Goal: Task Accomplishment & Management: Manage account settings

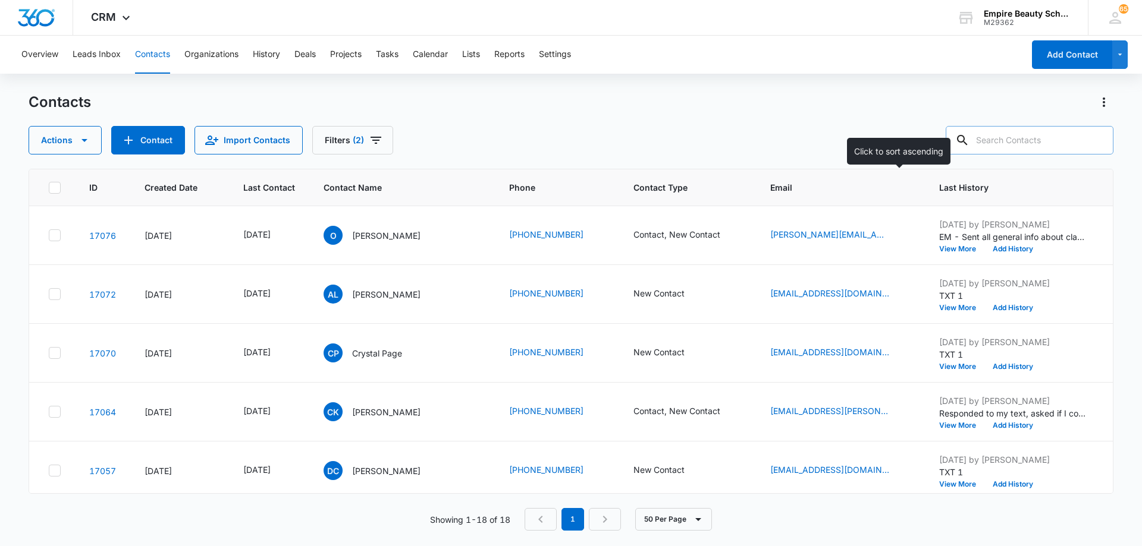
scroll to position [535, 91]
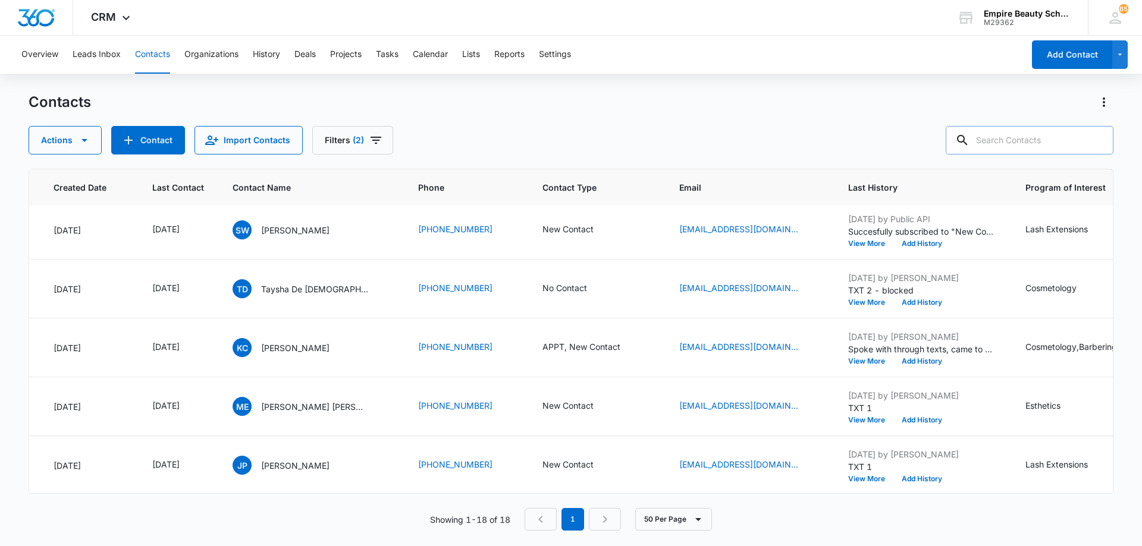
click at [1011, 140] on input "text" at bounding box center [1029, 140] width 168 height 29
type input "[PERSON_NAME]"
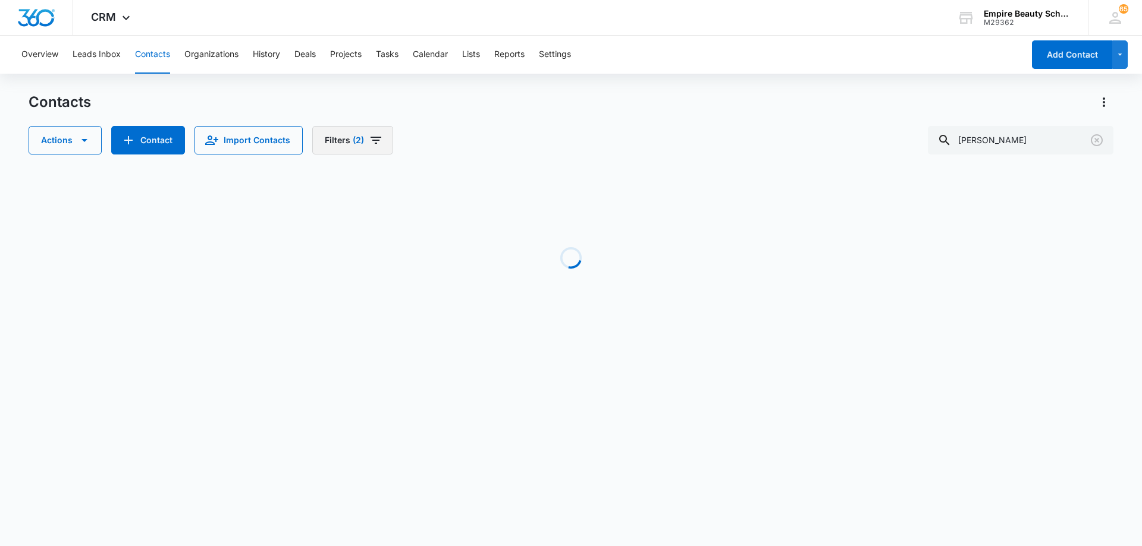
click at [375, 141] on icon "Filters" at bounding box center [375, 140] width 11 height 7
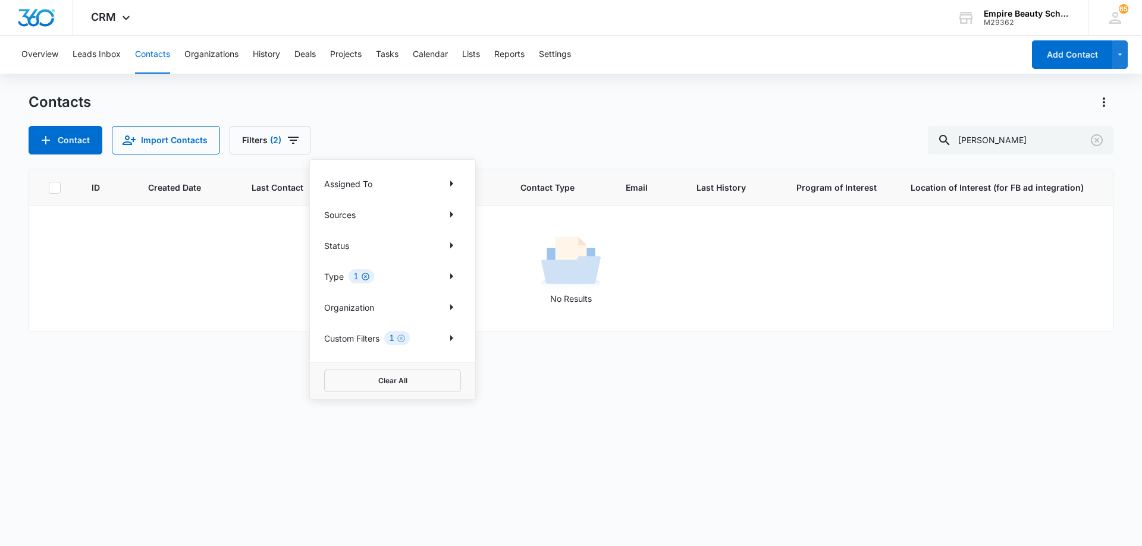
click at [367, 275] on icon "Clear" at bounding box center [365, 276] width 9 height 9
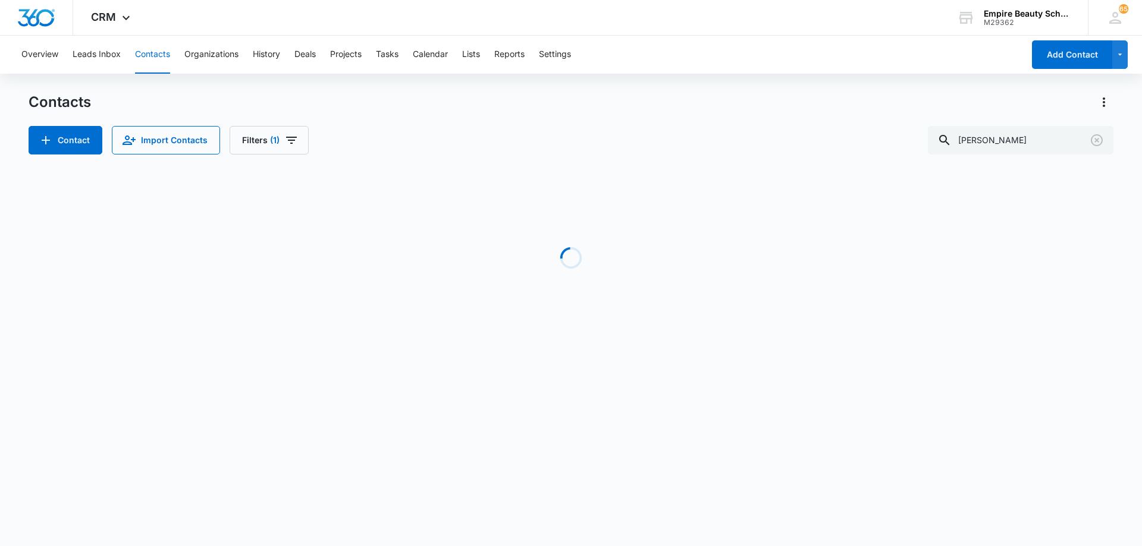
click at [594, 137] on div "Contact Import Contacts Filters (1) [PERSON_NAME]" at bounding box center [571, 140] width 1084 height 29
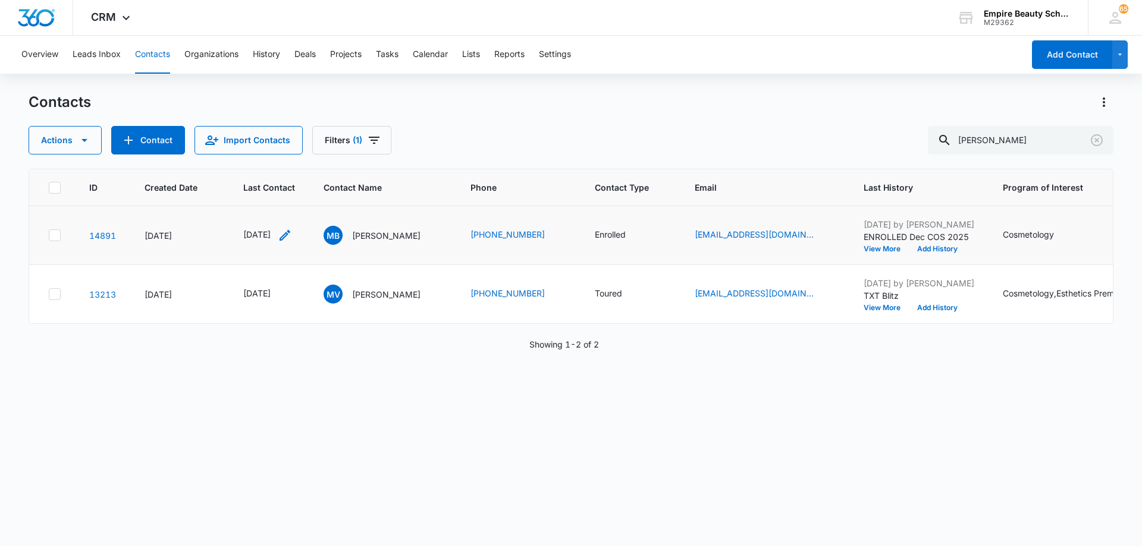
click at [290, 238] on icon "Last Contact - 1741305600 - Select to Edit Field" at bounding box center [284, 235] width 11 height 11
click at [291, 157] on input "[DATE]" at bounding box center [276, 159] width 87 height 13
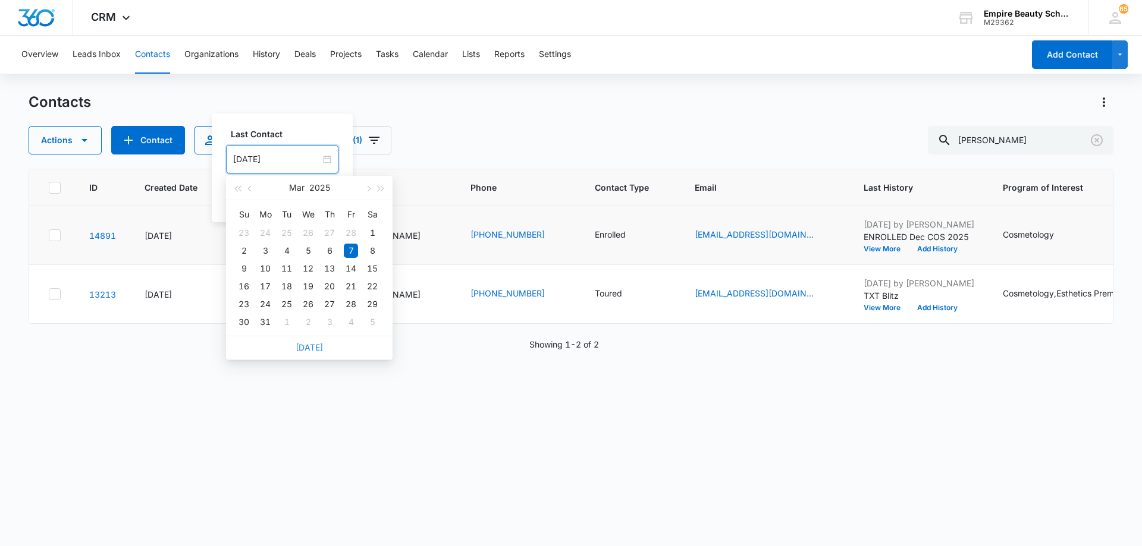
click at [312, 349] on link "[DATE]" at bounding box center [308, 347] width 27 height 10
type input "[DATE]"
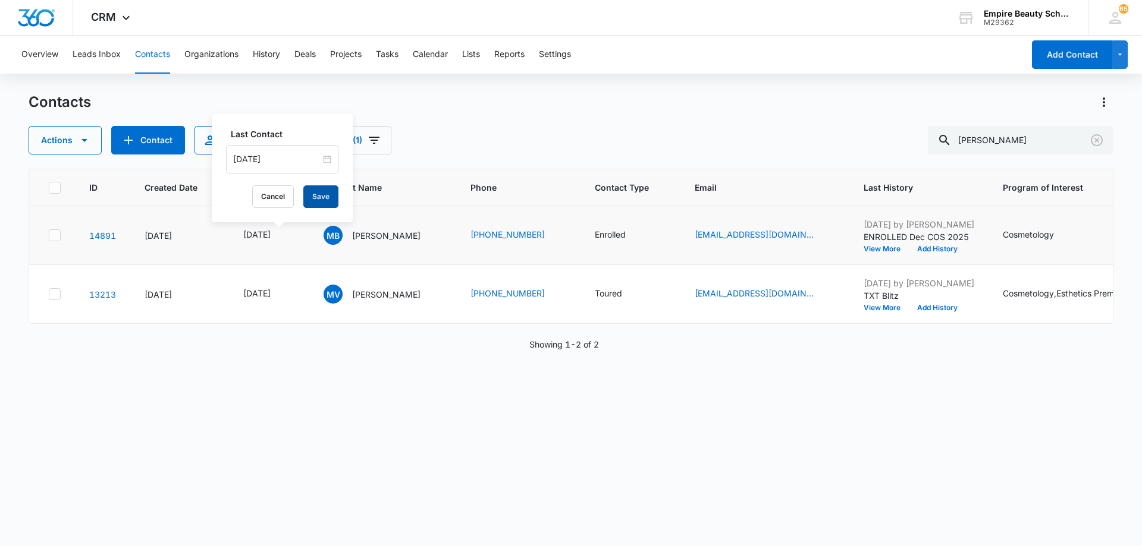
click at [316, 199] on button "Save" at bounding box center [320, 196] width 35 height 23
click at [957, 248] on button "Add History" at bounding box center [936, 249] width 57 height 7
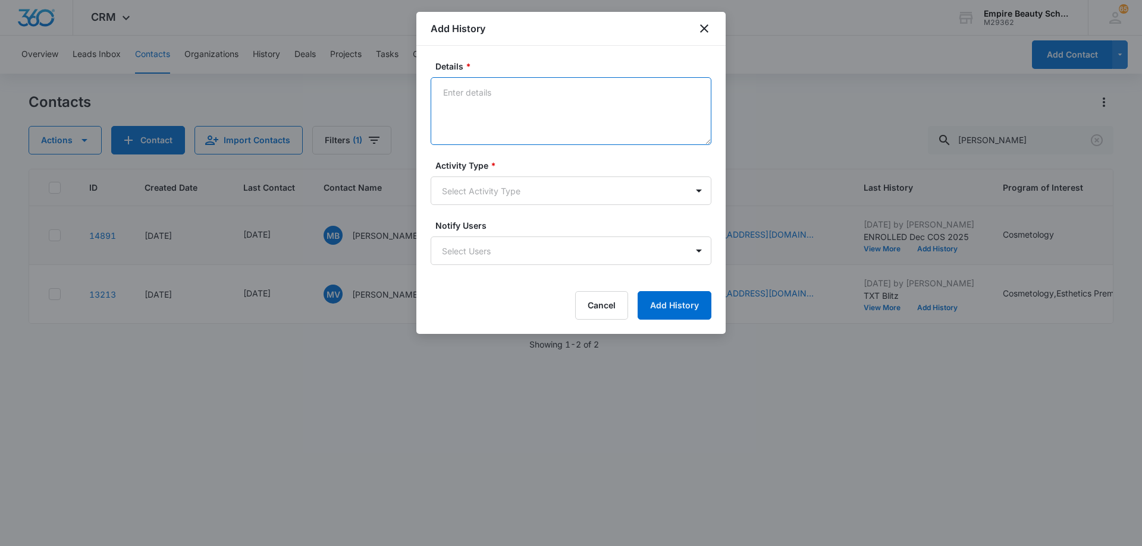
click at [552, 108] on textarea "Details *" at bounding box center [570, 111] width 281 height 68
drag, startPoint x: 552, startPoint y: 93, endPoint x: 412, endPoint y: 90, distance: 139.7
click at [412, 90] on body "CRM Apps Forms CRM Email Shop Payments POS Files Brand Settings AI Assistant Em…" at bounding box center [571, 273] width 1142 height 546
type textarea "TXT - scheduled FA appt"
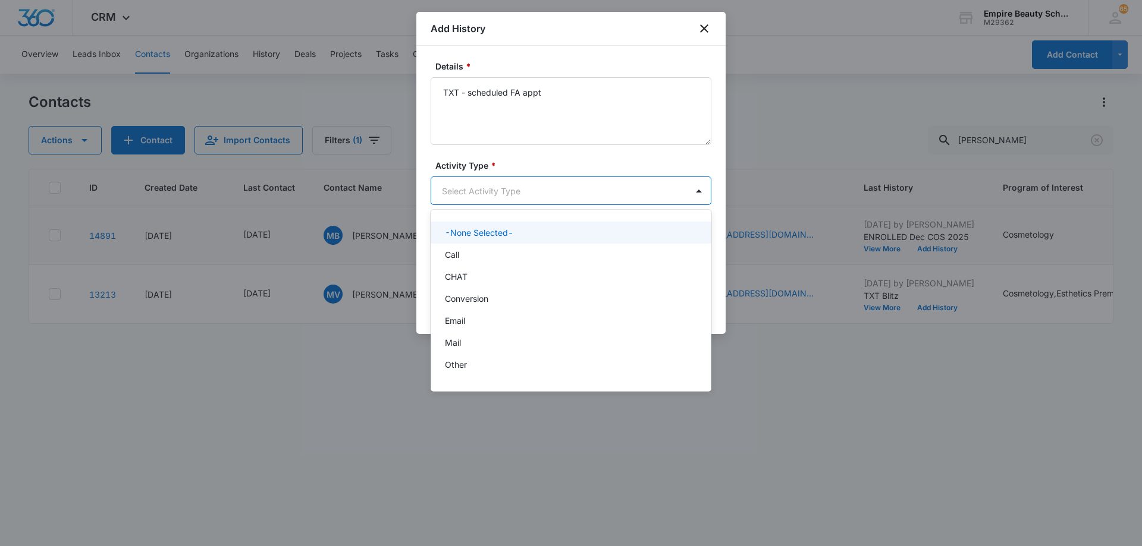
click at [485, 189] on body "CRM Apps Forms CRM Email Shop Payments POS Files Brand Settings AI Assistant Em…" at bounding box center [571, 273] width 1142 height 546
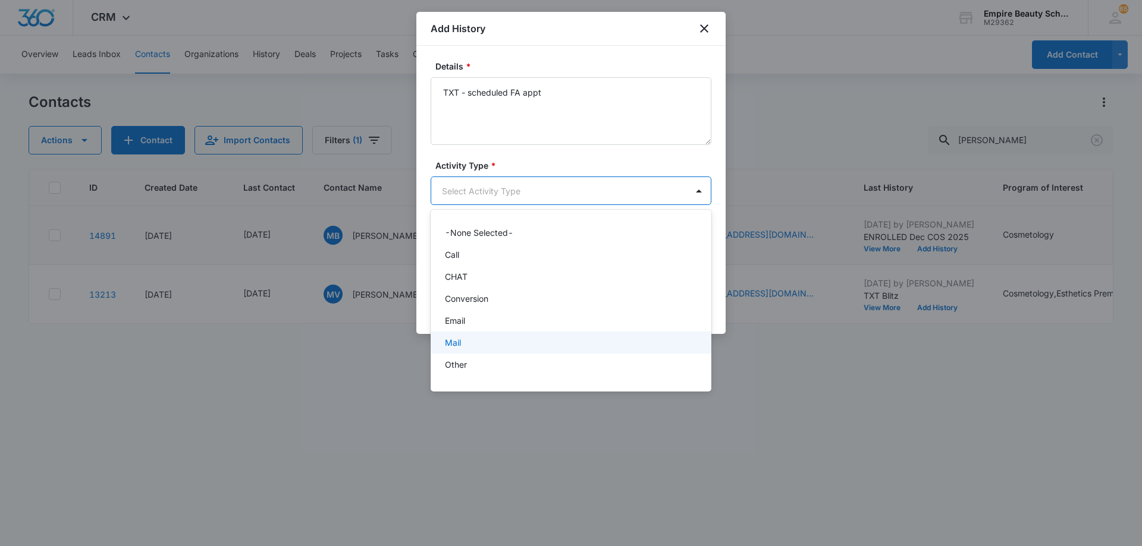
scroll to position [62, 0]
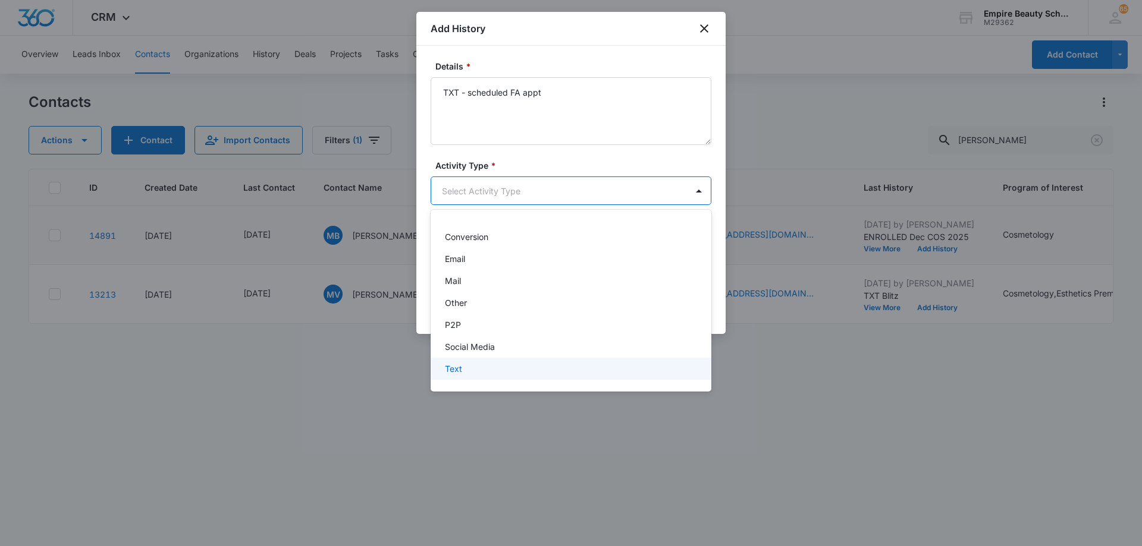
click at [488, 364] on div "Text" at bounding box center [570, 369] width 250 height 12
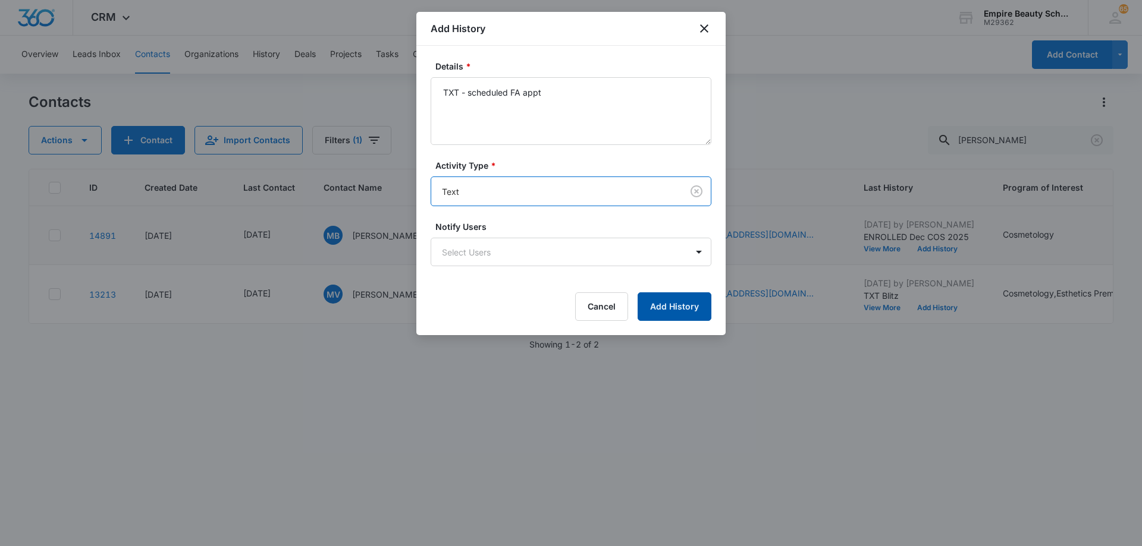
click at [669, 303] on button "Add History" at bounding box center [674, 307] width 74 height 29
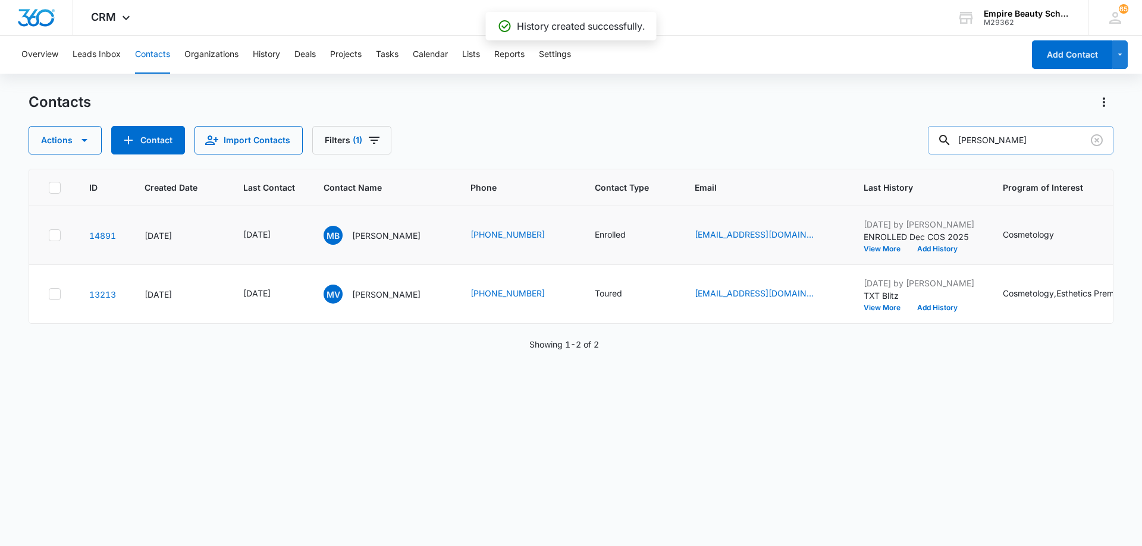
click at [1017, 135] on input "[PERSON_NAME]" at bounding box center [1019, 140] width 185 height 29
click at [1017, 134] on input "[PERSON_NAME]" at bounding box center [1019, 140] width 185 height 29
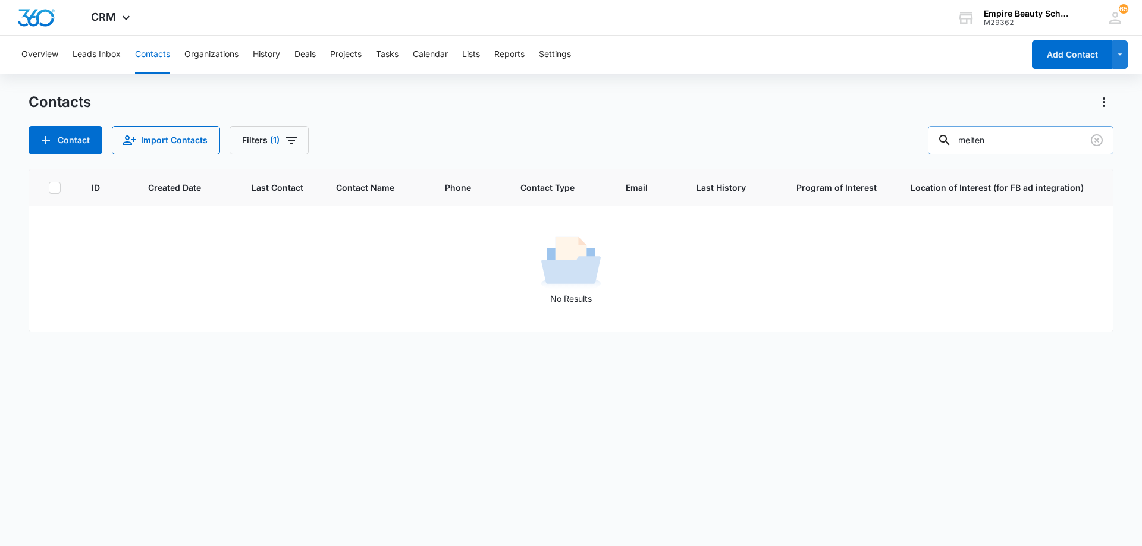
click at [1023, 144] on input "melten" at bounding box center [1019, 140] width 185 height 29
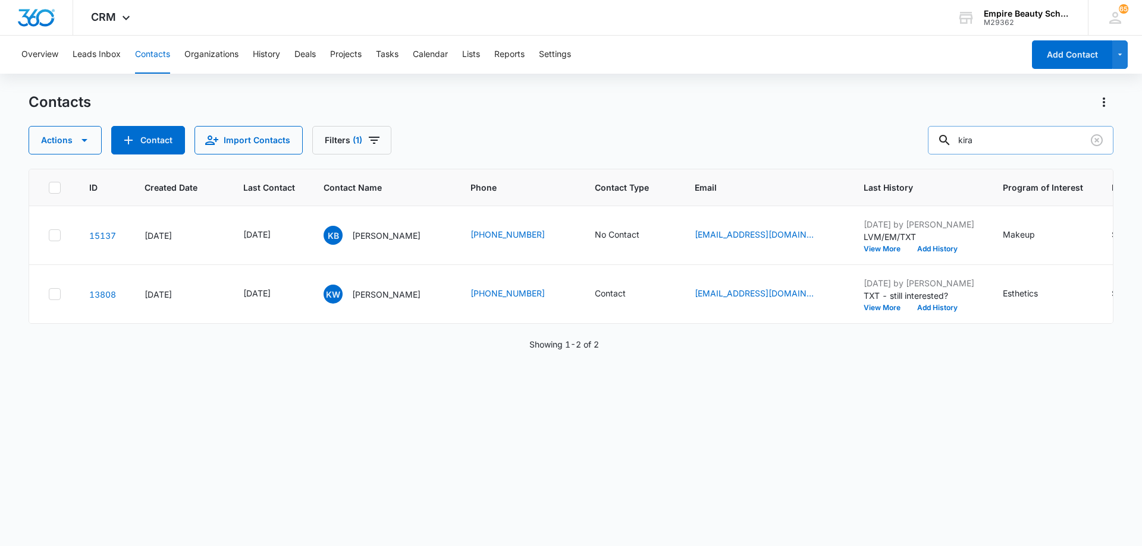
click at [994, 135] on input "kira" at bounding box center [1019, 140] width 185 height 29
type input "autumn"
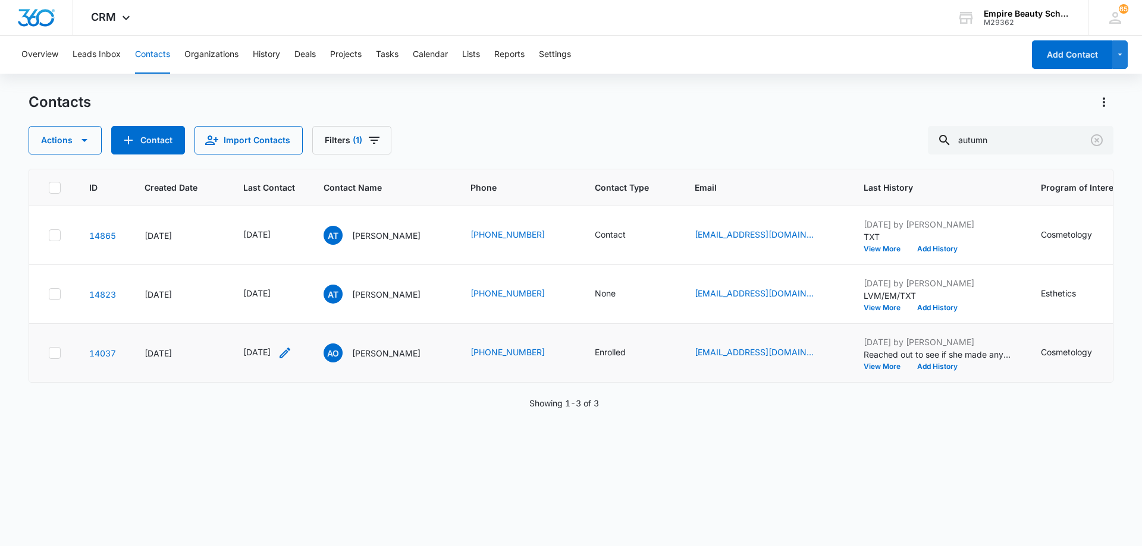
click at [292, 354] on icon "Last Contact - 1757376000 - Select to Edit Field" at bounding box center [285, 353] width 14 height 14
click at [288, 278] on input "[DATE]" at bounding box center [276, 277] width 87 height 13
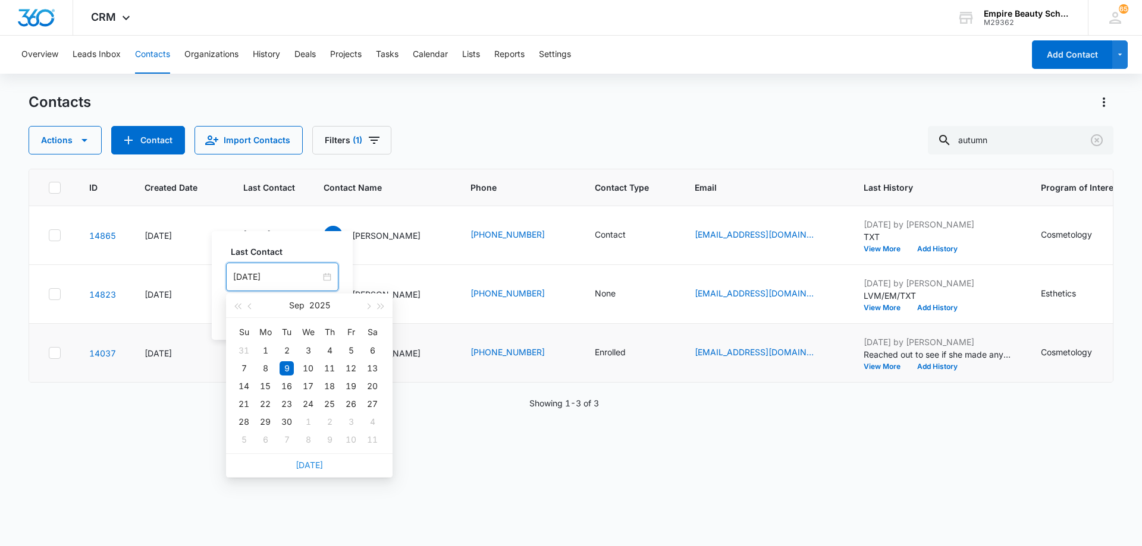
click at [313, 464] on link "[DATE]" at bounding box center [308, 465] width 27 height 10
type input "[DATE]"
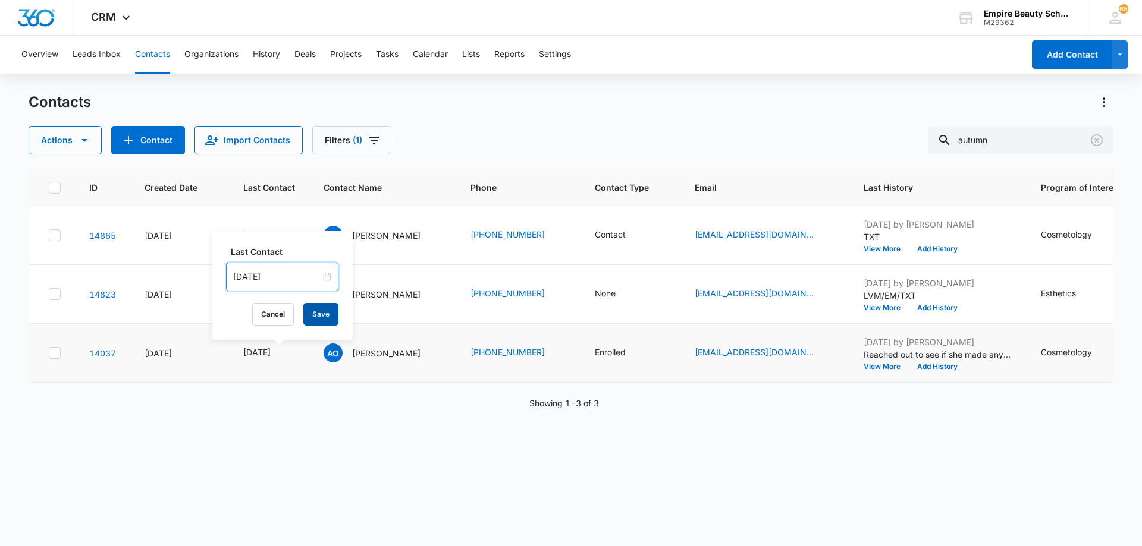
click at [325, 316] on button "Save" at bounding box center [320, 314] width 35 height 23
click at [966, 366] on button "Add History" at bounding box center [936, 366] width 57 height 7
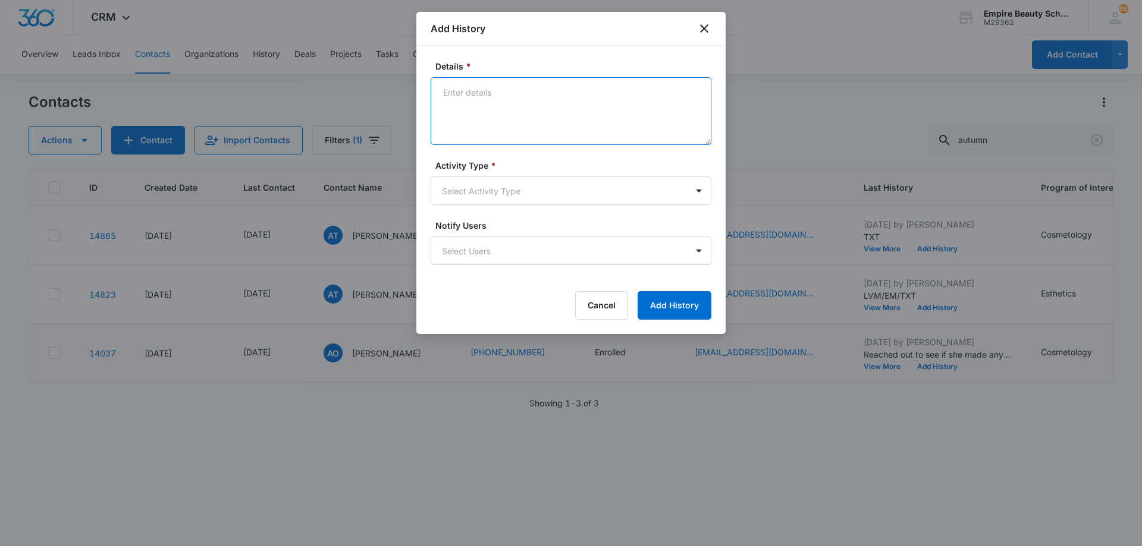
click at [581, 101] on textarea "Details *" at bounding box center [570, 111] width 281 height 68
paste textarea "TXT - scheduled FA appt"
type textarea "TXT - scheduled FA appt"
click at [551, 194] on body "CRM Apps Forms CRM Email Shop Payments POS Files Brand Settings AI Assistant Em…" at bounding box center [571, 273] width 1142 height 546
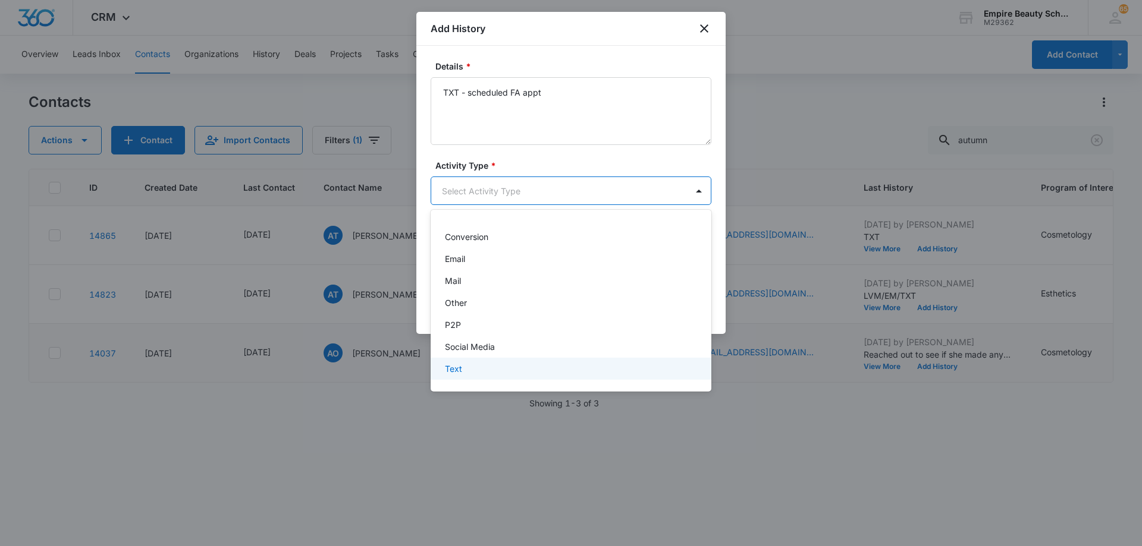
click at [539, 365] on div "Text" at bounding box center [570, 369] width 250 height 12
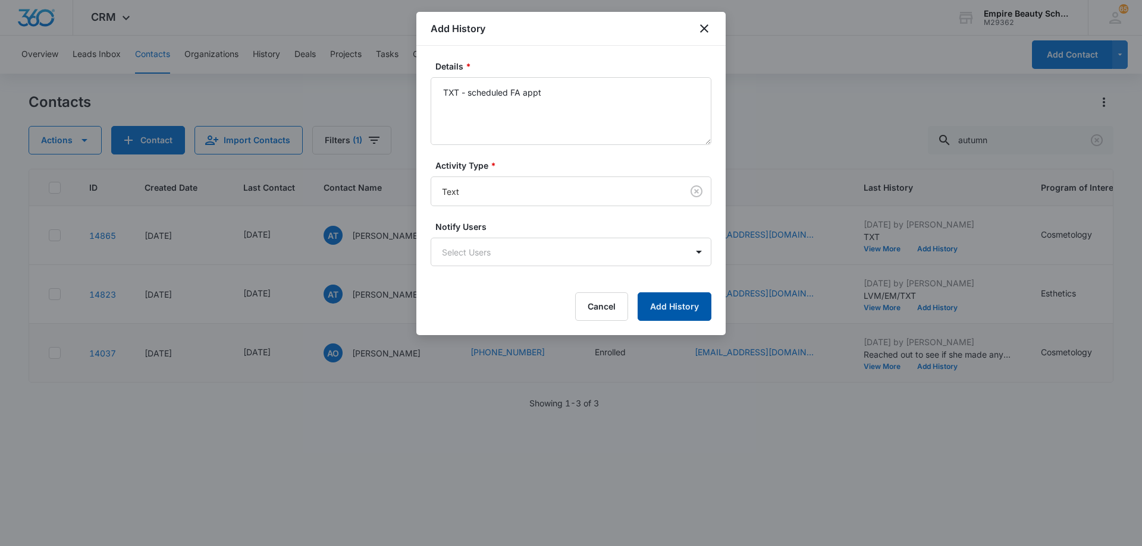
click at [660, 314] on button "Add History" at bounding box center [674, 307] width 74 height 29
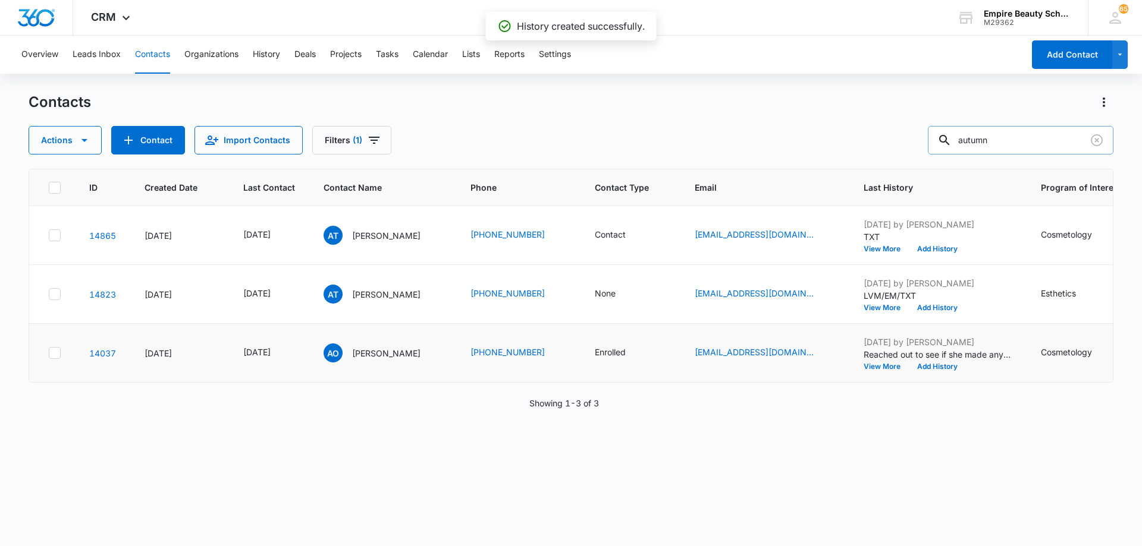
click at [1029, 143] on input "autumn" at bounding box center [1019, 140] width 185 height 29
click at [1029, 142] on input "autumn" at bounding box center [1019, 140] width 185 height 29
type input "[PERSON_NAME]"
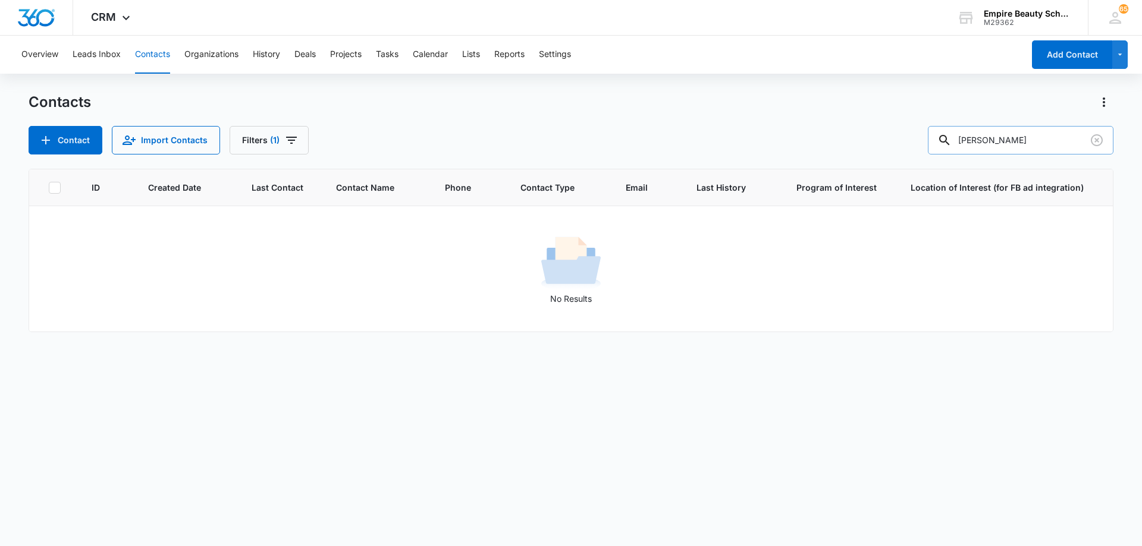
click at [1028, 141] on input "[PERSON_NAME]" at bounding box center [1019, 140] width 185 height 29
click at [1101, 142] on icon "Clear" at bounding box center [1096, 140] width 12 height 12
click at [220, 140] on button "Import Contacts" at bounding box center [166, 140] width 108 height 29
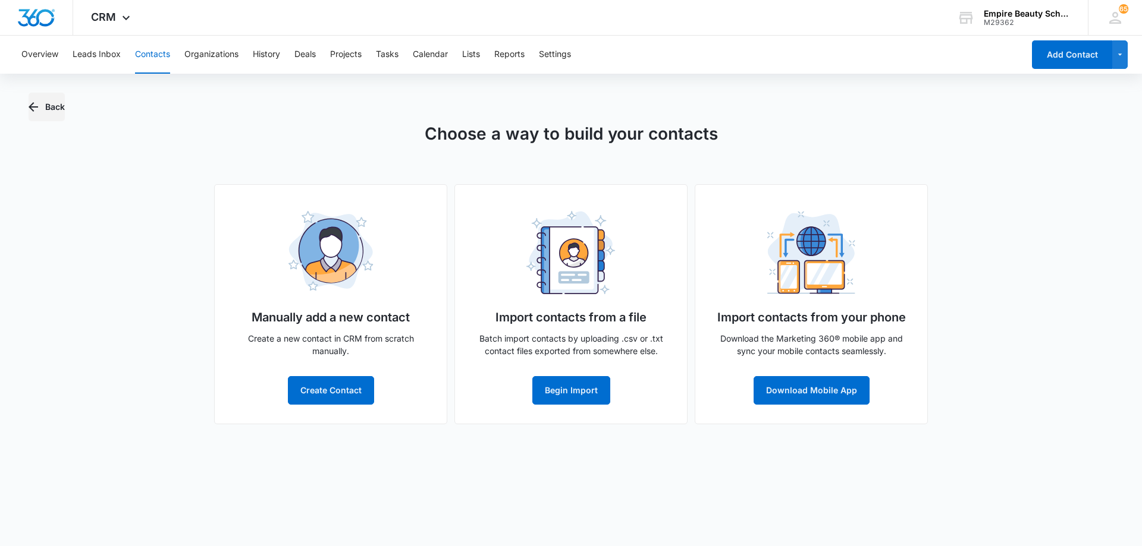
click at [56, 109] on button "Back" at bounding box center [47, 107] width 36 height 29
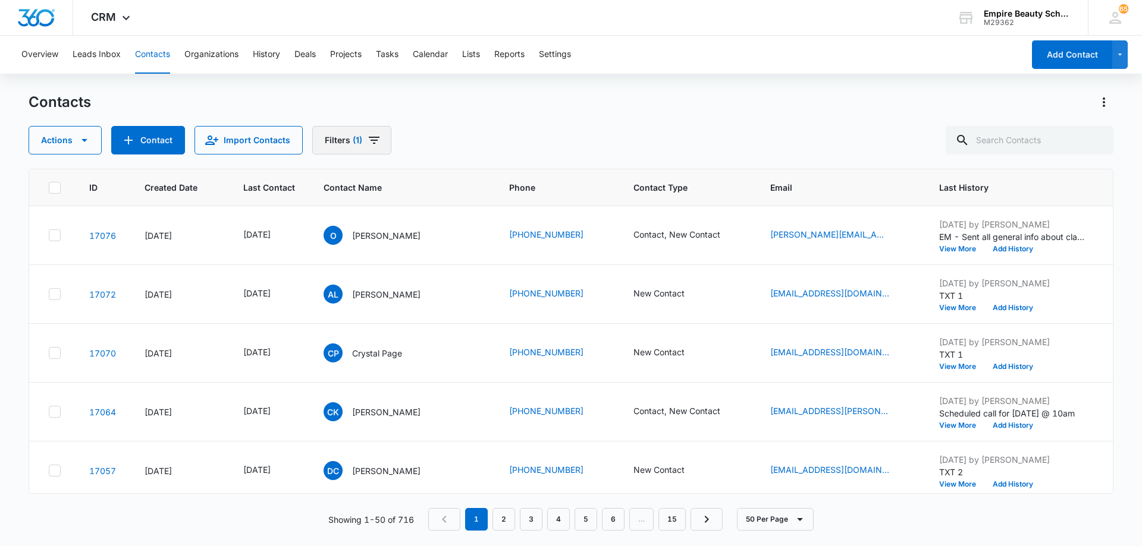
click at [373, 143] on icon "Filters" at bounding box center [374, 140] width 14 height 14
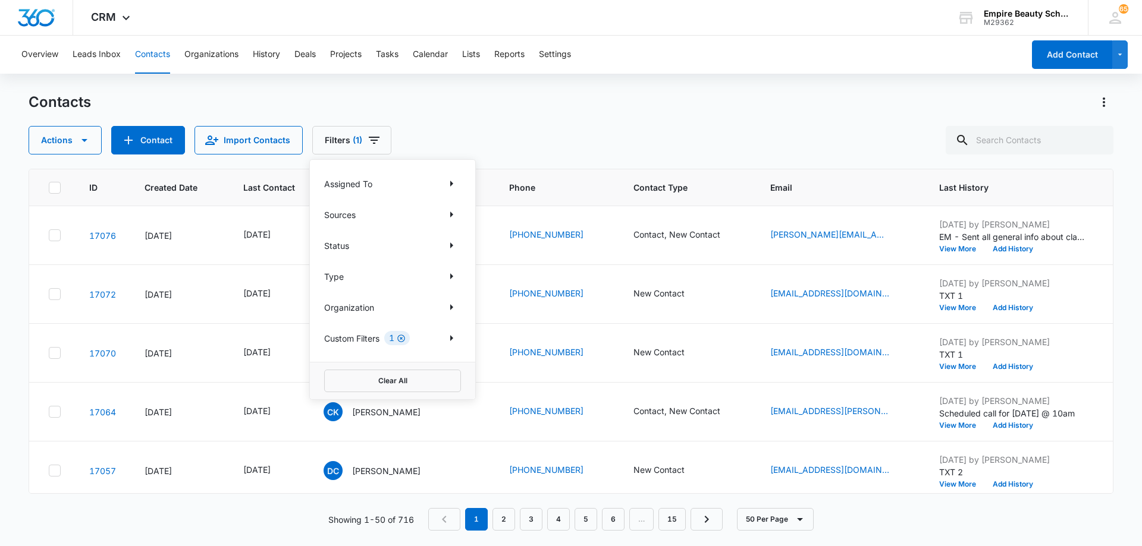
click at [402, 338] on icon "Clear" at bounding box center [401, 339] width 8 height 8
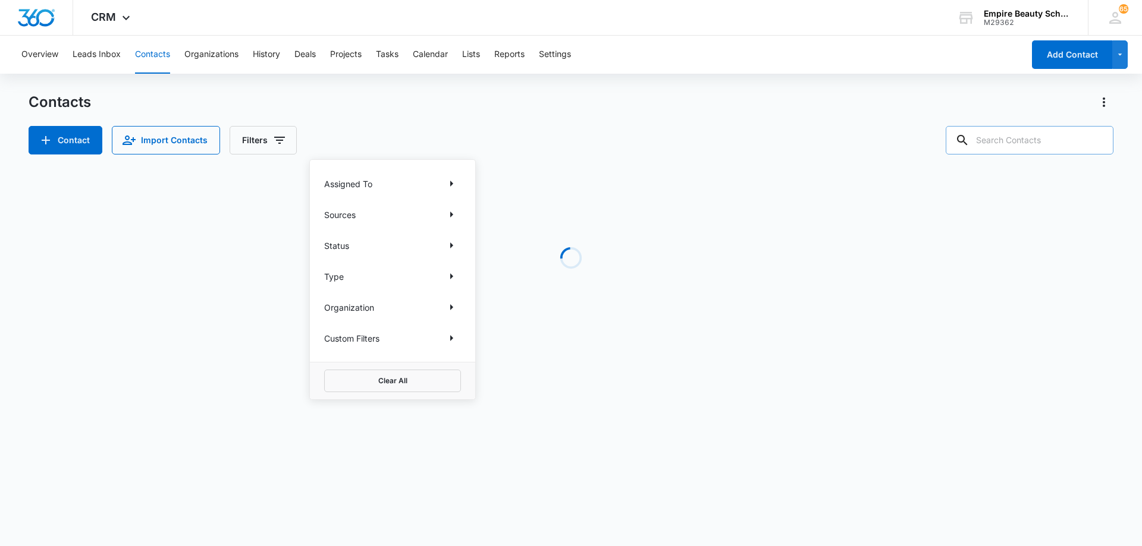
click at [1032, 141] on input "text" at bounding box center [1029, 140] width 168 height 29
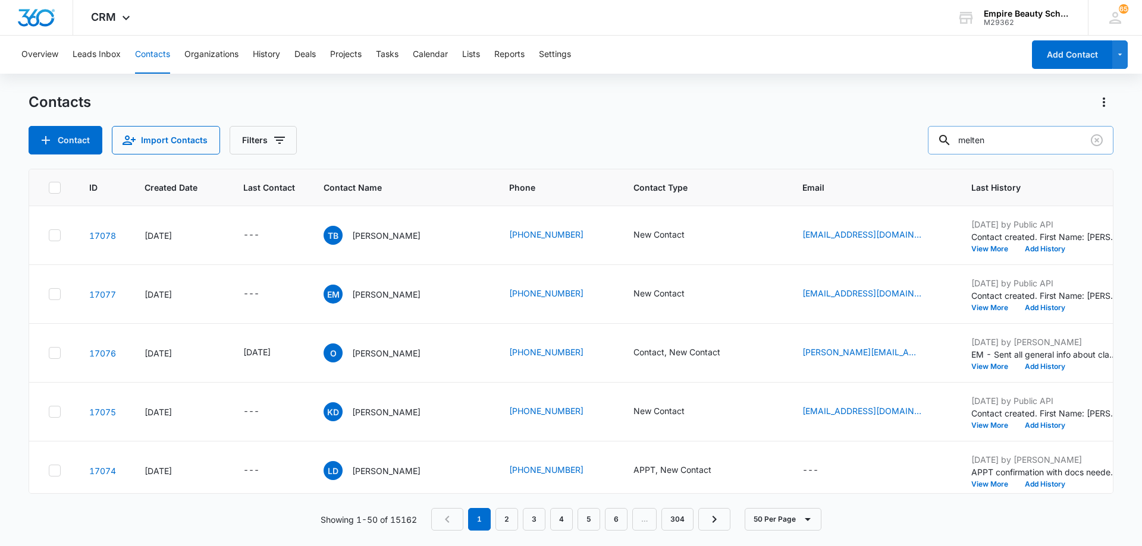
type input "melten"
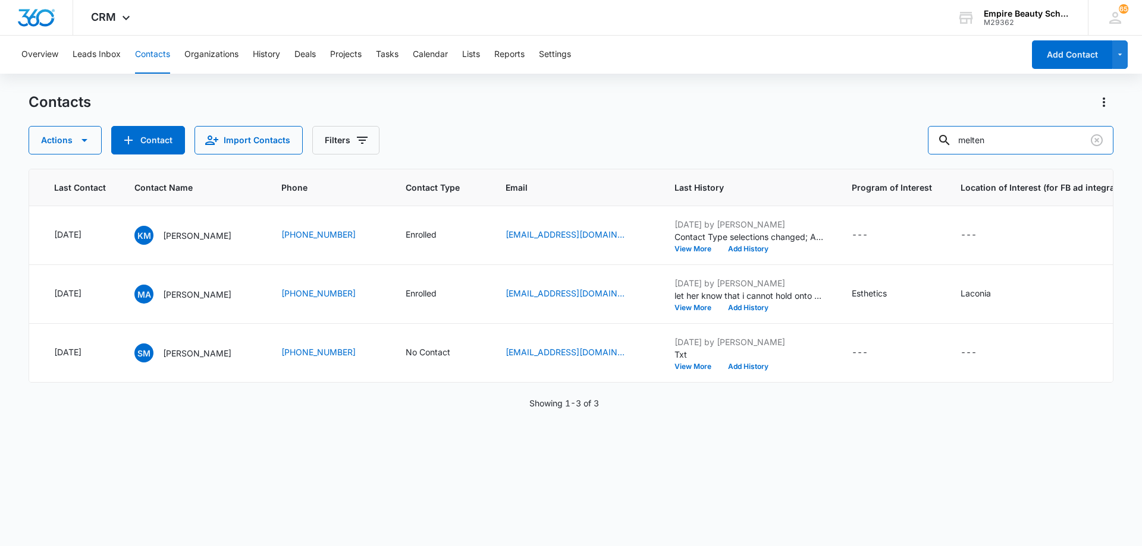
scroll to position [0, 235]
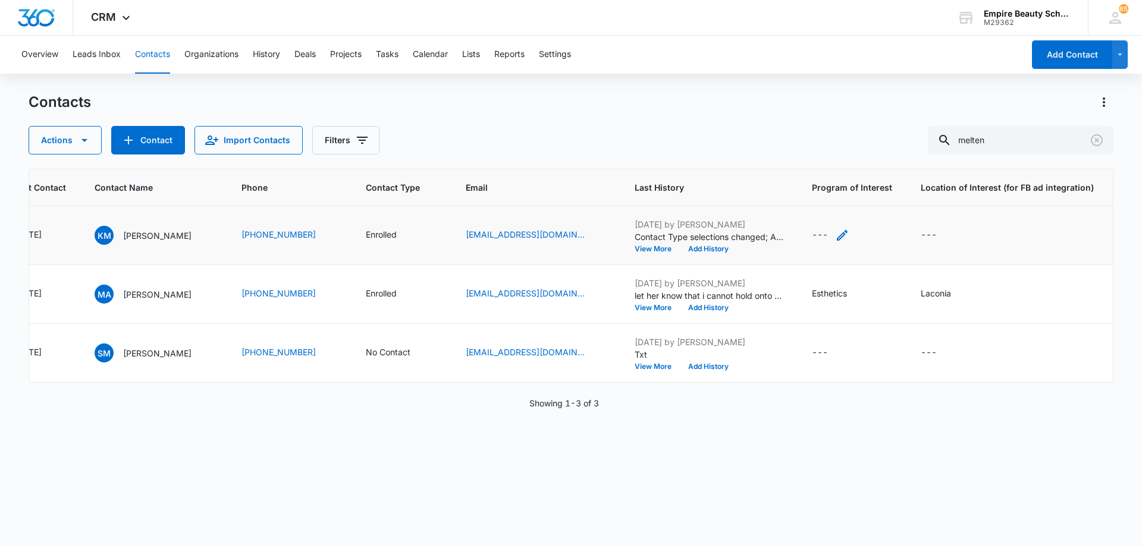
click at [835, 238] on icon "Program of Interest - - Select to Edit Field" at bounding box center [842, 235] width 14 height 14
click at [821, 163] on input "Program of Interest" at bounding box center [834, 159] width 150 height 29
type input "Cosmetology"
click at [873, 197] on button "Save" at bounding box center [890, 196] width 35 height 23
click at [944, 233] on icon "Location of Interest (for FB ad integration) - - Select to Edit Field" at bounding box center [951, 235] width 14 height 14
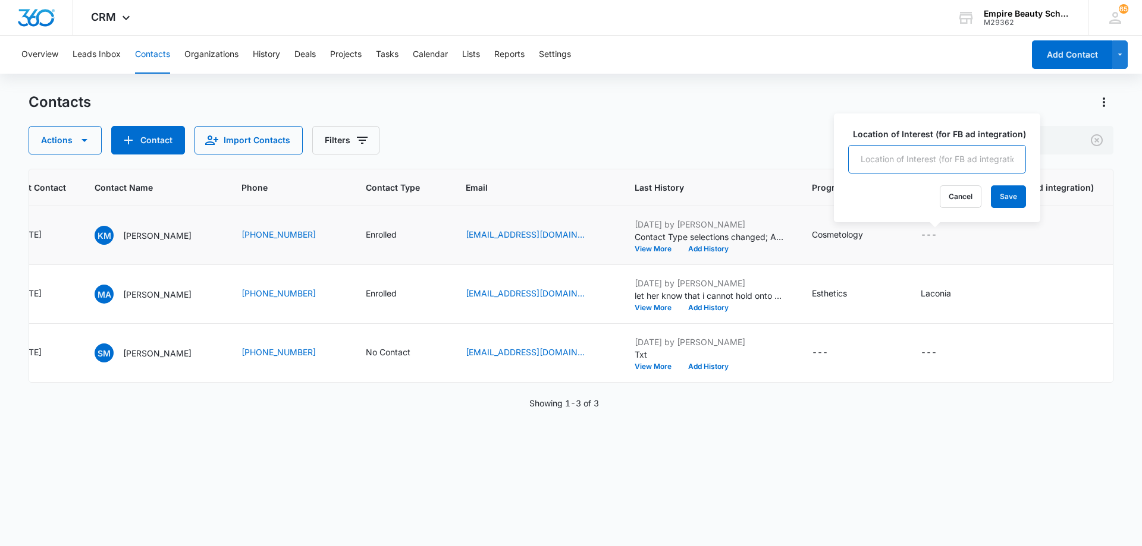
click at [924, 162] on input "Location of Interest (for FB ad integration)" at bounding box center [937, 159] width 178 height 29
type input "Somersworth"
click at [996, 199] on button "Save" at bounding box center [1008, 196] width 35 height 23
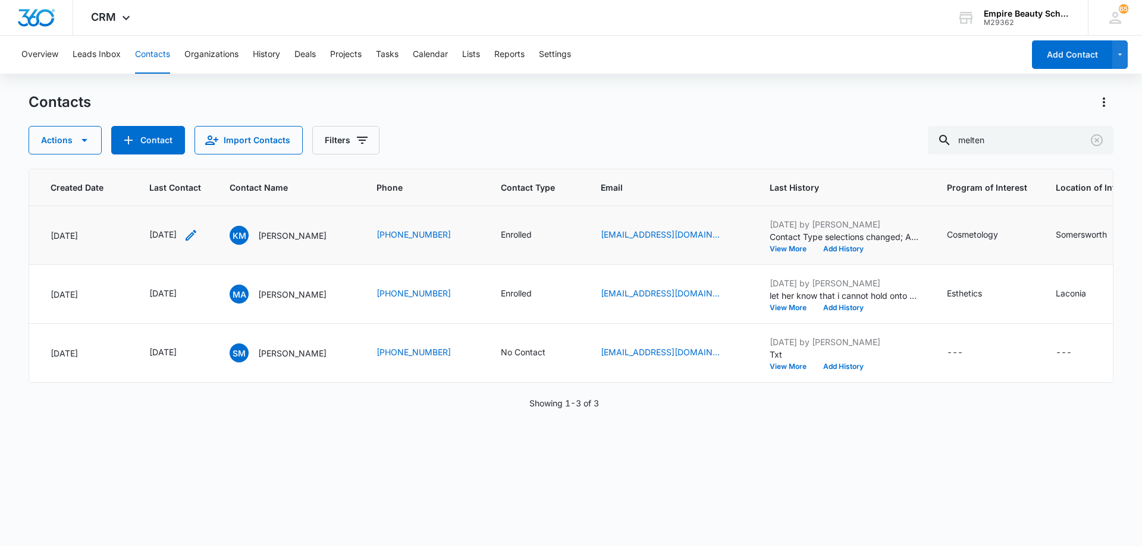
click at [198, 237] on icon "Last Contact - 1734566400 - Select to Edit Field" at bounding box center [191, 235] width 14 height 14
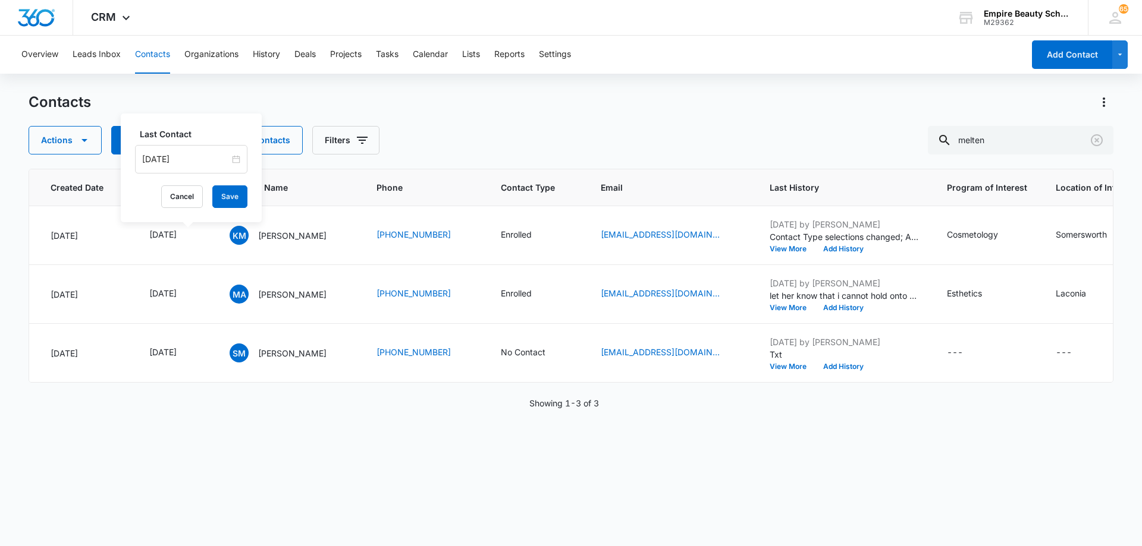
click at [201, 159] on input "[DATE]" at bounding box center [185, 159] width 87 height 13
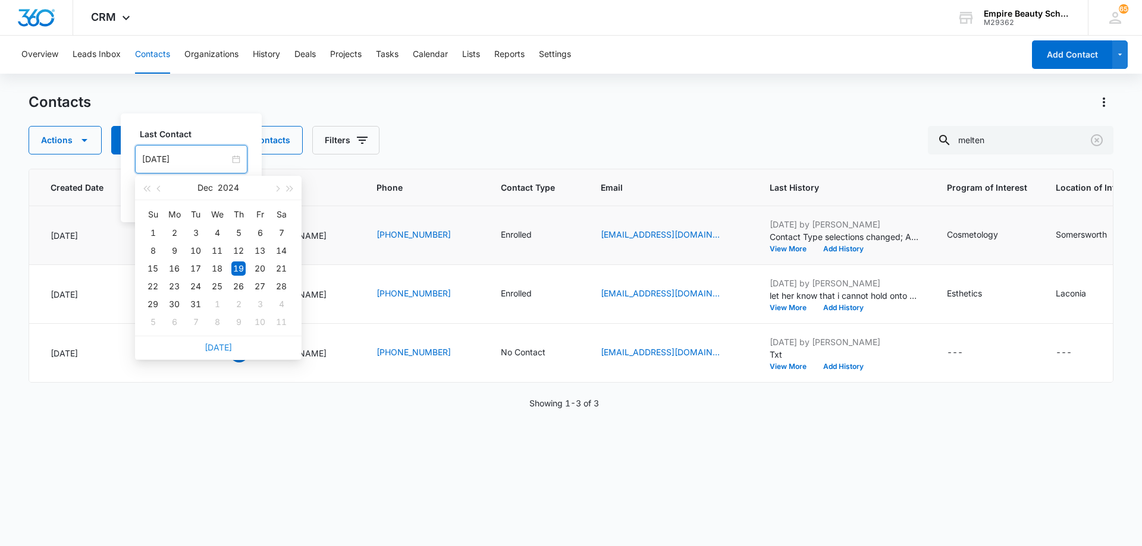
click at [224, 348] on link "[DATE]" at bounding box center [218, 347] width 27 height 10
type input "[DATE]"
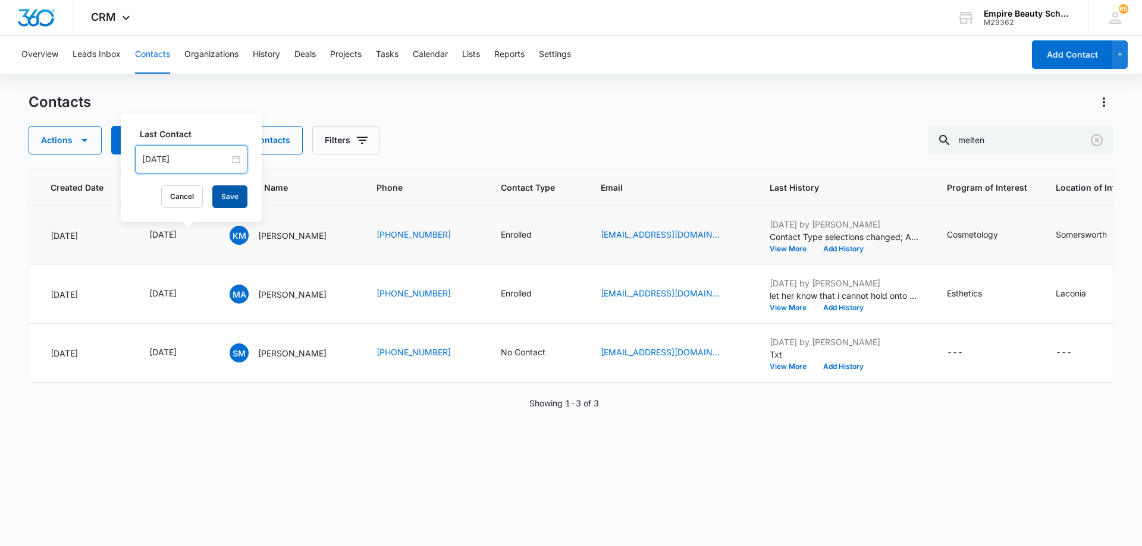
click at [222, 197] on button "Save" at bounding box center [229, 196] width 35 height 23
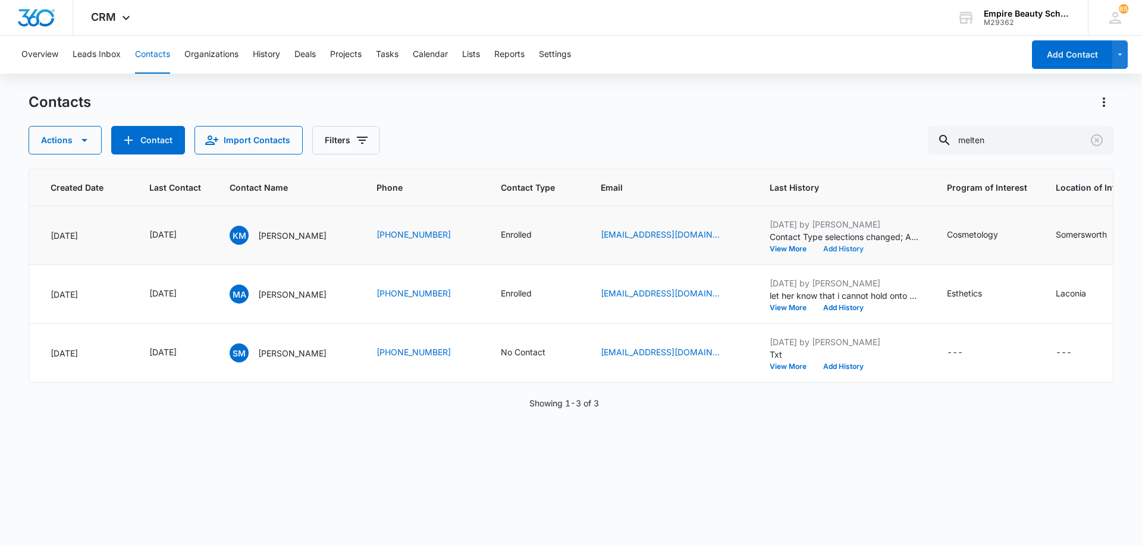
click at [840, 247] on button "Add History" at bounding box center [843, 249] width 57 height 7
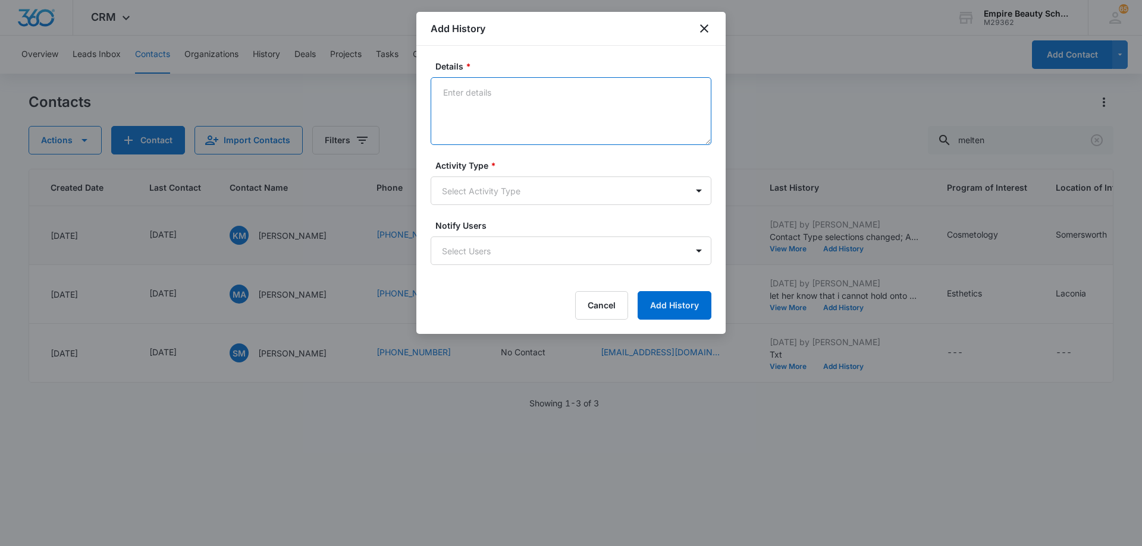
click at [510, 100] on textarea "Details *" at bounding box center [570, 111] width 281 height 68
paste textarea "TXT - scheduled FA appt"
type textarea "TXT - scheduled FA appt"
click at [516, 188] on body "CRM Apps Forms CRM Email Shop Payments POS Files Brand Settings AI Assistant Em…" at bounding box center [571, 273] width 1142 height 546
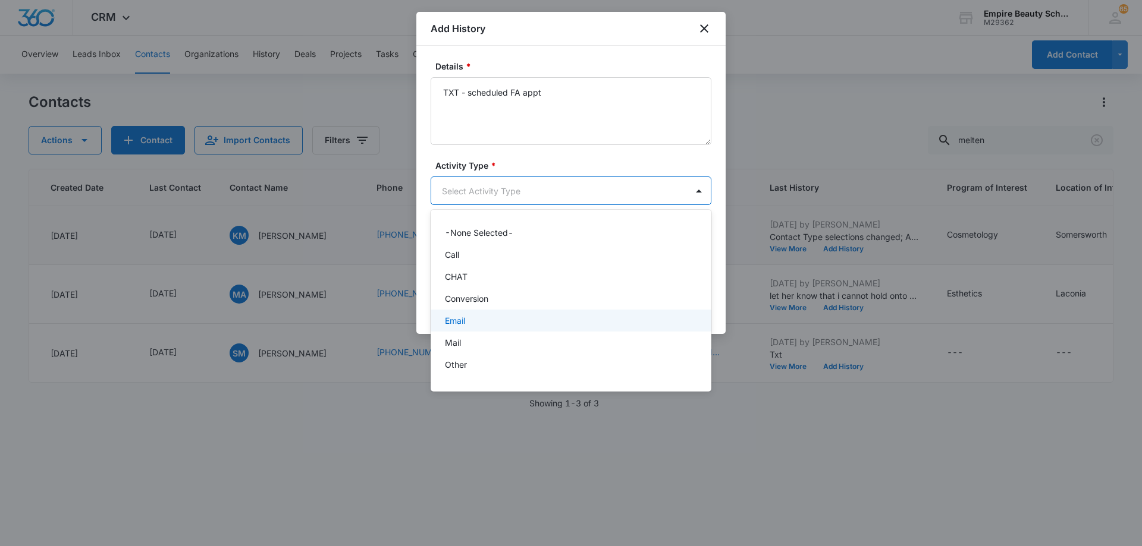
scroll to position [62, 0]
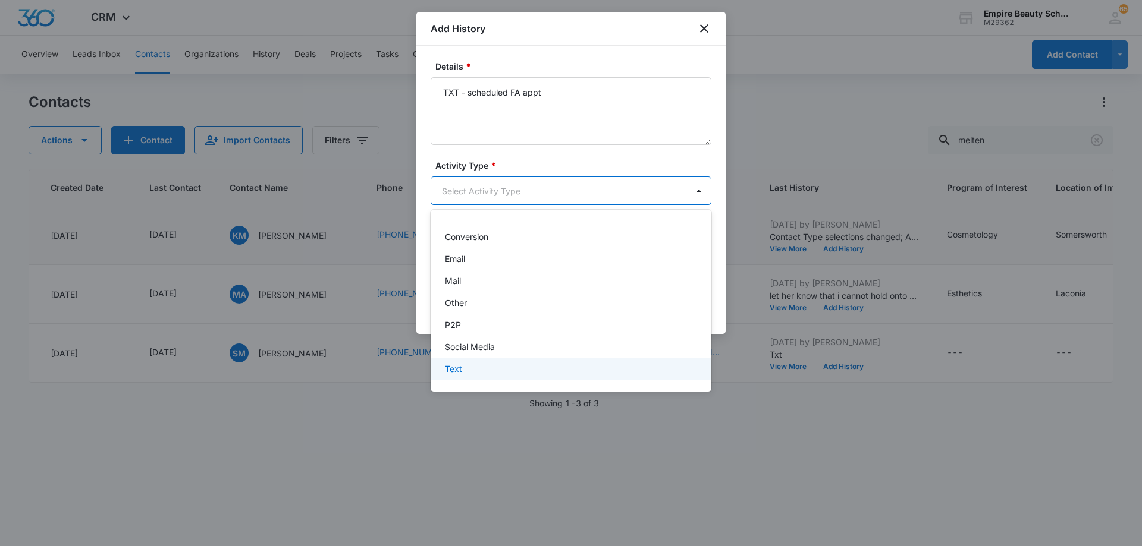
click at [514, 365] on div "Text" at bounding box center [570, 369] width 250 height 12
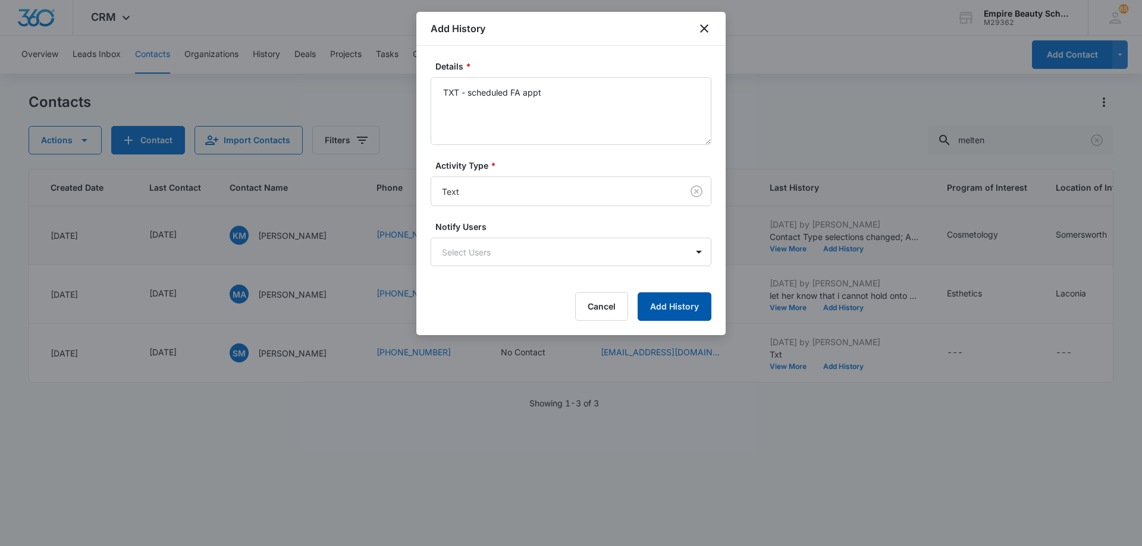
click at [650, 307] on button "Add History" at bounding box center [674, 307] width 74 height 29
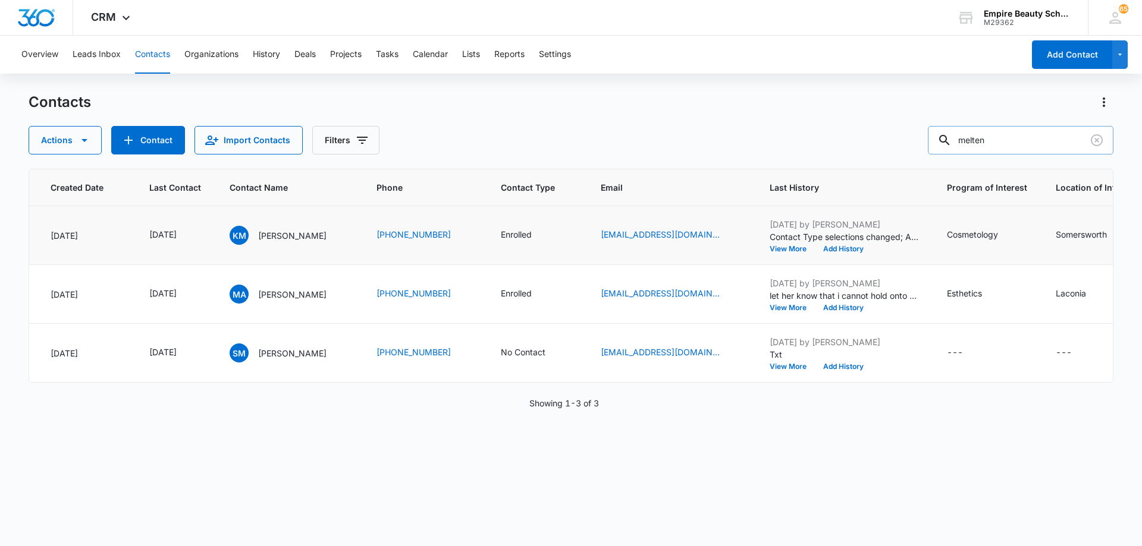
click at [1027, 142] on input "melten" at bounding box center [1019, 140] width 185 height 29
type input "[PERSON_NAME]"
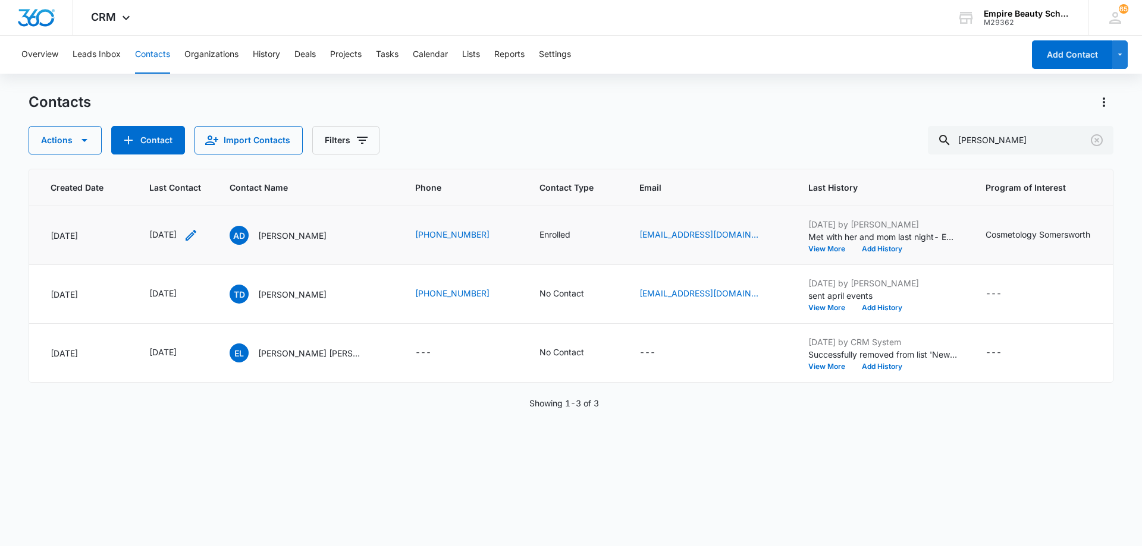
click at [196, 238] on icon "Last Contact - 1729123200 - Select to Edit Field" at bounding box center [190, 235] width 11 height 11
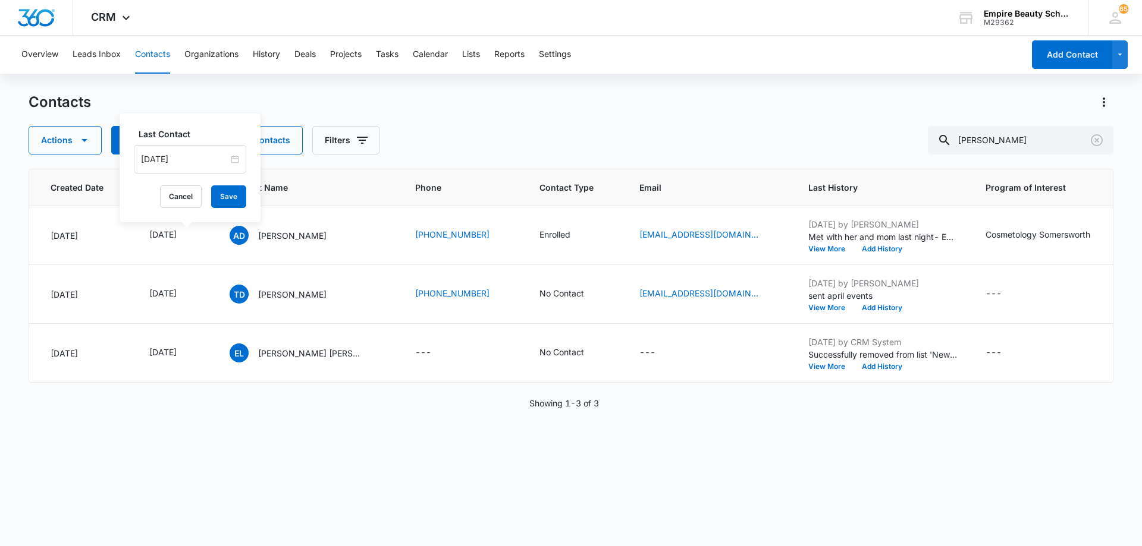
click at [207, 156] on input "[DATE]" at bounding box center [184, 159] width 87 height 13
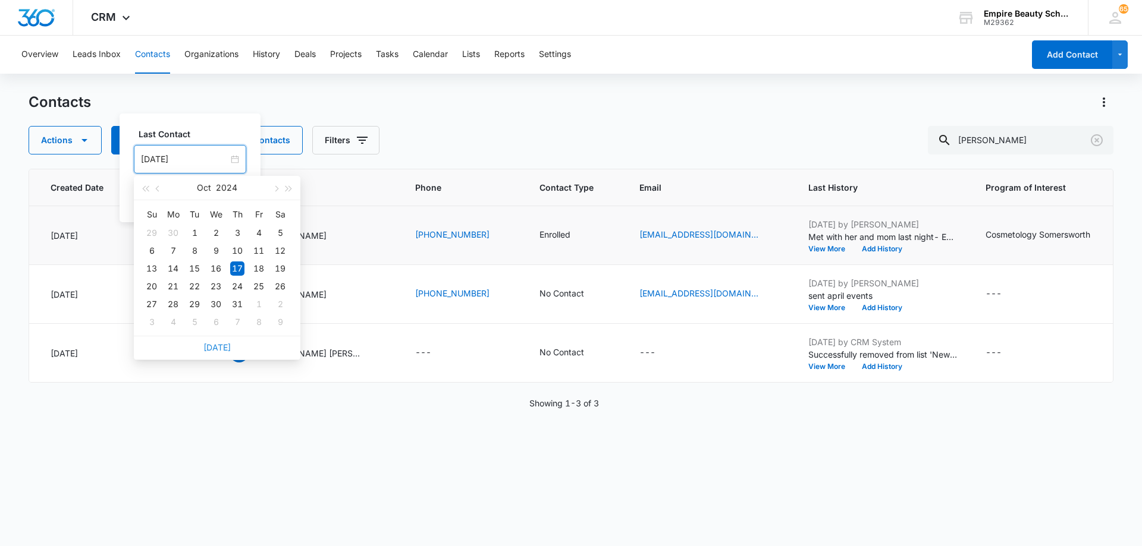
click at [212, 348] on link "[DATE]" at bounding box center [216, 347] width 27 height 10
type input "[DATE]"
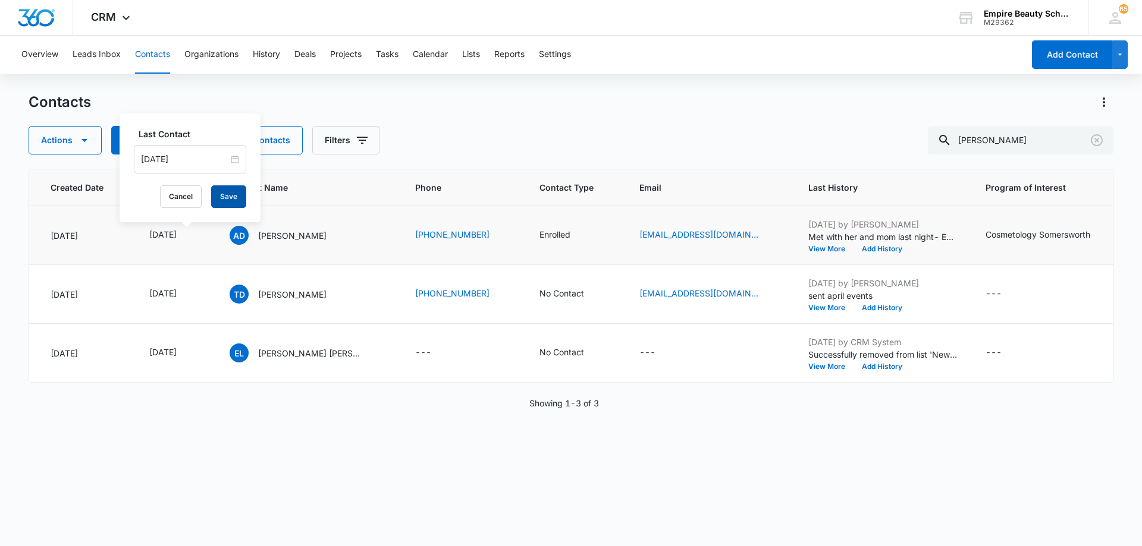
click at [216, 199] on button "Save" at bounding box center [228, 196] width 35 height 23
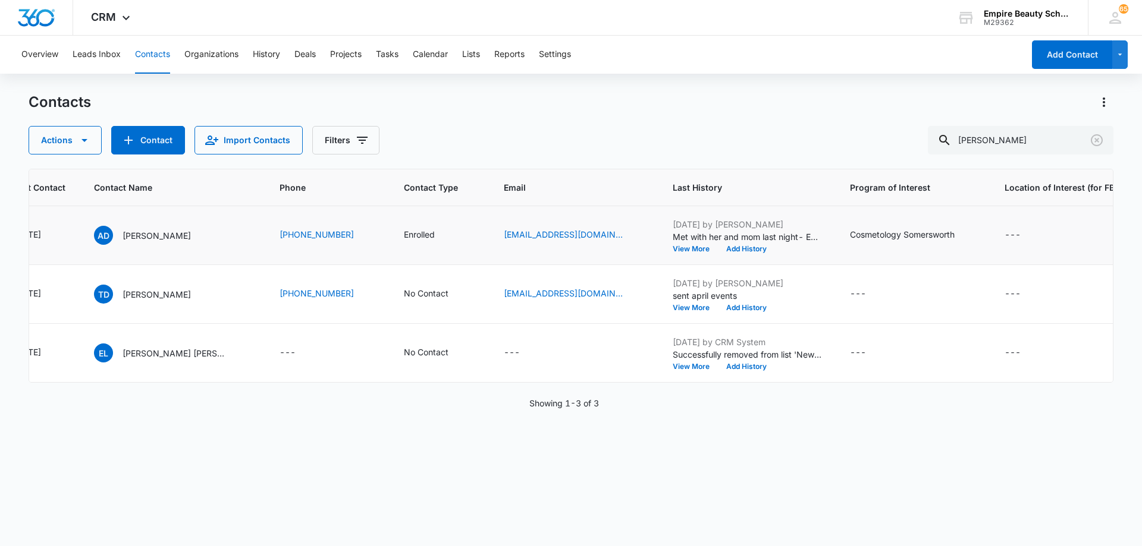
scroll to position [0, 288]
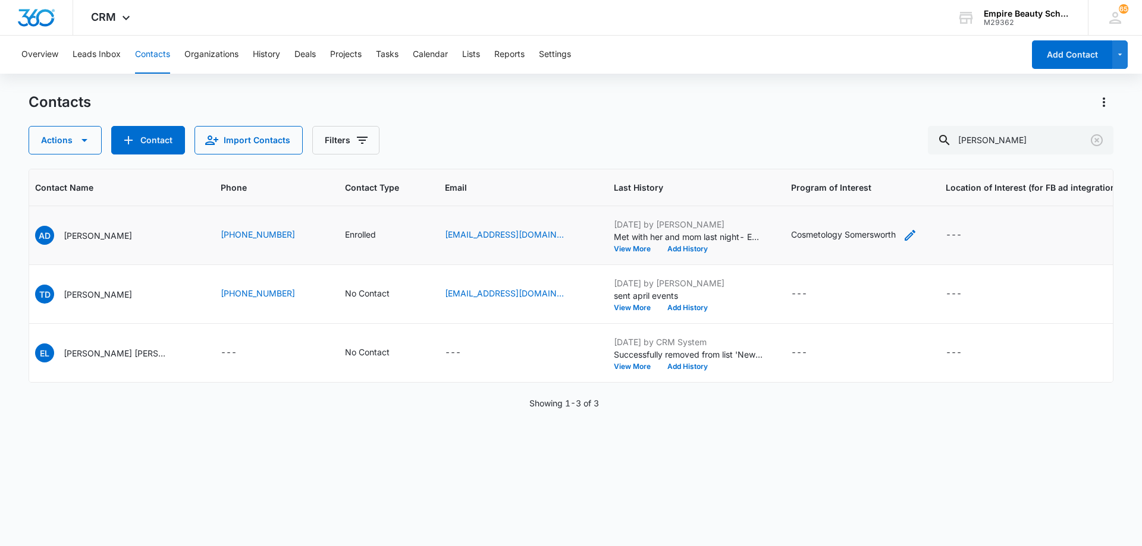
click at [903, 235] on icon "Program of Interest - Cosmetology Somersworth - Select to Edit Field" at bounding box center [910, 235] width 14 height 14
drag, startPoint x: 885, startPoint y: 163, endPoint x: 828, endPoint y: 166, distance: 57.2
click at [828, 166] on input "Cosmetology Somersworth" at bounding box center [837, 159] width 150 height 29
type input "Cosmetology"
click at [879, 198] on button "Save" at bounding box center [894, 196] width 35 height 23
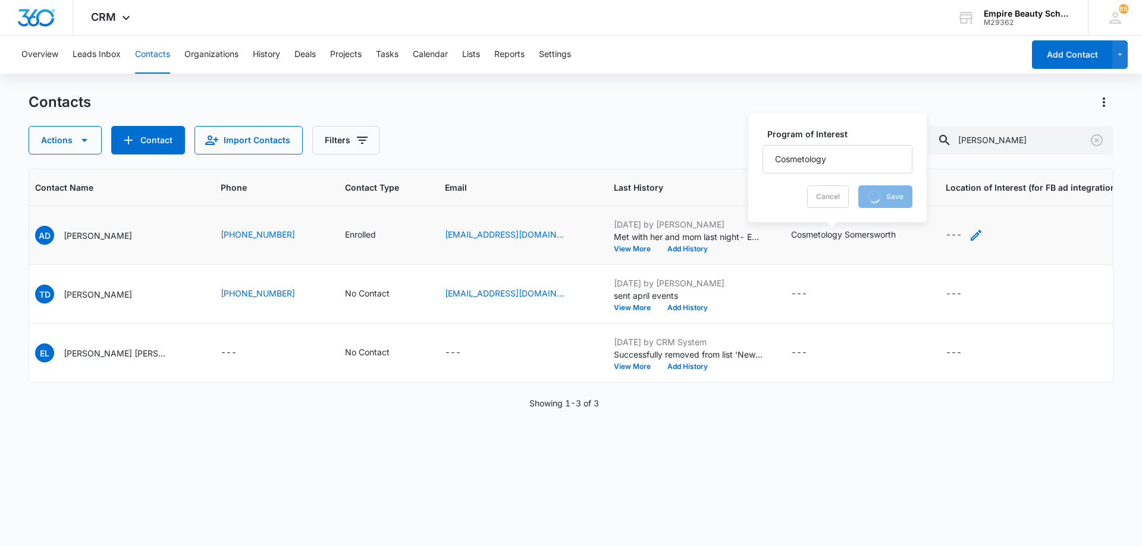
scroll to position [0, 247]
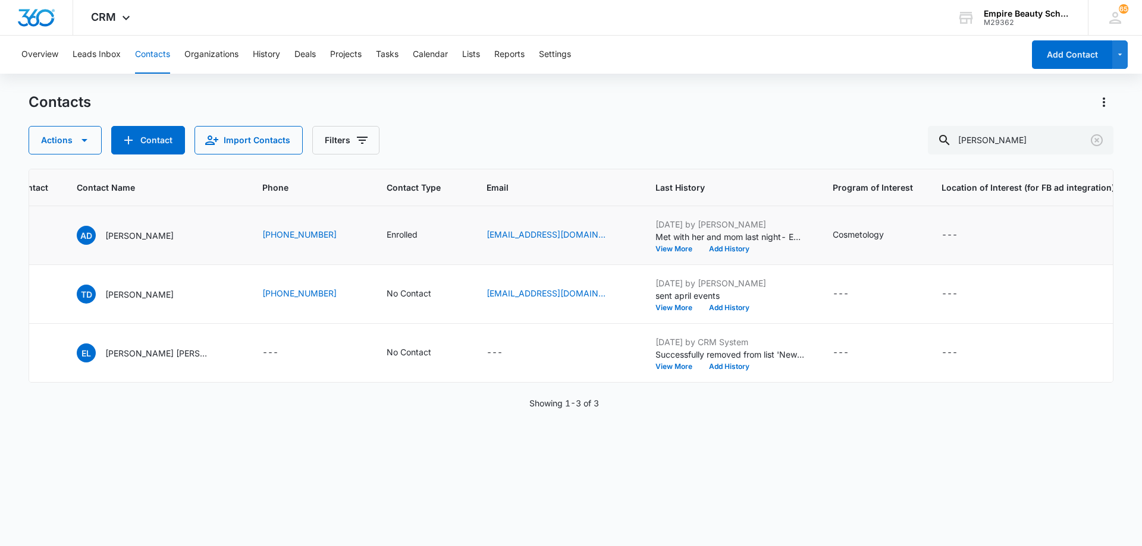
click at [954, 235] on div "---" at bounding box center [1027, 235] width 173 height 14
click at [964, 235] on icon "Location of Interest (for FB ad integration) - - Select to Edit Field" at bounding box center [971, 235] width 14 height 14
click at [916, 159] on input "Location of Interest (for FB ad integration)" at bounding box center [936, 159] width 178 height 29
type input "Somersworth"
click at [995, 196] on button "Save" at bounding box center [1007, 196] width 35 height 23
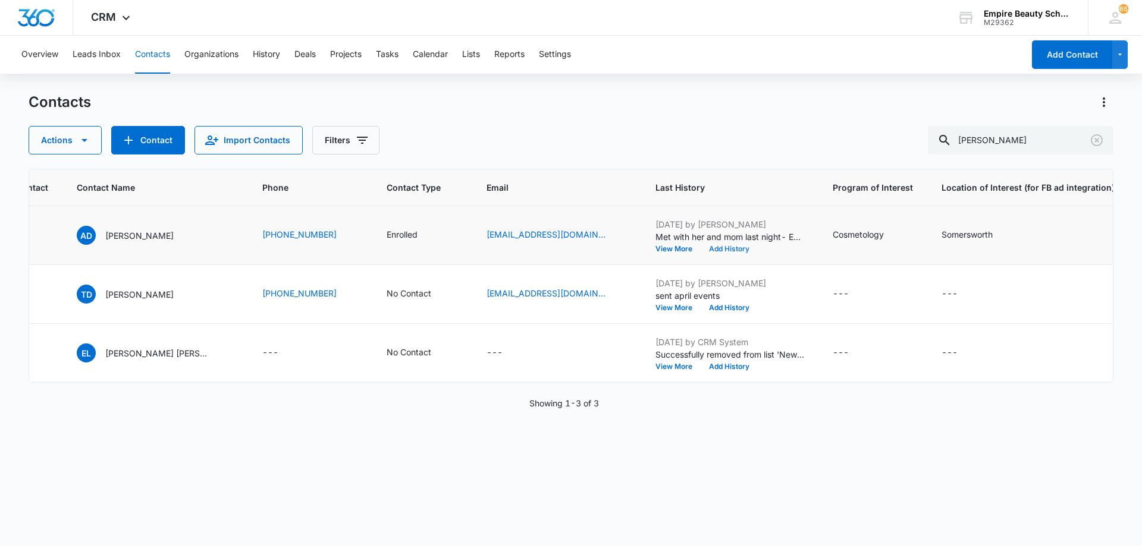
click at [712, 249] on button "Add History" at bounding box center [728, 249] width 57 height 7
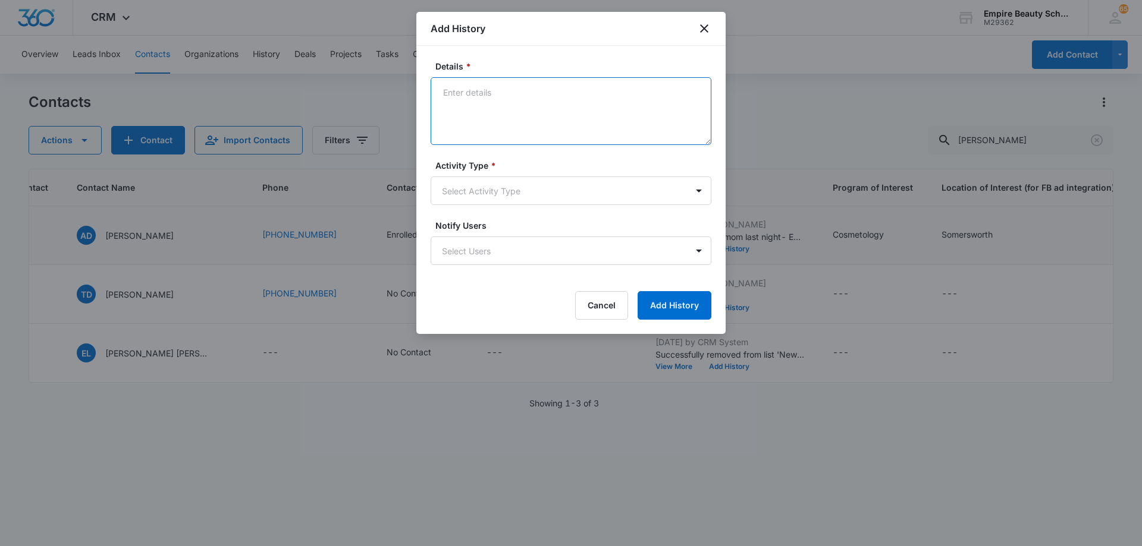
click at [553, 99] on textarea "Details *" at bounding box center [570, 111] width 281 height 68
type textarea "Met with her and mom [DATE], made corrections to FAFSA - she will text me once …"
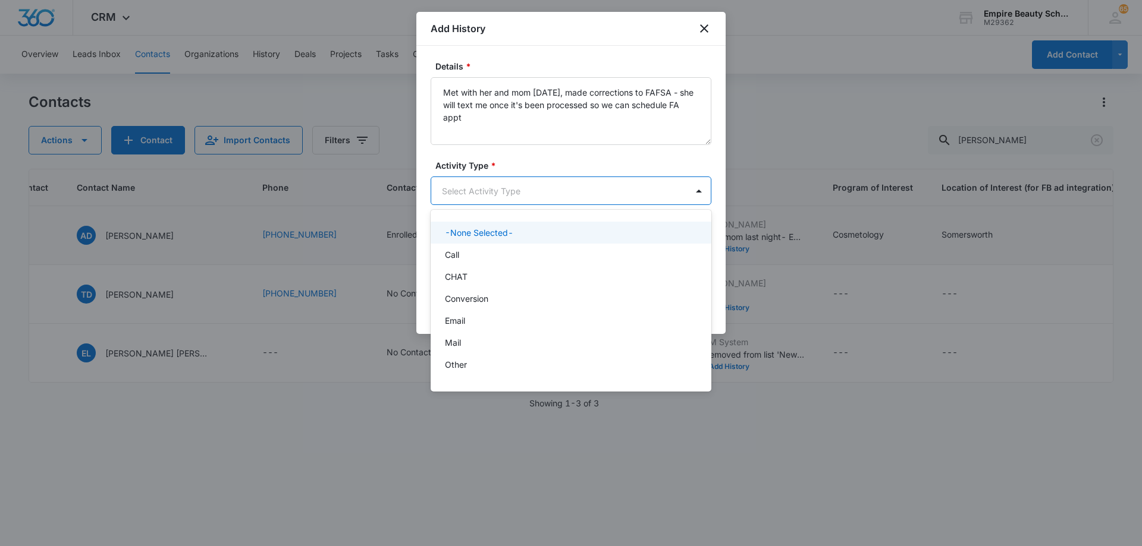
click at [511, 196] on body "CRM Apps Forms CRM Email Shop Payments POS Files Brand Settings AI Assistant Em…" at bounding box center [571, 273] width 1142 height 546
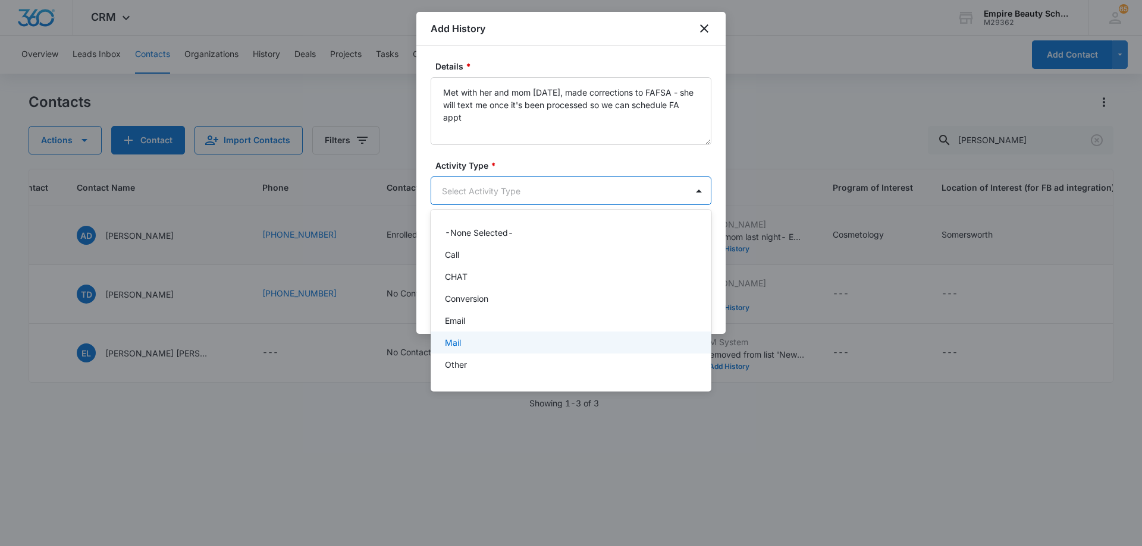
scroll to position [62, 0]
click at [512, 326] on div "P2P" at bounding box center [570, 325] width 250 height 12
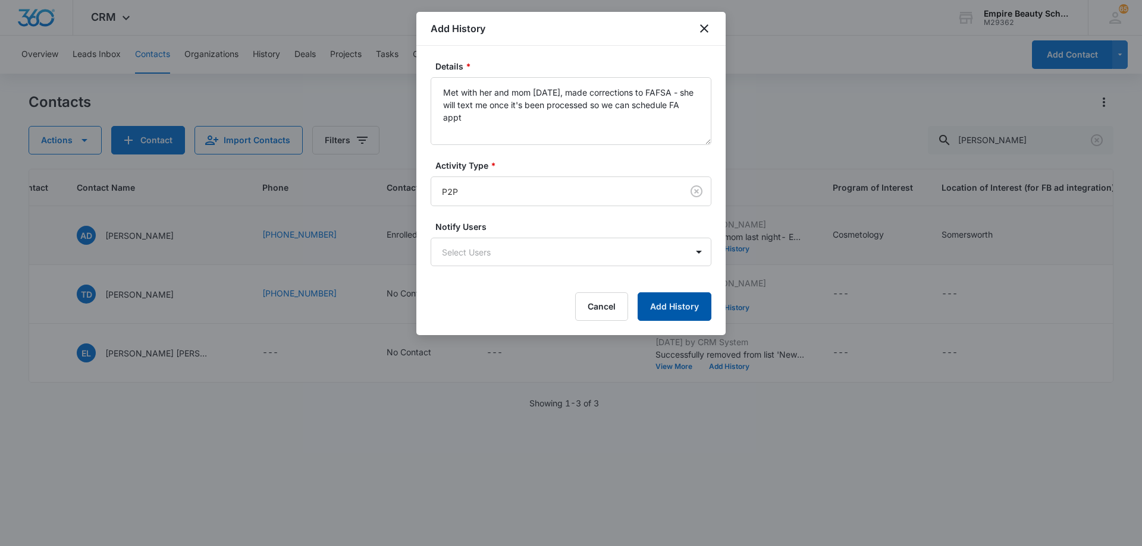
click at [683, 306] on button "Add History" at bounding box center [674, 307] width 74 height 29
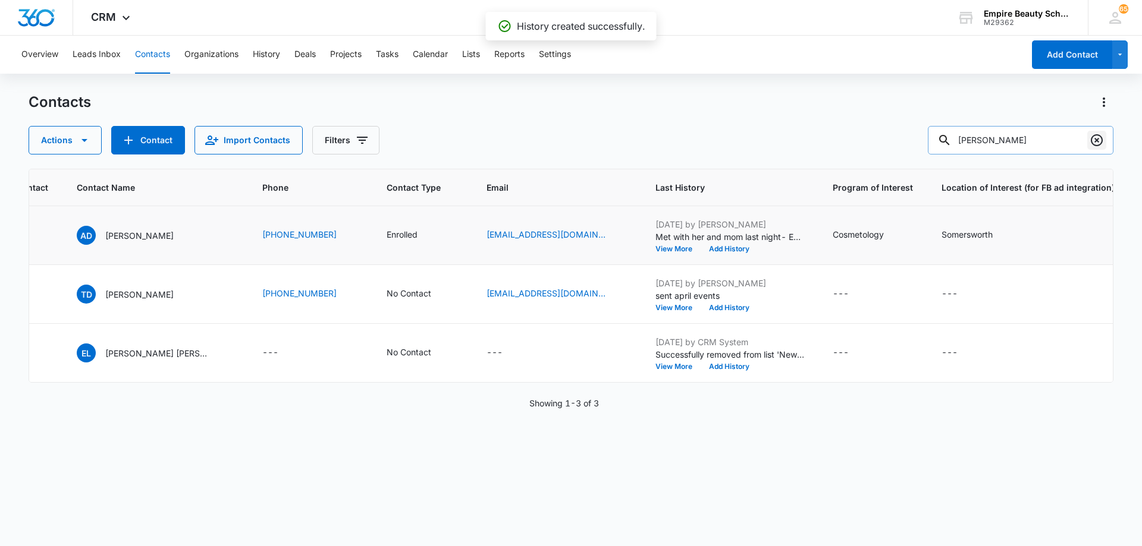
click at [1094, 142] on icon "Clear" at bounding box center [1096, 140] width 14 height 14
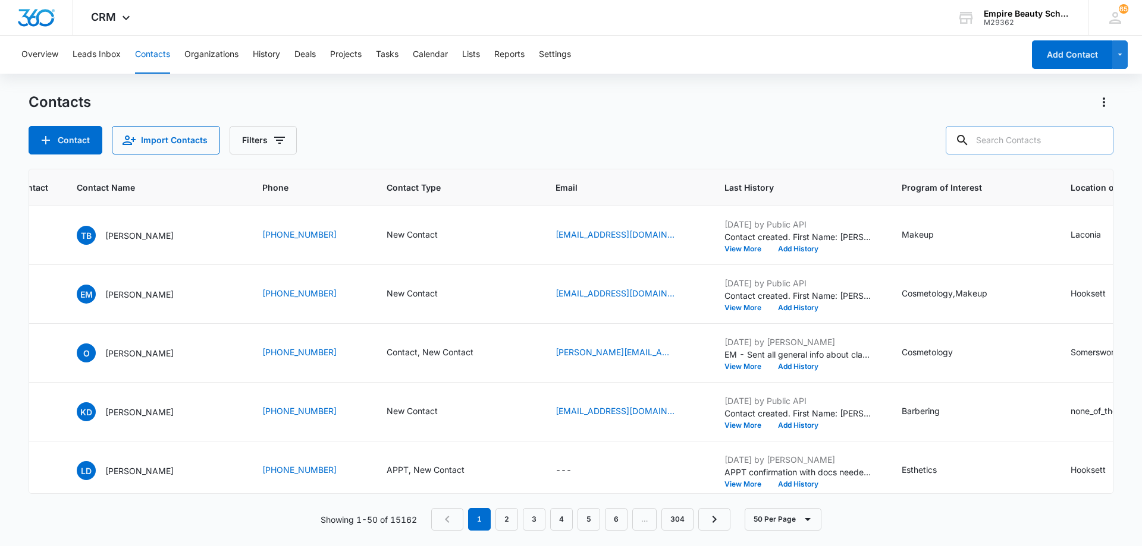
click at [1029, 131] on input "text" at bounding box center [1029, 140] width 168 height 29
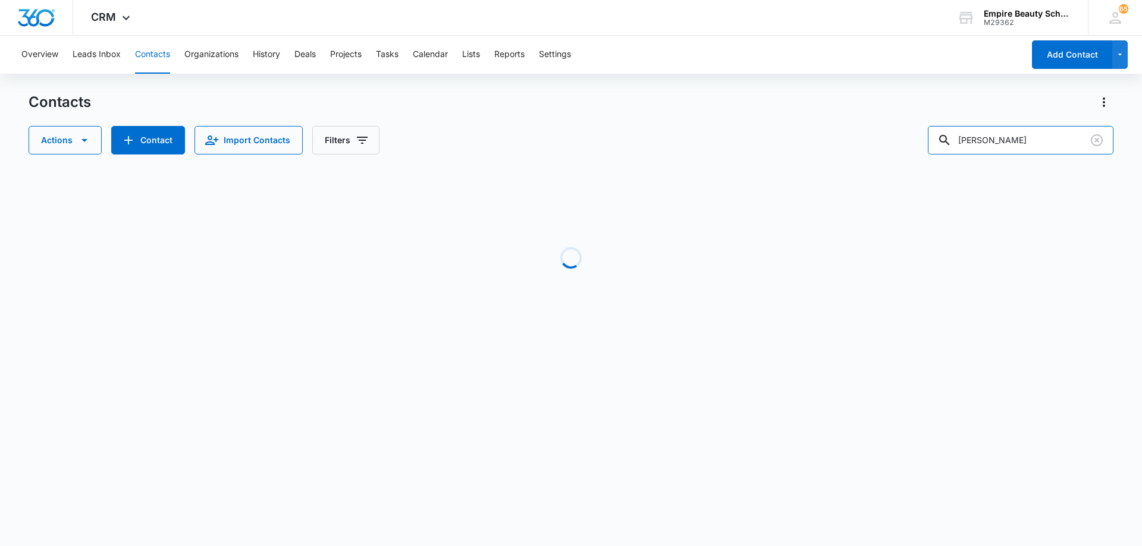
scroll to position [0, 158]
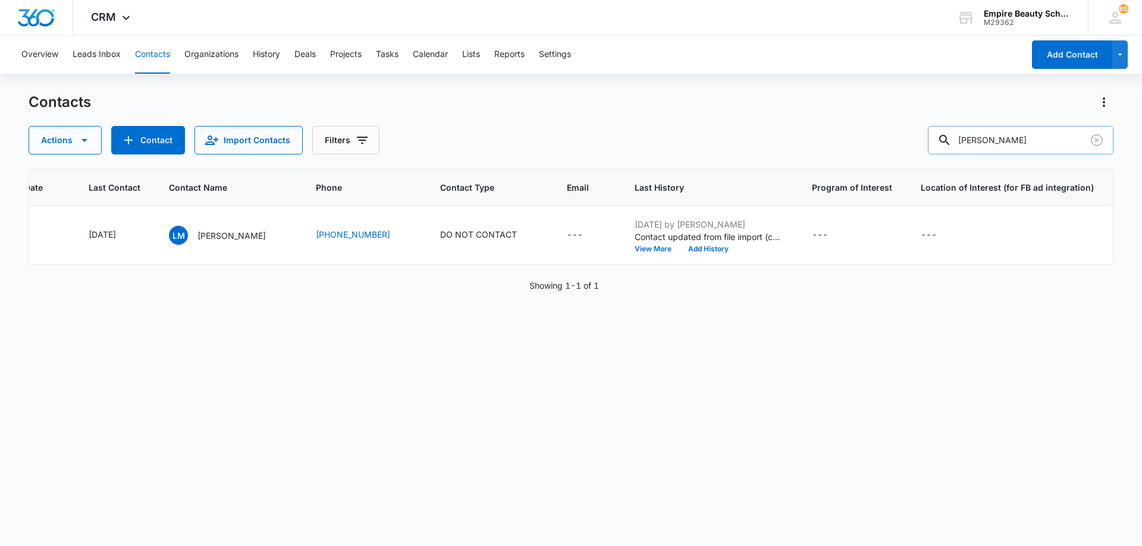
click at [1018, 141] on input "[PERSON_NAME]" at bounding box center [1019, 140] width 185 height 29
click at [1017, 141] on input "[PERSON_NAME]" at bounding box center [1019, 140] width 185 height 29
click at [1017, 142] on input "[PERSON_NAME]" at bounding box center [1019, 140] width 185 height 29
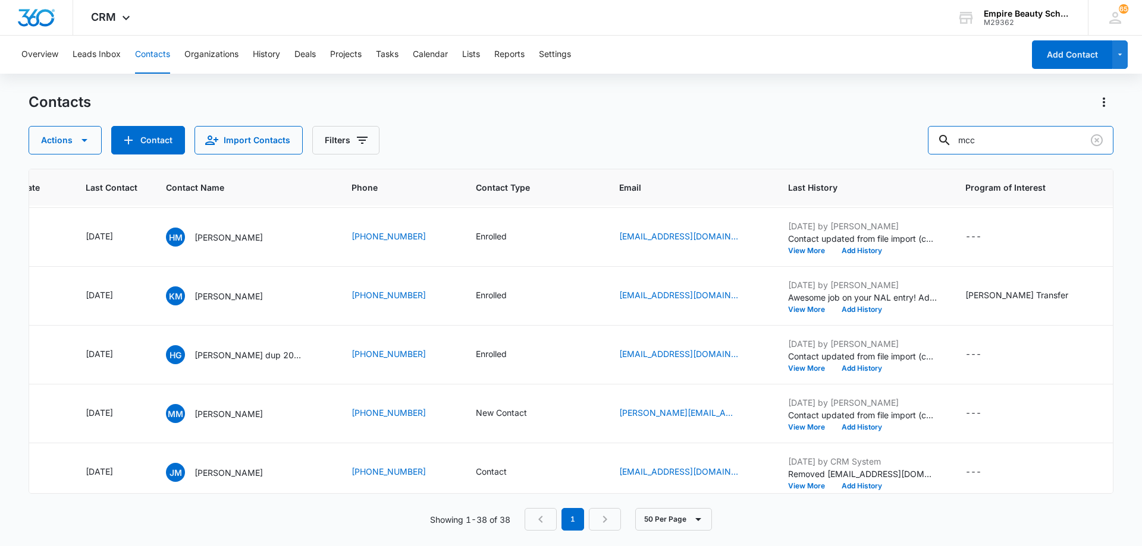
scroll to position [1958, 158]
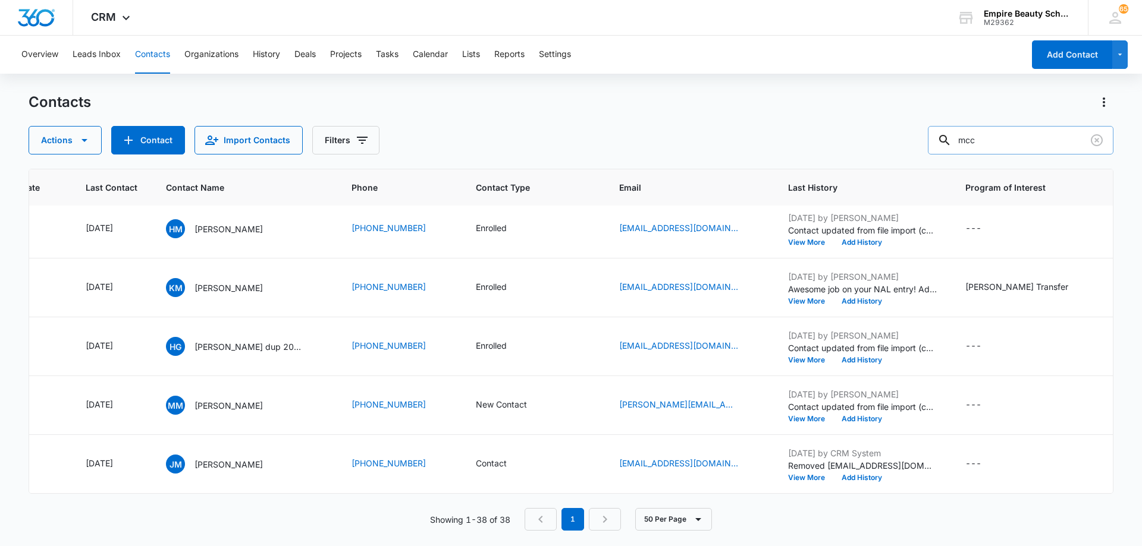
click at [1018, 137] on input "mcc" at bounding box center [1019, 140] width 185 height 29
type input "becca"
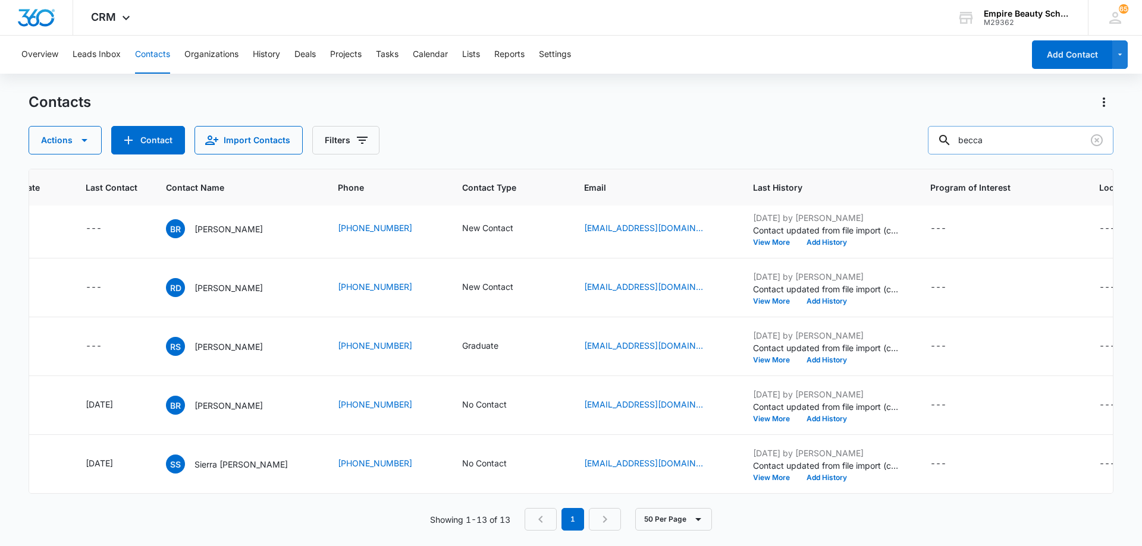
scroll to position [0, 158]
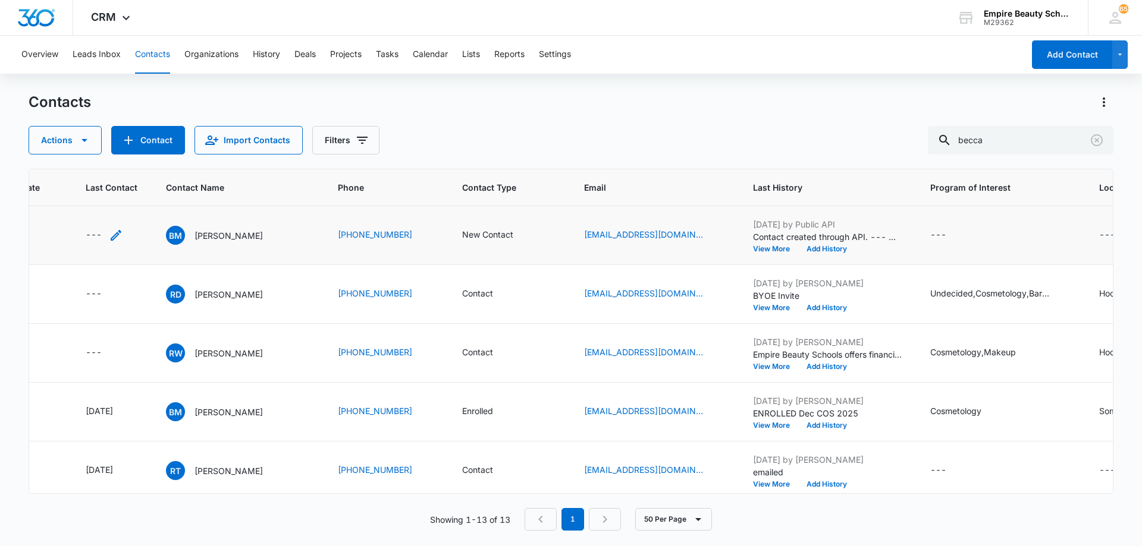
click at [117, 235] on icon "Last Contact - - Select to Edit Field" at bounding box center [116, 235] width 14 height 14
click at [113, 165] on input at bounding box center [102, 159] width 87 height 13
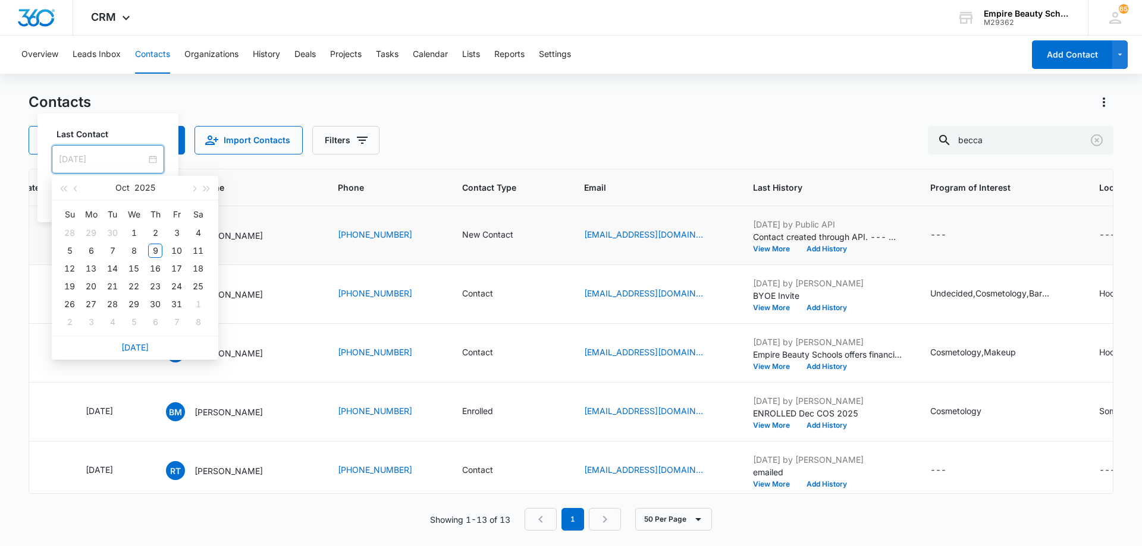
type input "[DATE]"
click at [135, 347] on link "[DATE]" at bounding box center [134, 347] width 27 height 10
type input "[DATE]"
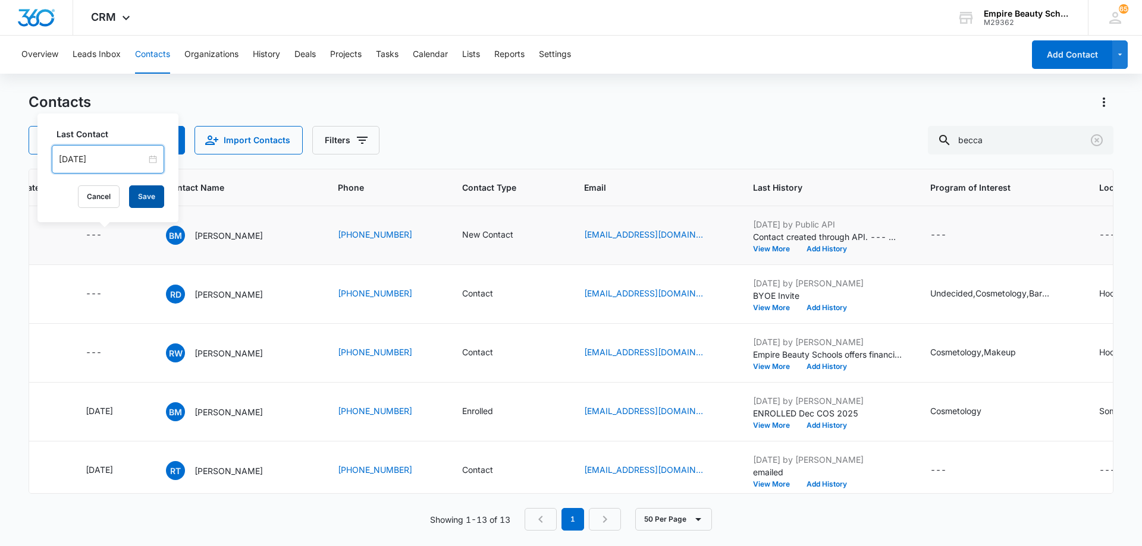
click at [133, 194] on button "Save" at bounding box center [146, 196] width 35 height 23
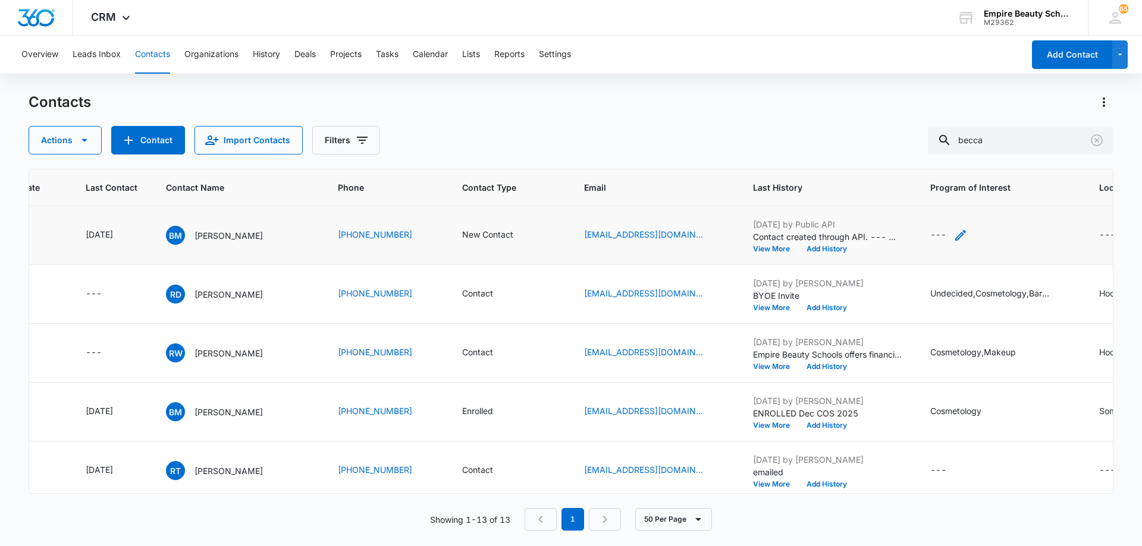
click at [967, 237] on icon "Program of Interest - - Select to Edit Field" at bounding box center [960, 235] width 14 height 14
click at [957, 162] on input "Program of Interest" at bounding box center [960, 159] width 150 height 29
type input "Cosmetology"
click at [978, 163] on input "Cosmetology" at bounding box center [960, 159] width 150 height 29
click at [1002, 194] on button "Save" at bounding box center [1016, 196] width 35 height 23
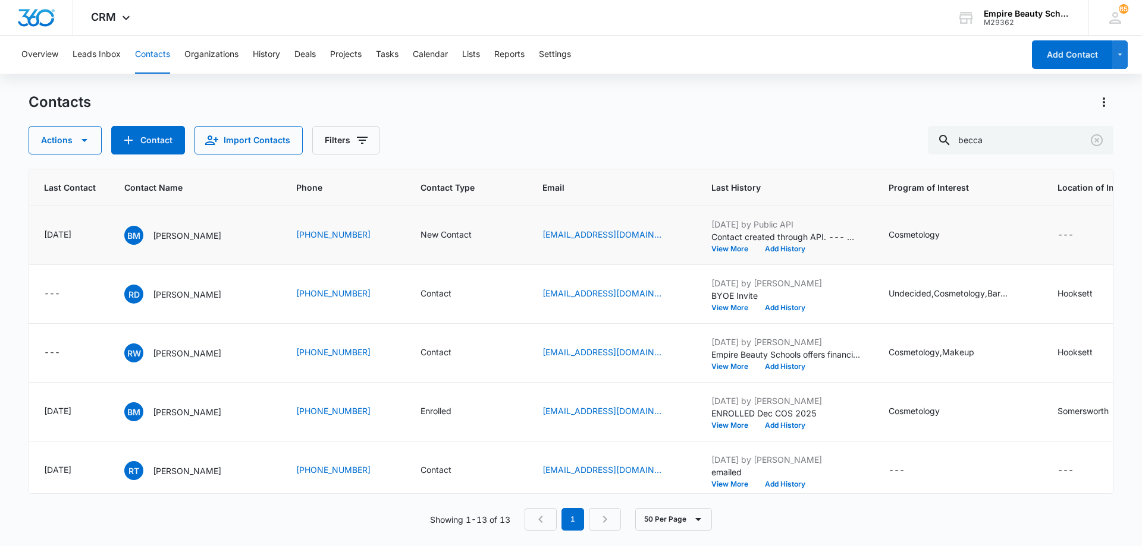
scroll to position [0, 112]
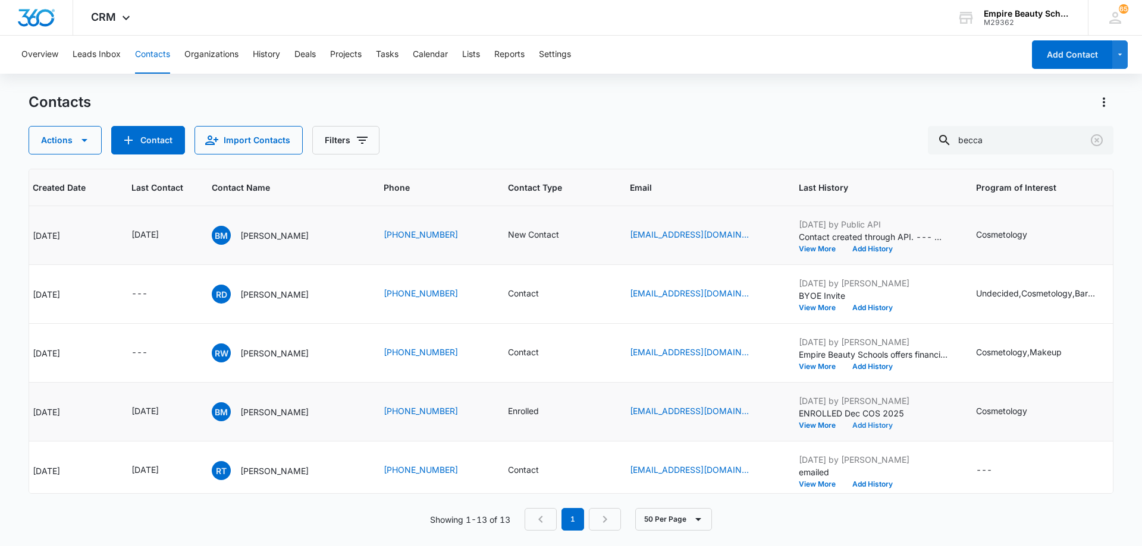
click at [881, 426] on button "Add History" at bounding box center [872, 425] width 57 height 7
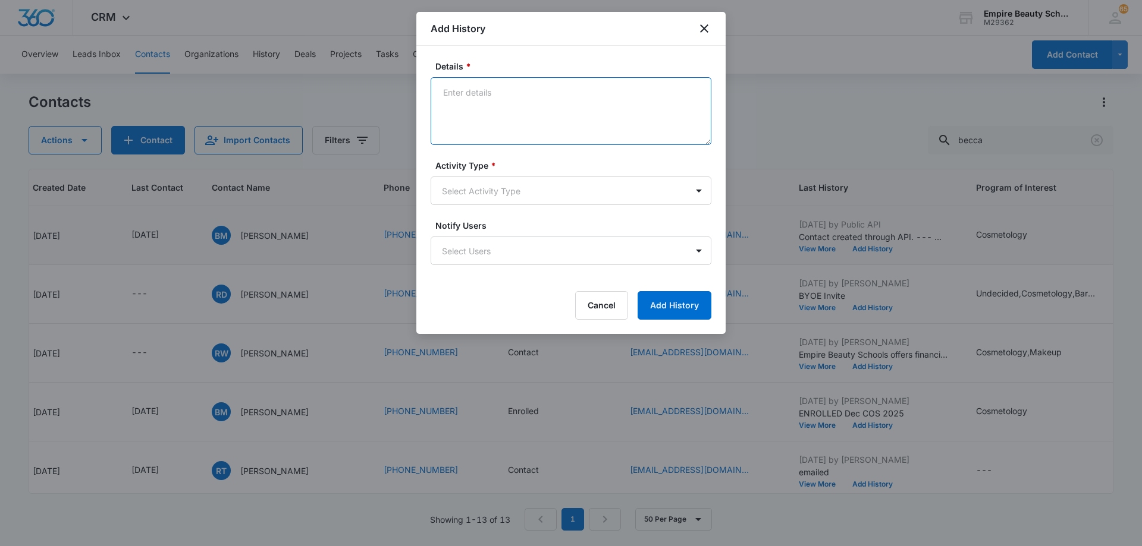
click at [531, 90] on textarea "Details *" at bounding box center [570, 111] width 281 height 68
paste textarea "TXT - scheduled FA appt"
type textarea "TXT - scheduled FA appt"
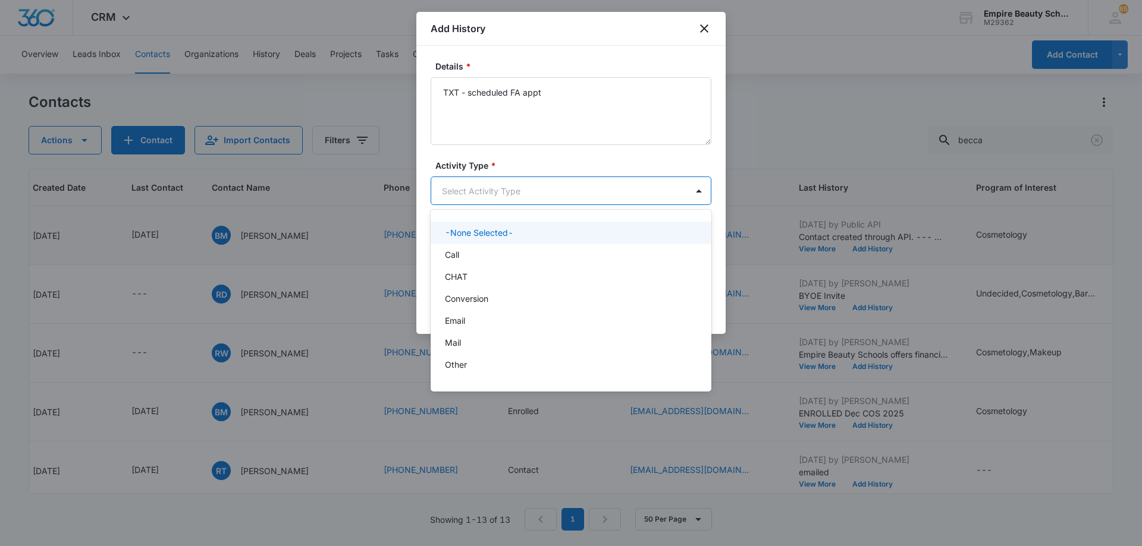
click at [530, 196] on body "CRM Apps Forms CRM Email Shop Payments POS Files Brand Settings AI Assistant Em…" at bounding box center [571, 273] width 1142 height 546
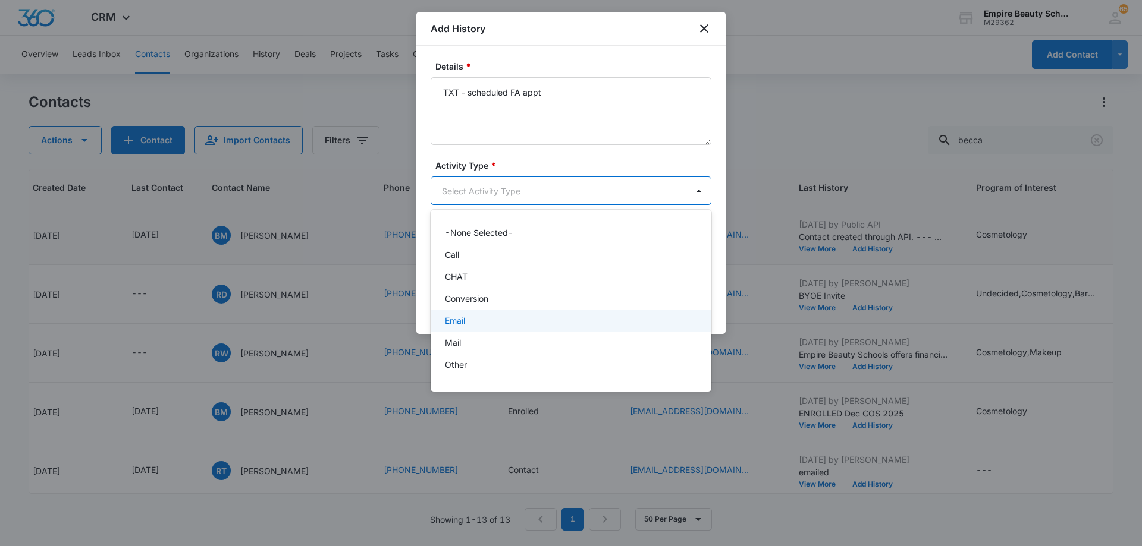
scroll to position [62, 0]
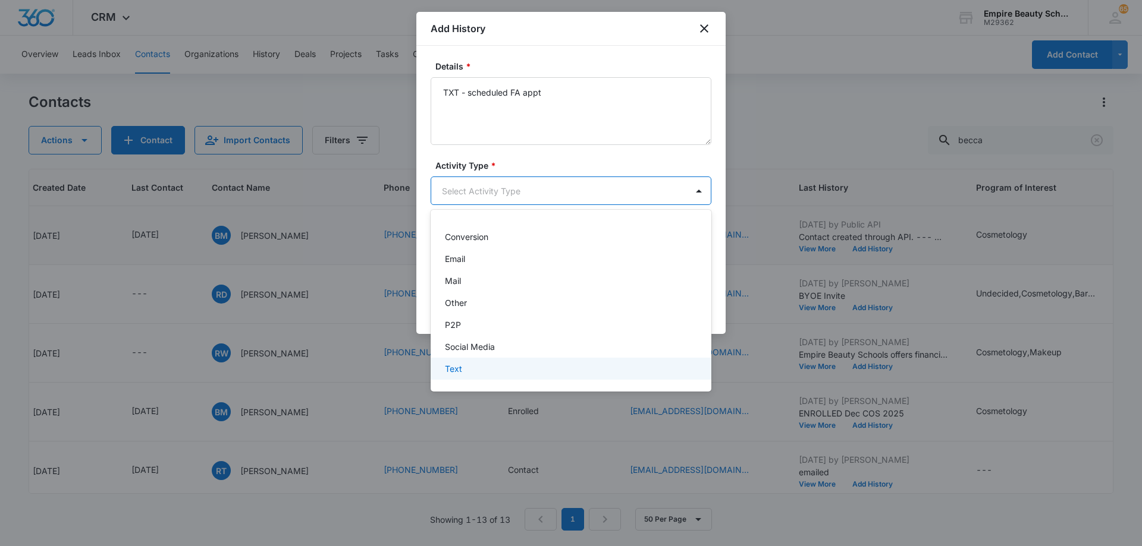
click at [521, 365] on div "Text" at bounding box center [570, 369] width 250 height 12
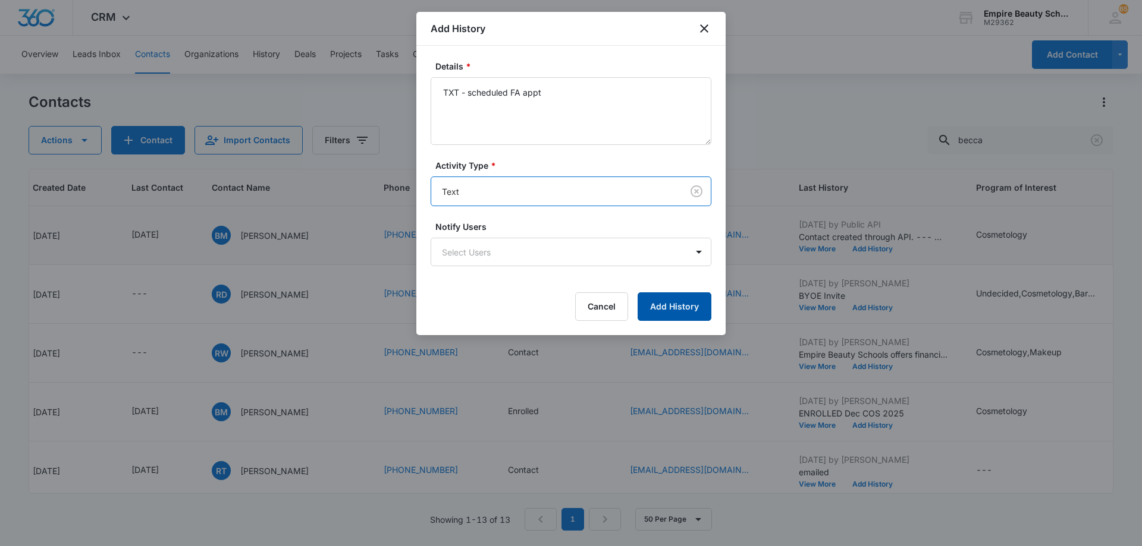
click at [679, 309] on button "Add History" at bounding box center [674, 307] width 74 height 29
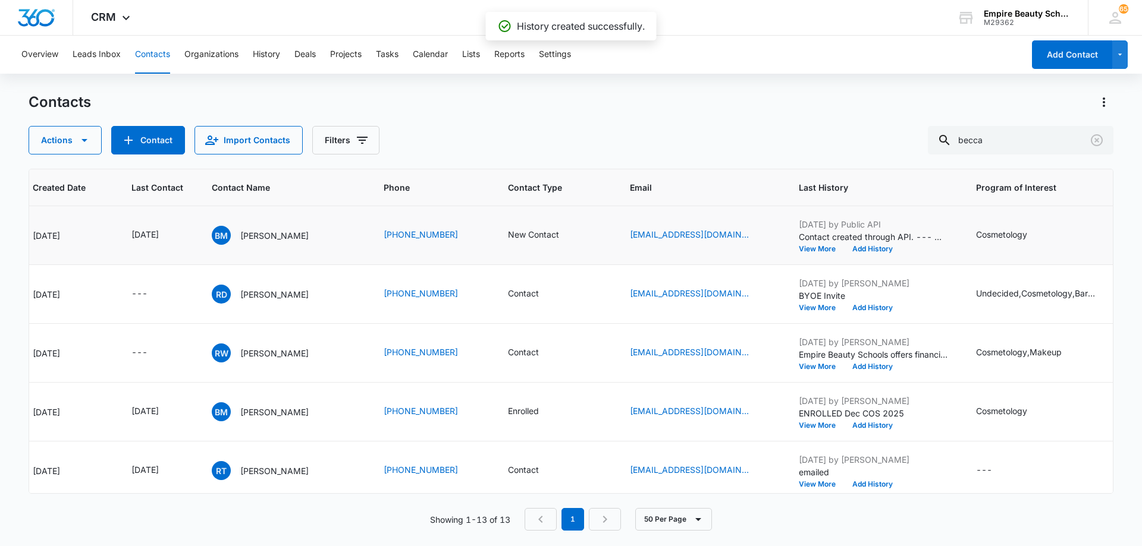
click at [180, 411] on icon "Last Contact - 1750723200 - Select to Edit Field" at bounding box center [173, 412] width 14 height 14
click at [184, 338] on input "[DATE]" at bounding box center [167, 335] width 87 height 13
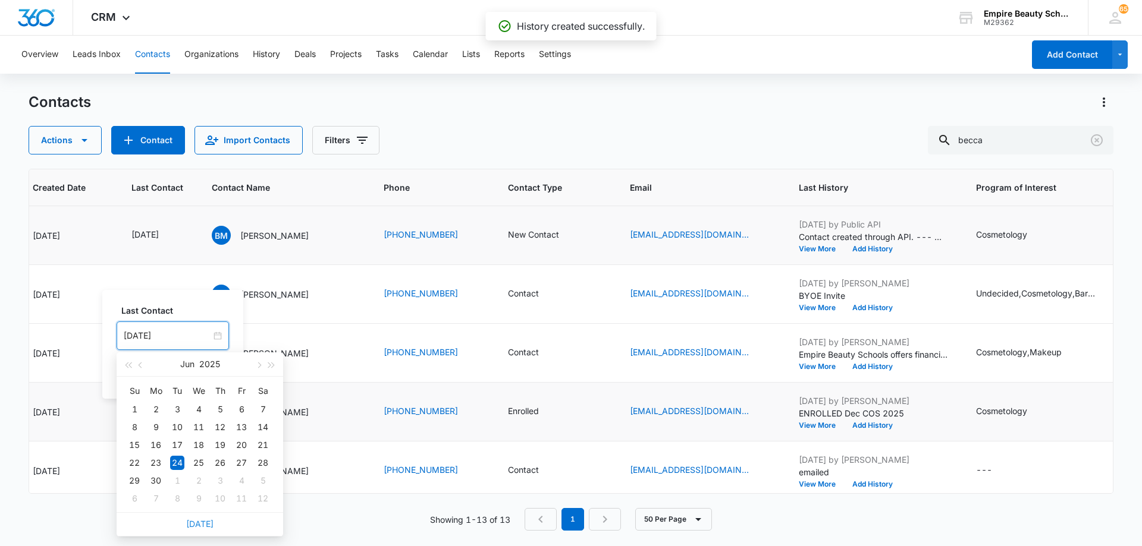
click at [204, 525] on link "[DATE]" at bounding box center [199, 524] width 27 height 10
type input "[DATE]"
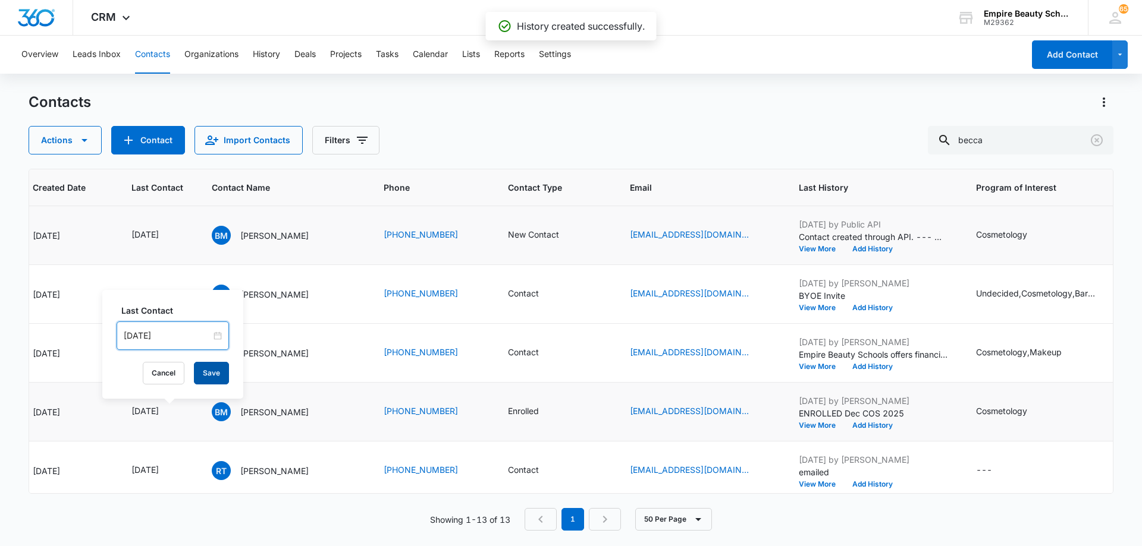
click at [211, 372] on button "Save" at bounding box center [211, 373] width 35 height 23
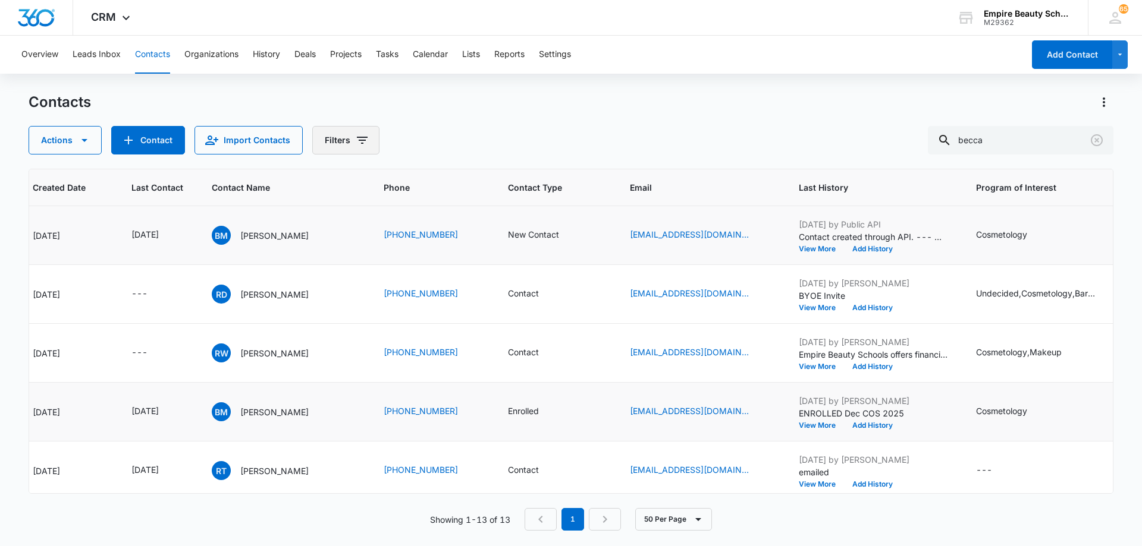
click at [359, 140] on icon "Filters" at bounding box center [362, 140] width 11 height 7
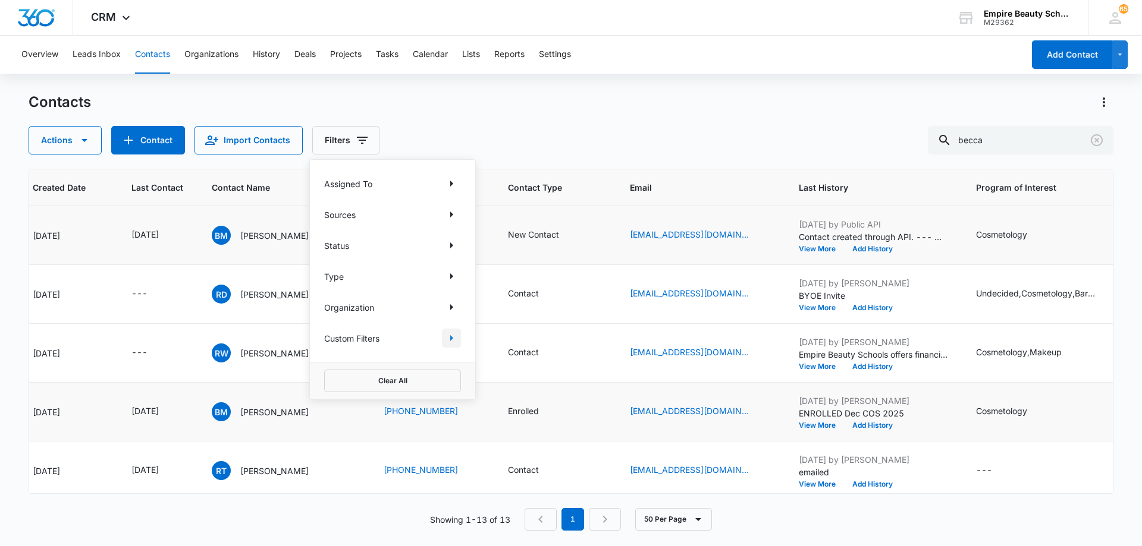
click at [451, 336] on icon "Show Custom Filters filters" at bounding box center [451, 338] width 3 height 6
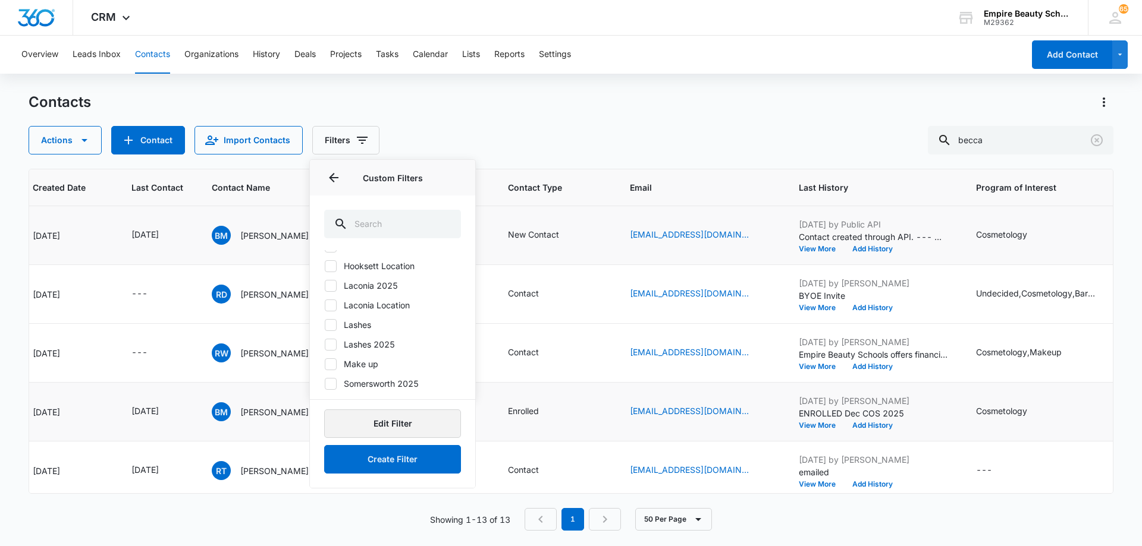
scroll to position [108, 0]
click at [329, 380] on icon at bounding box center [330, 384] width 11 height 11
click at [325, 383] on input "Somersworth 2025" at bounding box center [324, 383] width 1 height 1
checkbox input "true"
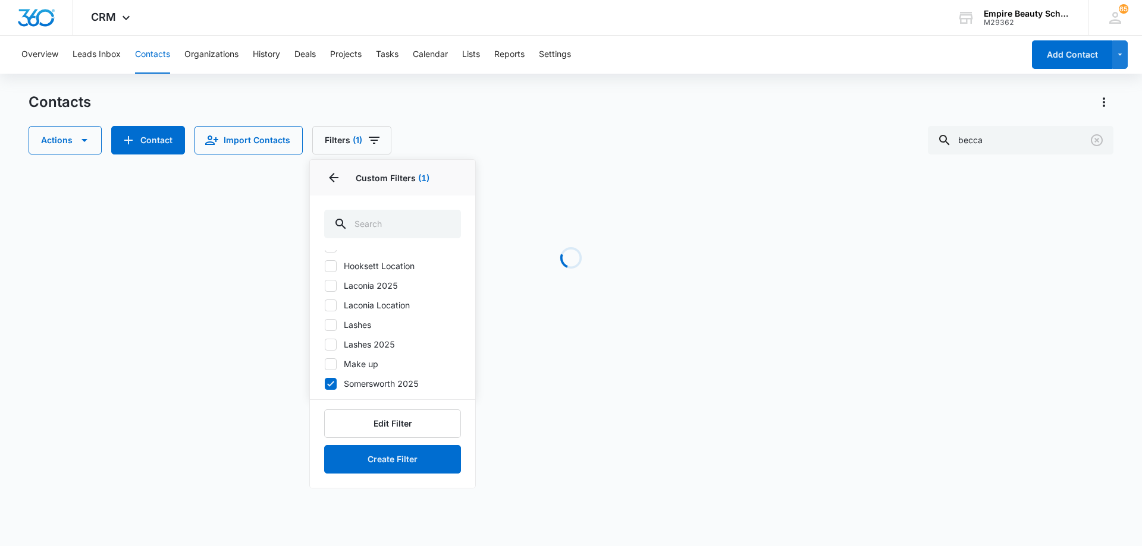
click at [526, 100] on div "Contacts" at bounding box center [571, 102] width 1084 height 19
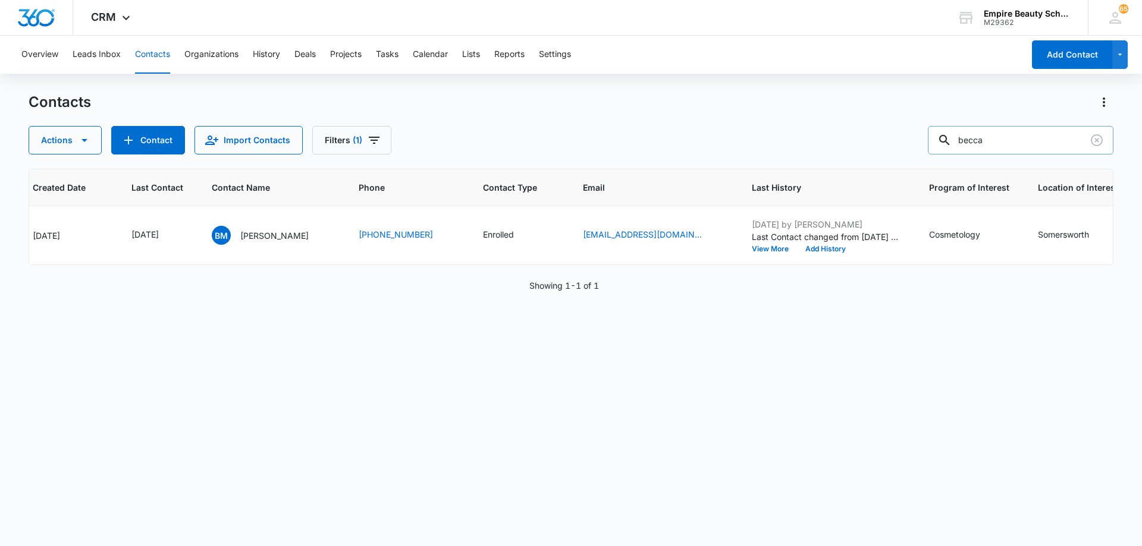
click at [1005, 139] on input "becca" at bounding box center [1019, 140] width 185 height 29
type input "[PERSON_NAME]"
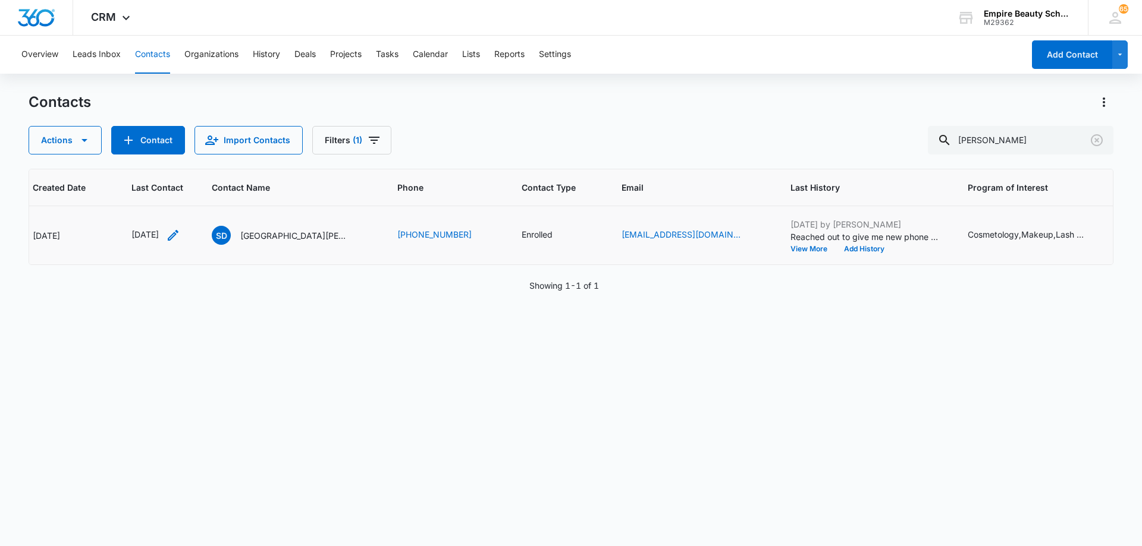
click at [178, 236] on icon "Last Contact - 1754870400 - Select to Edit Field" at bounding box center [173, 235] width 11 height 11
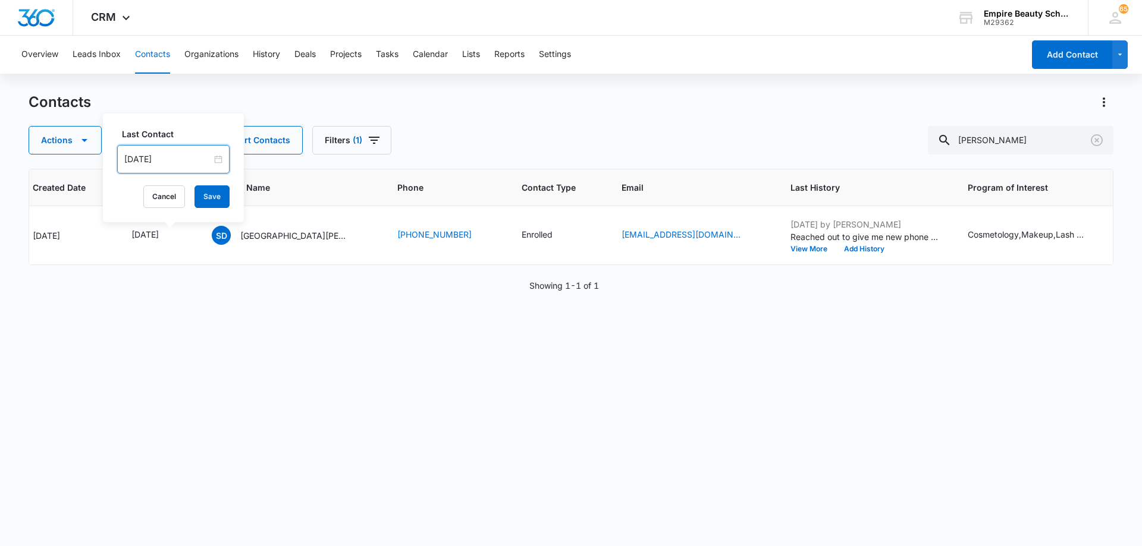
click at [186, 159] on input "[DATE]" at bounding box center [167, 159] width 87 height 13
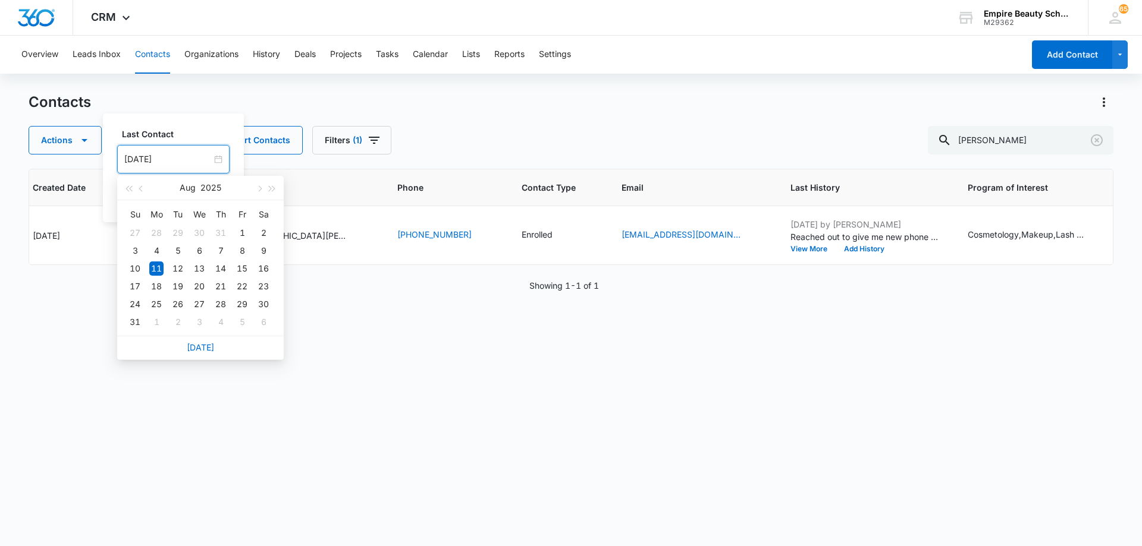
drag, startPoint x: 202, startPoint y: 349, endPoint x: 214, endPoint y: 299, distance: 51.5
click at [202, 349] on link "[DATE]" at bounding box center [200, 347] width 27 height 10
type input "[DATE]"
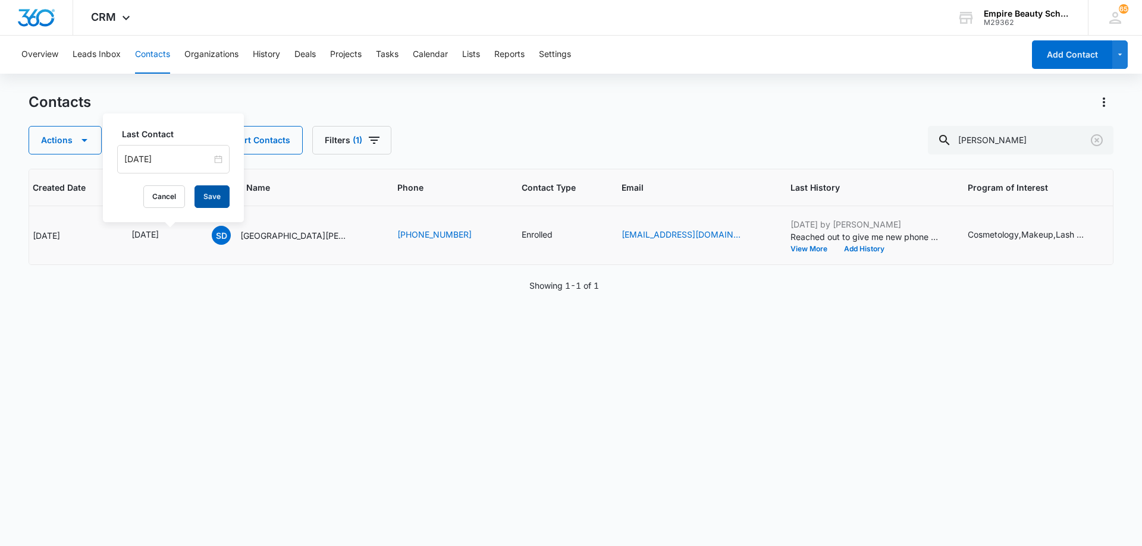
click at [217, 196] on button "Save" at bounding box center [211, 196] width 35 height 23
click at [838, 250] on button "Add History" at bounding box center [863, 249] width 57 height 7
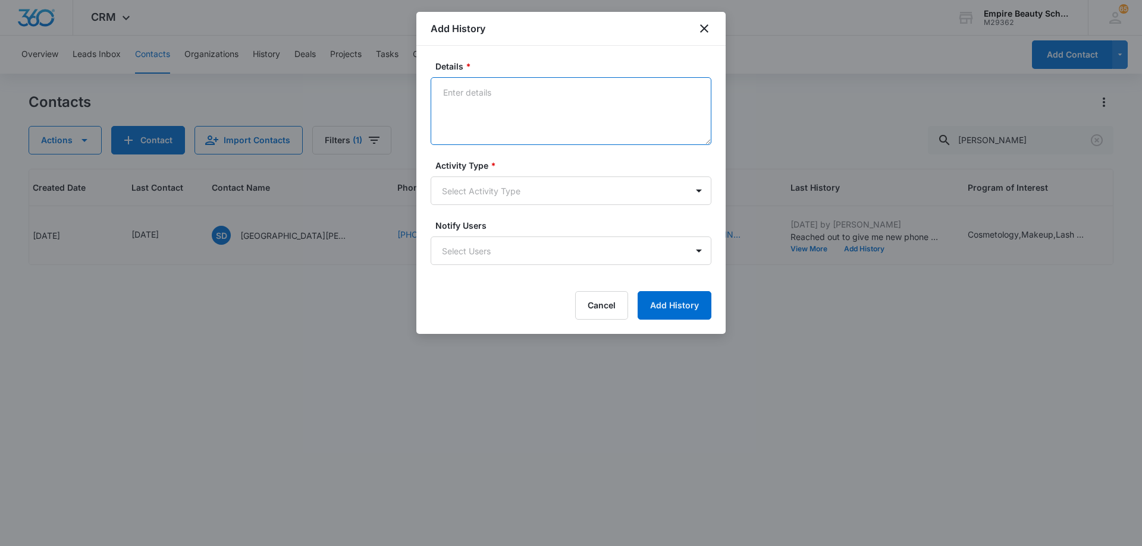
click at [521, 92] on textarea "Details *" at bounding box center [570, 111] width 281 height 68
paste textarea "TXT - scheduled FA appt"
type textarea "TXT - scheduled FA appt"
click at [523, 196] on body "CRM Apps Forms CRM Email Shop Payments POS Files Brand Settings AI Assistant Em…" at bounding box center [571, 273] width 1142 height 546
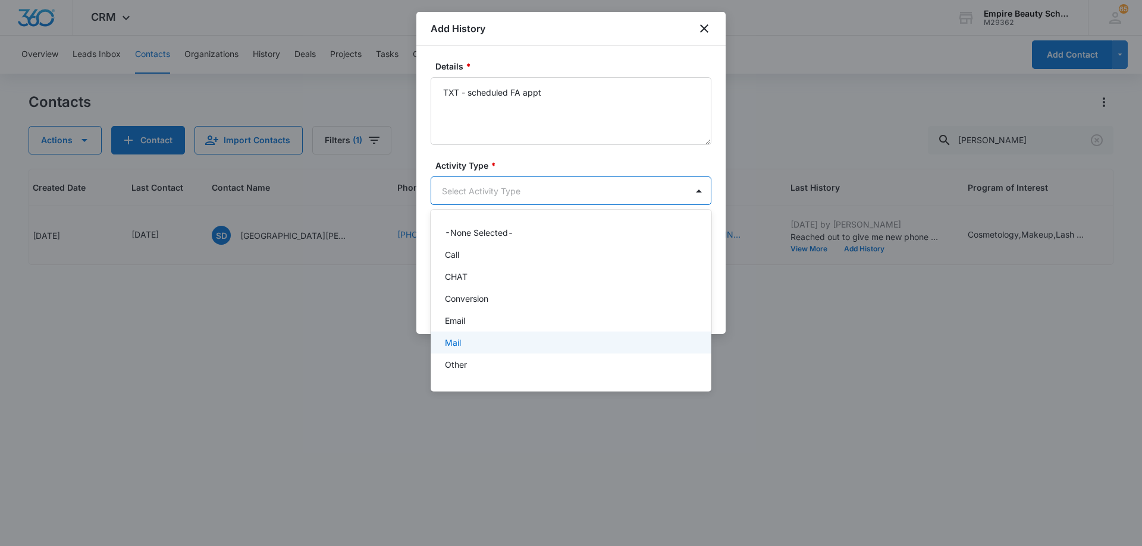
scroll to position [62, 0]
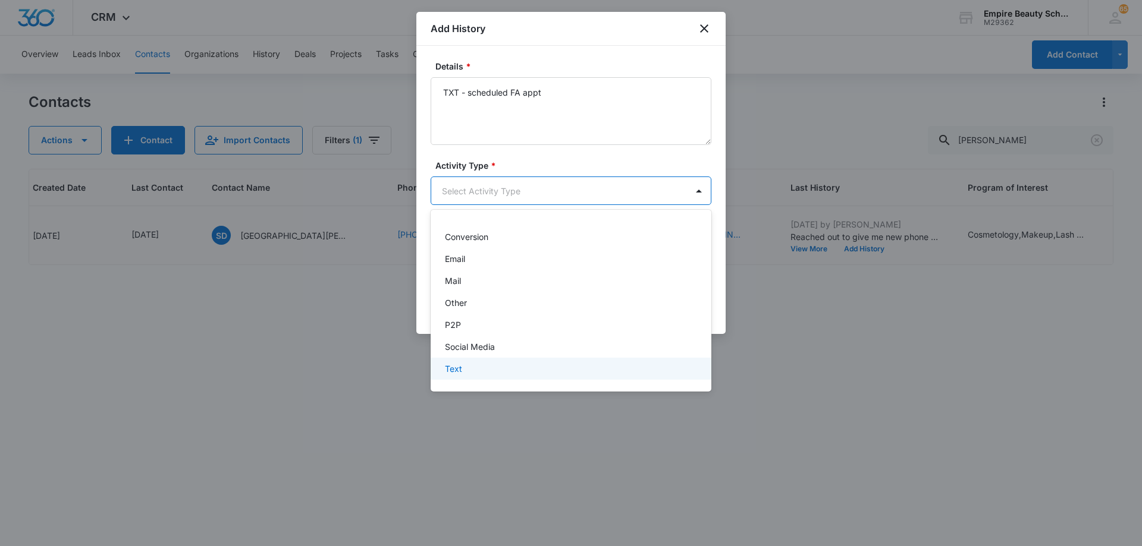
click at [507, 370] on div "Text" at bounding box center [570, 369] width 250 height 12
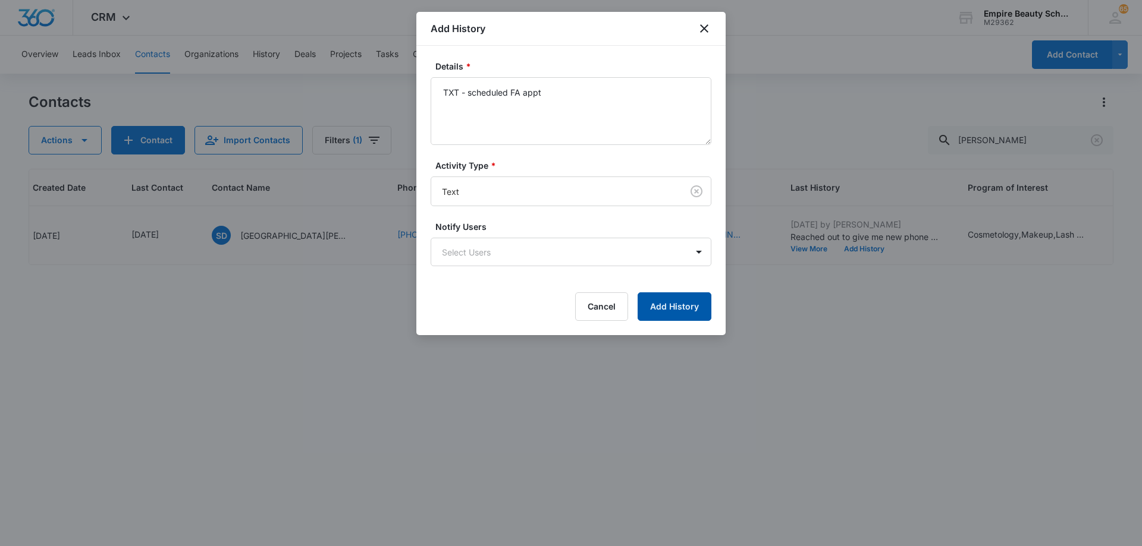
click at [675, 303] on button "Add History" at bounding box center [674, 307] width 74 height 29
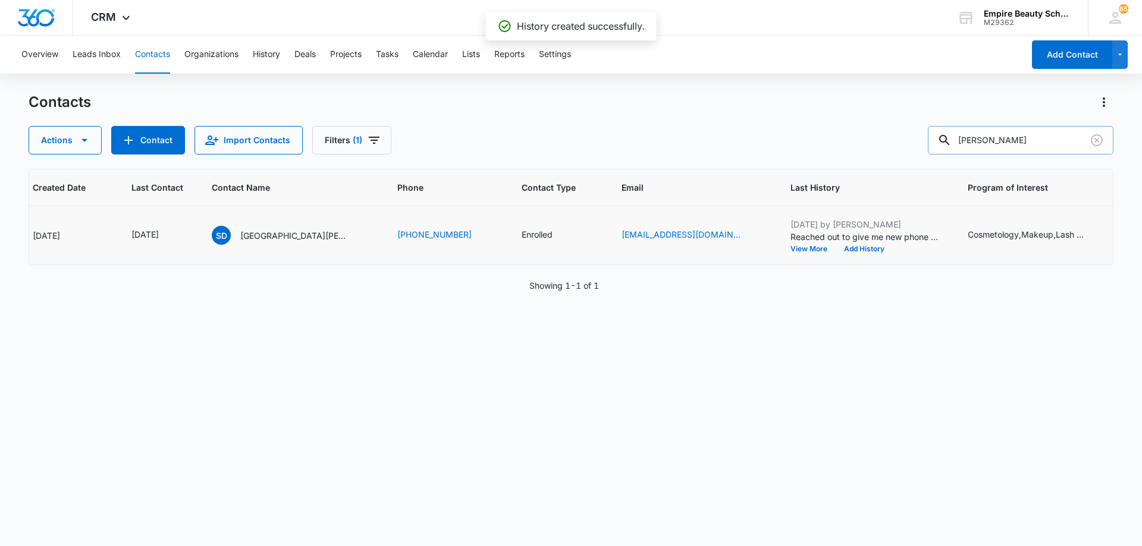
click at [1020, 149] on input "[PERSON_NAME]" at bounding box center [1019, 140] width 185 height 29
type input "lecler"
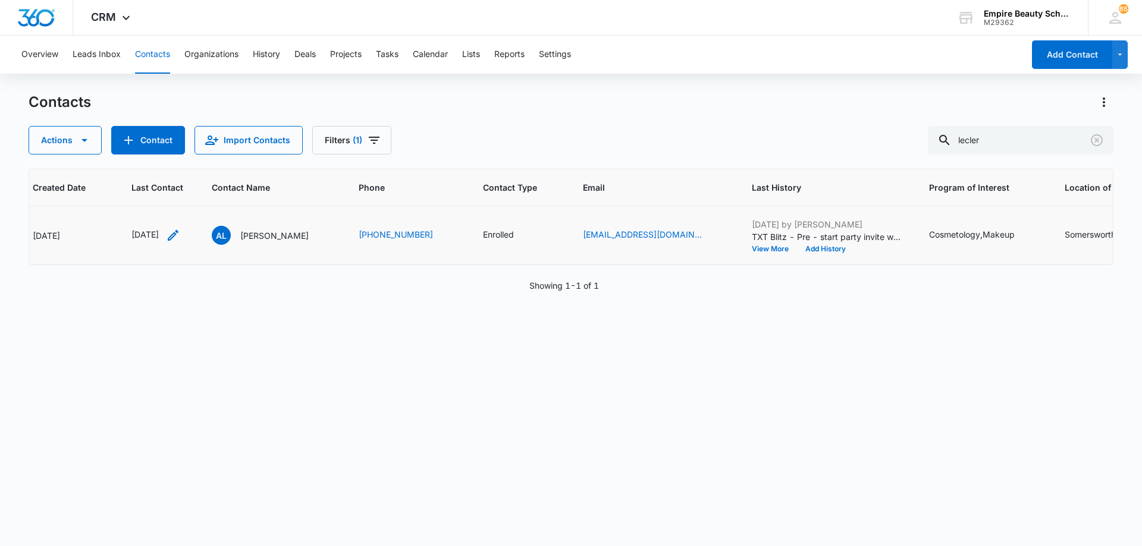
click at [180, 232] on icon "Last Contact - 1755475200 - Select to Edit Field" at bounding box center [173, 235] width 14 height 14
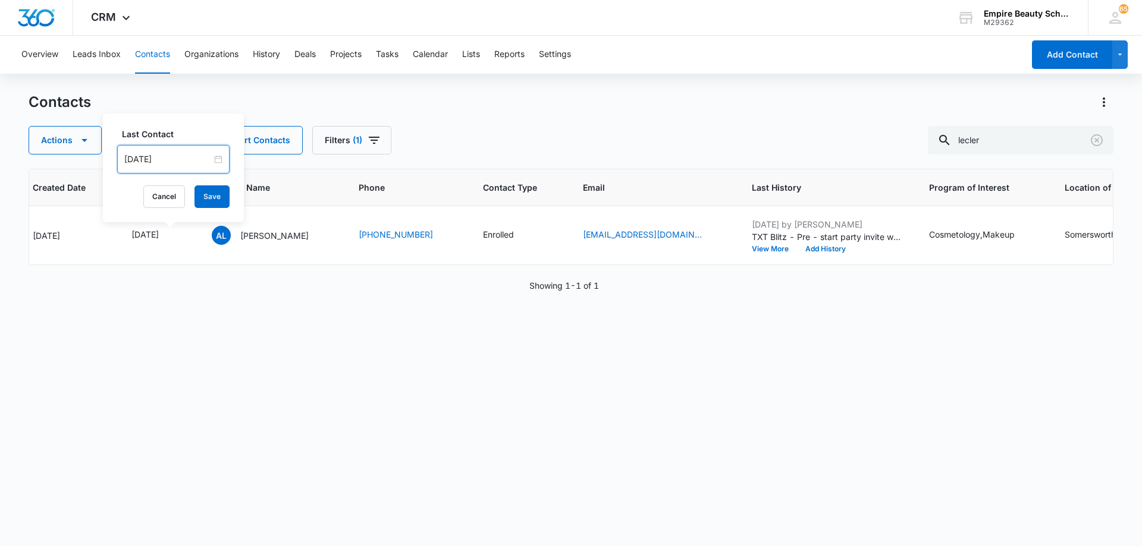
click at [185, 161] on input "[DATE]" at bounding box center [167, 159] width 87 height 13
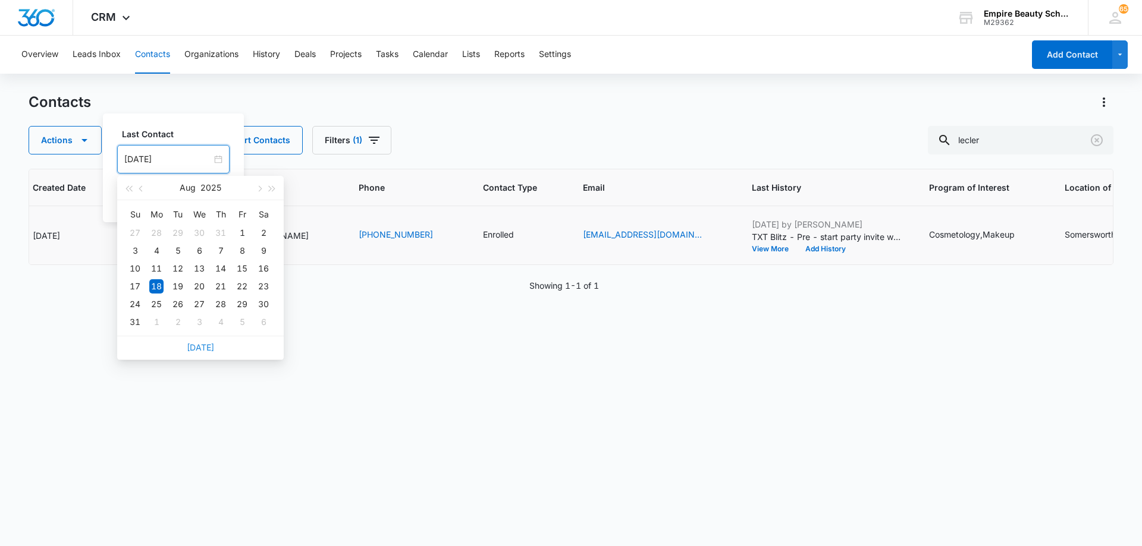
click at [209, 348] on link "[DATE]" at bounding box center [200, 347] width 27 height 10
type input "[DATE]"
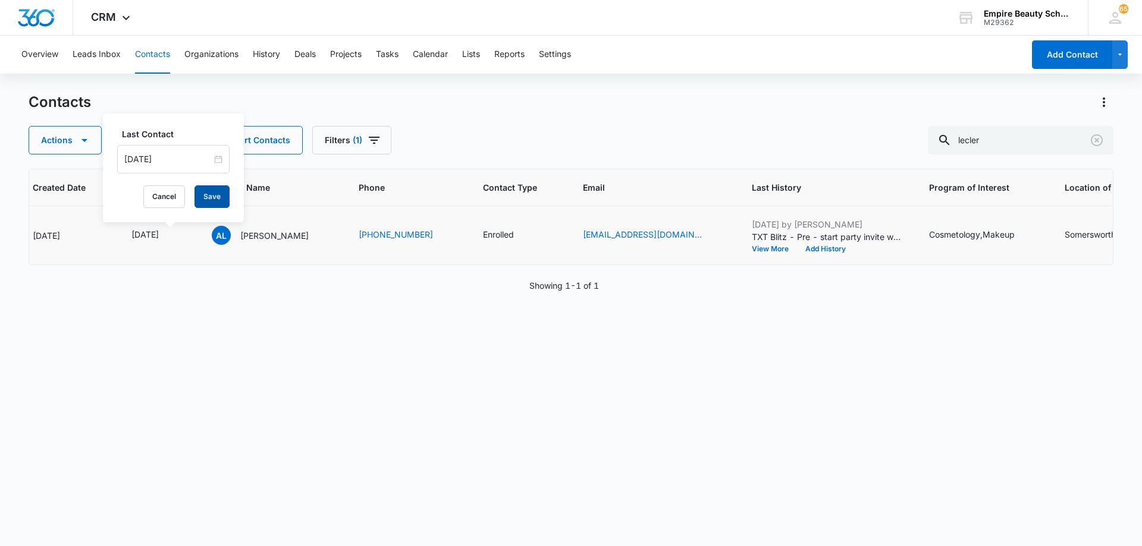
click at [218, 202] on button "Save" at bounding box center [211, 196] width 35 height 23
click at [854, 249] on button "Add History" at bounding box center [825, 249] width 57 height 7
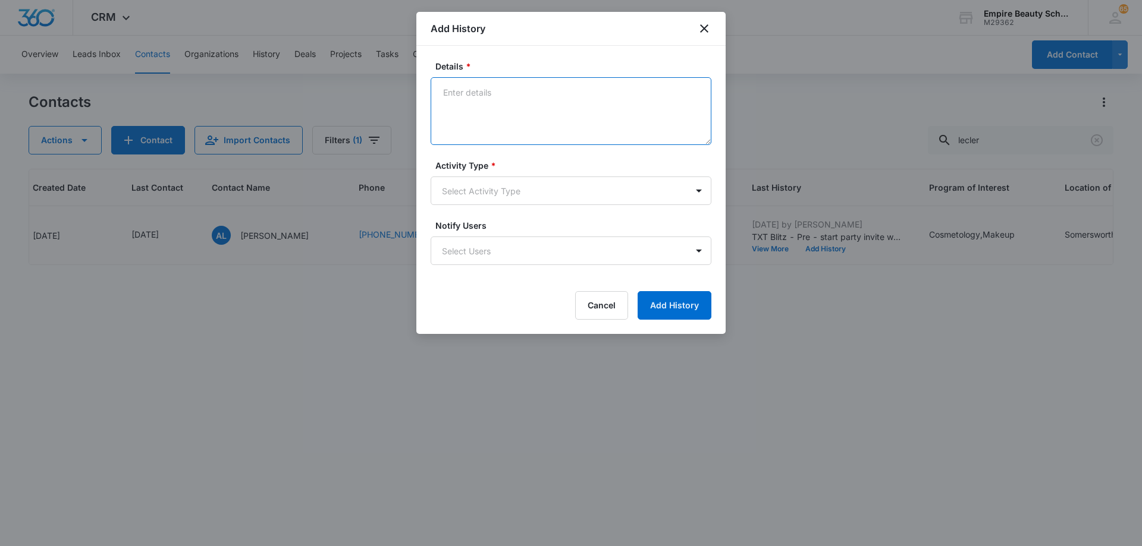
click at [498, 95] on textarea "Details *" at bounding box center [570, 111] width 281 height 68
paste textarea "TXT - scheduled FA appt"
type textarea "TXT - scheduled FA appt"
click at [526, 190] on body "CRM Apps Forms CRM Email Shop Payments POS Files Brand Settings AI Assistant Em…" at bounding box center [571, 273] width 1142 height 546
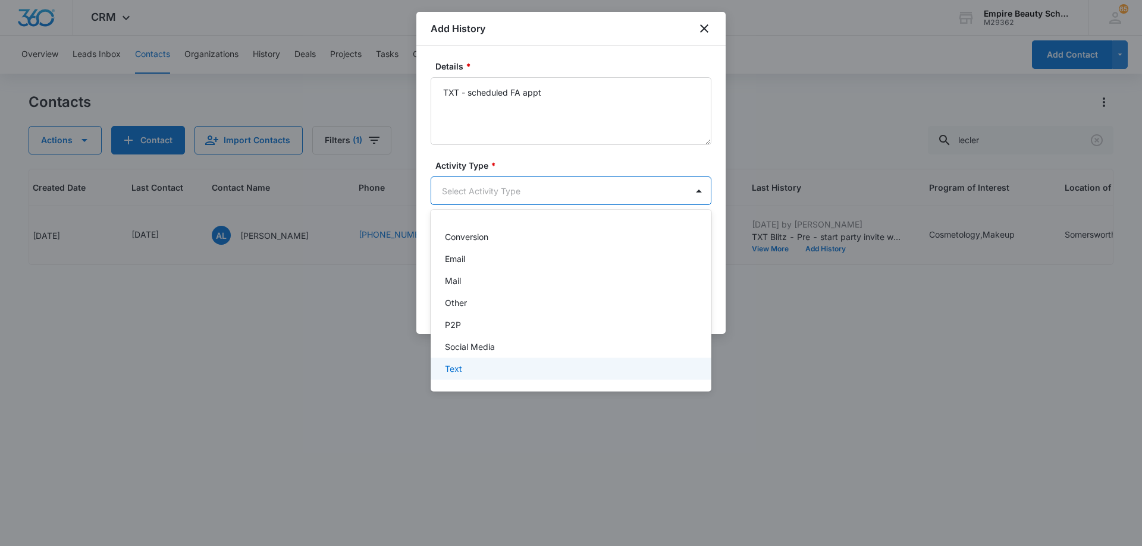
click at [519, 368] on div "Text" at bounding box center [570, 369] width 250 height 12
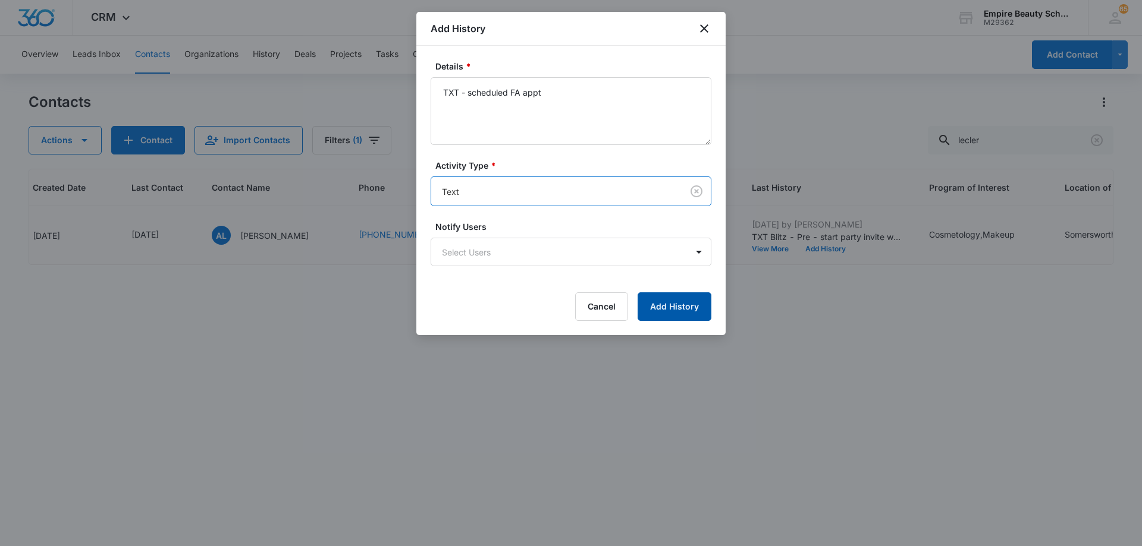
click at [651, 303] on button "Add History" at bounding box center [674, 307] width 74 height 29
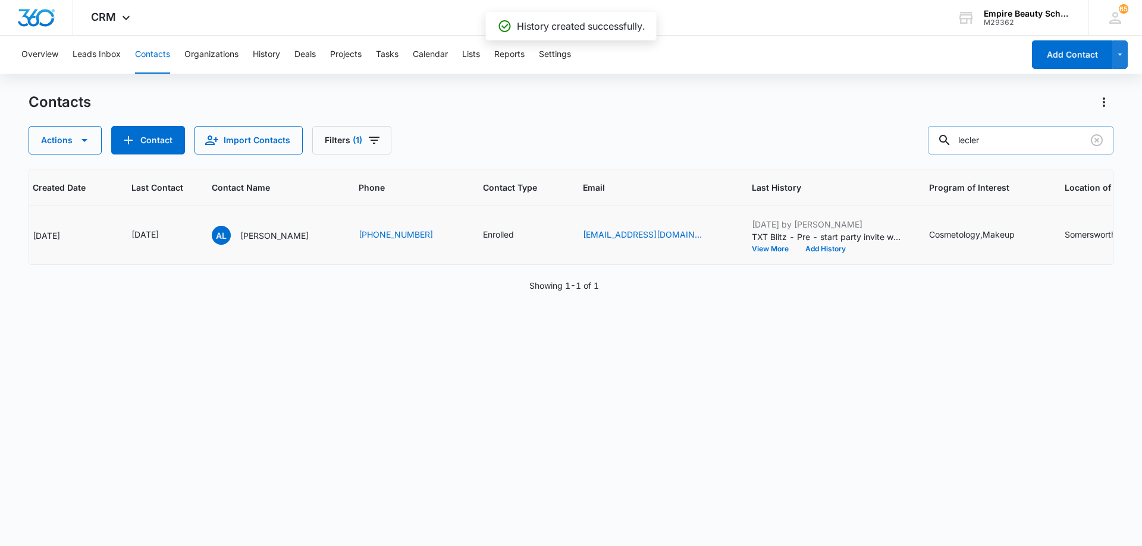
click at [1027, 136] on input "lecler" at bounding box center [1019, 140] width 185 height 29
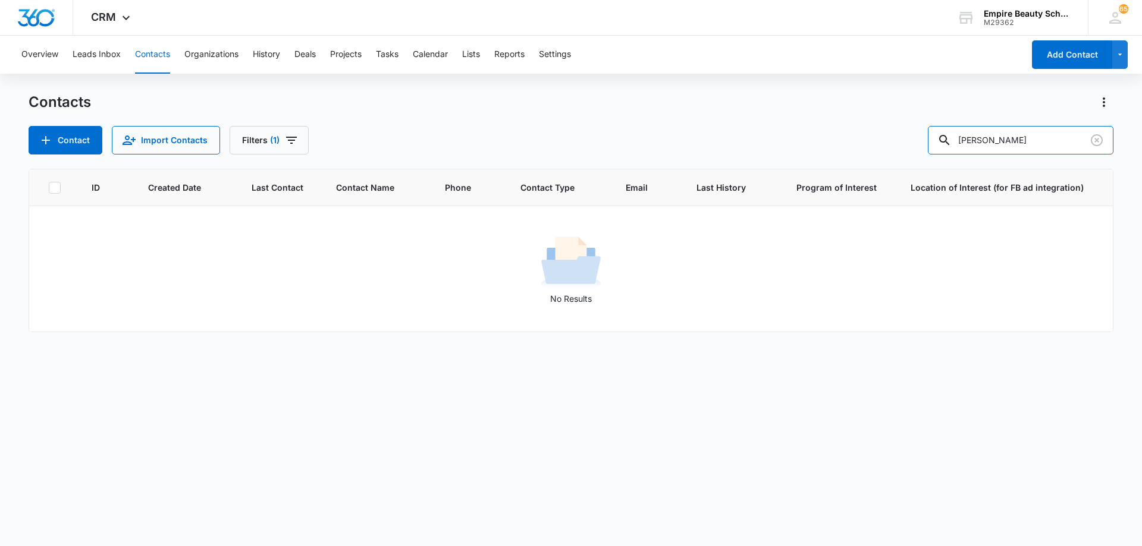
scroll to position [0, 0]
click at [1013, 141] on input "[PERSON_NAME]" at bounding box center [1019, 140] width 185 height 29
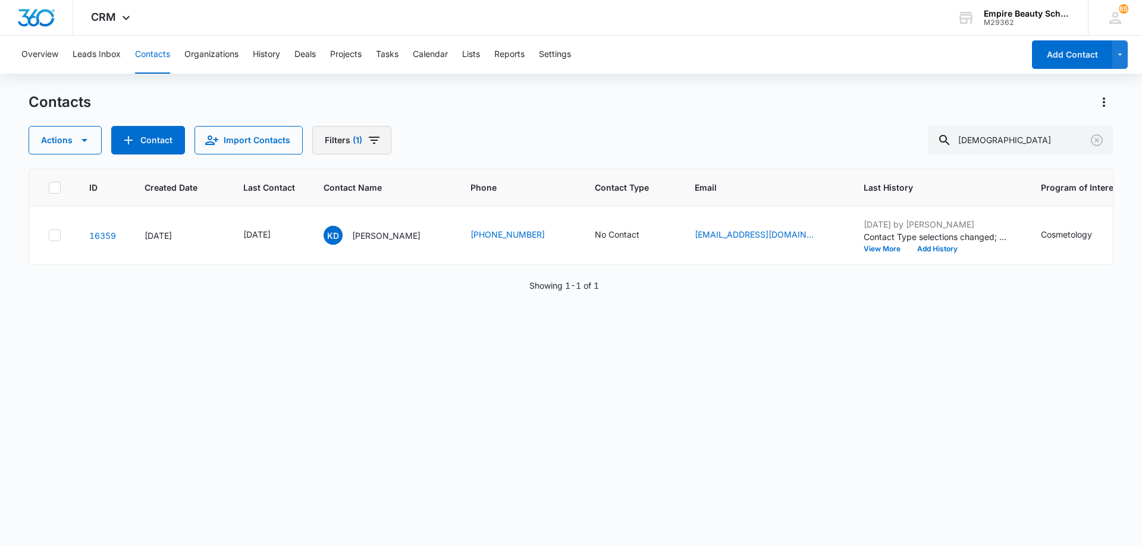
click at [381, 141] on button "Filters (1)" at bounding box center [351, 140] width 79 height 29
click at [401, 337] on icon "Clear" at bounding box center [401, 338] width 9 height 9
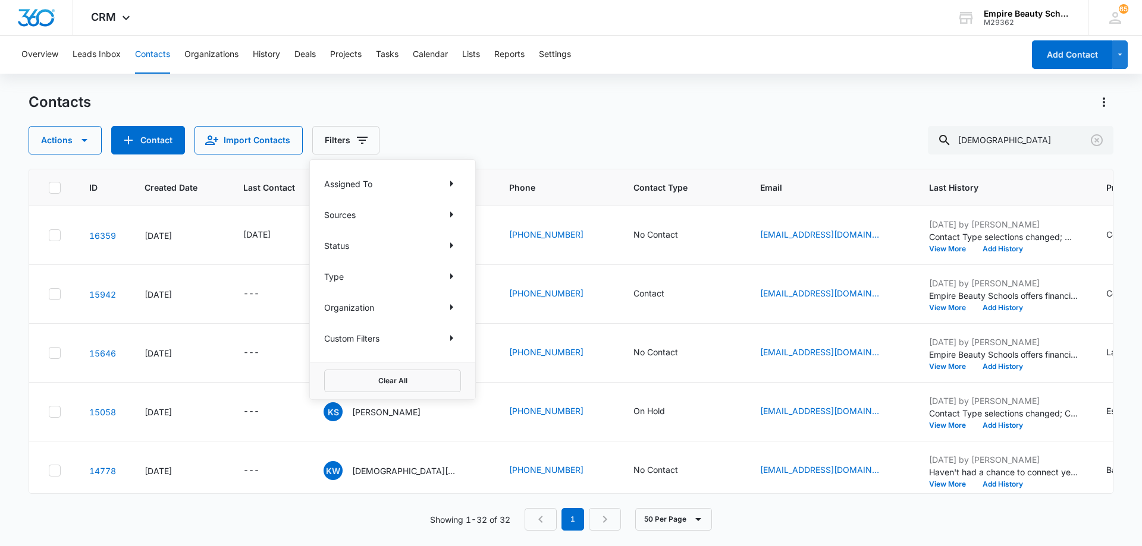
click at [615, 111] on div "Contacts" at bounding box center [571, 102] width 1084 height 19
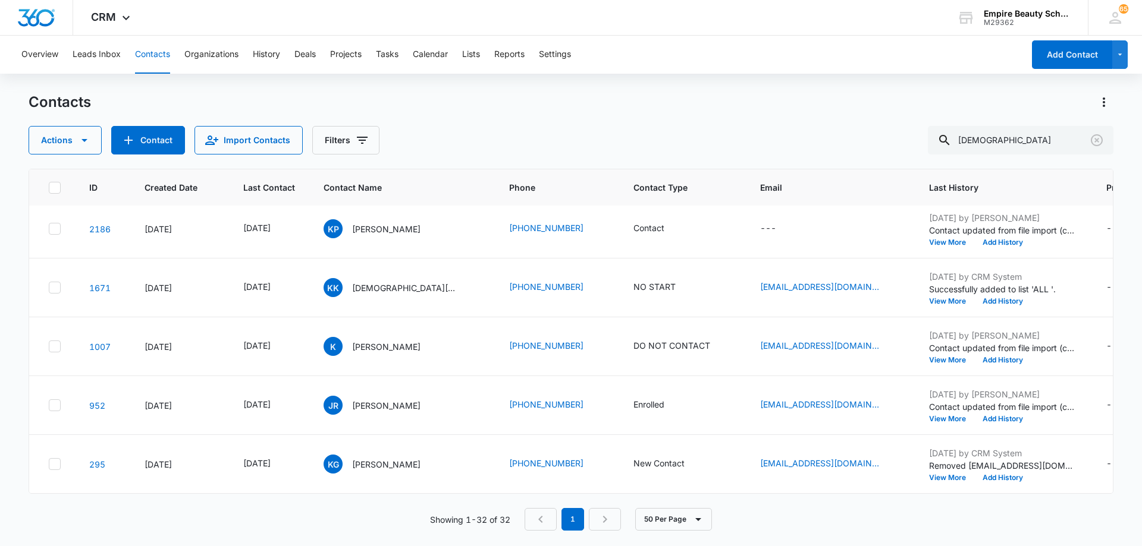
scroll to position [1605, 0]
click at [1011, 142] on input "[DEMOGRAPHIC_DATA]" at bounding box center [1019, 140] width 185 height 29
type input "[PERSON_NAME]"
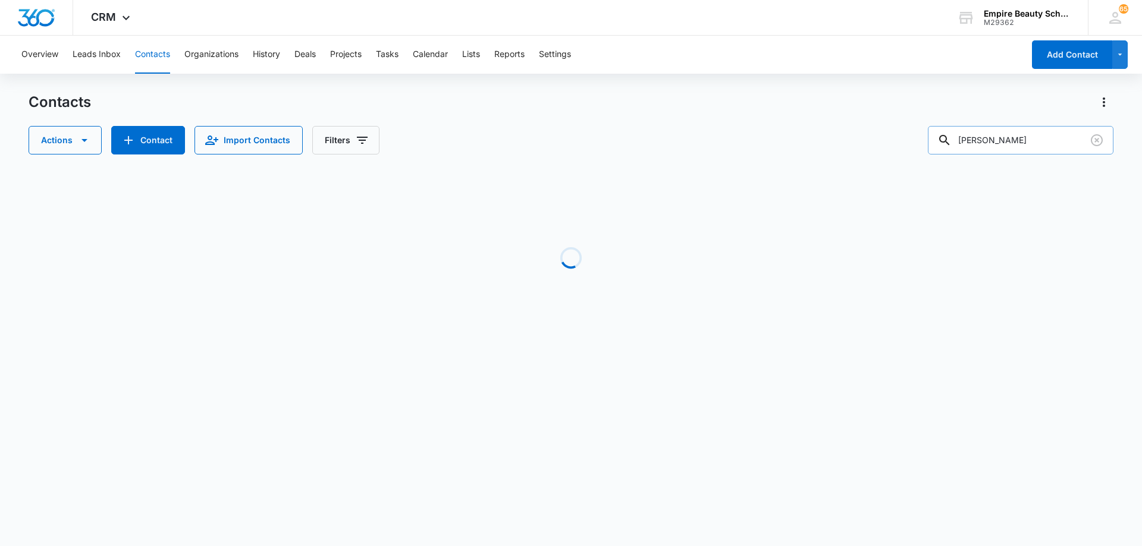
scroll to position [0, 0]
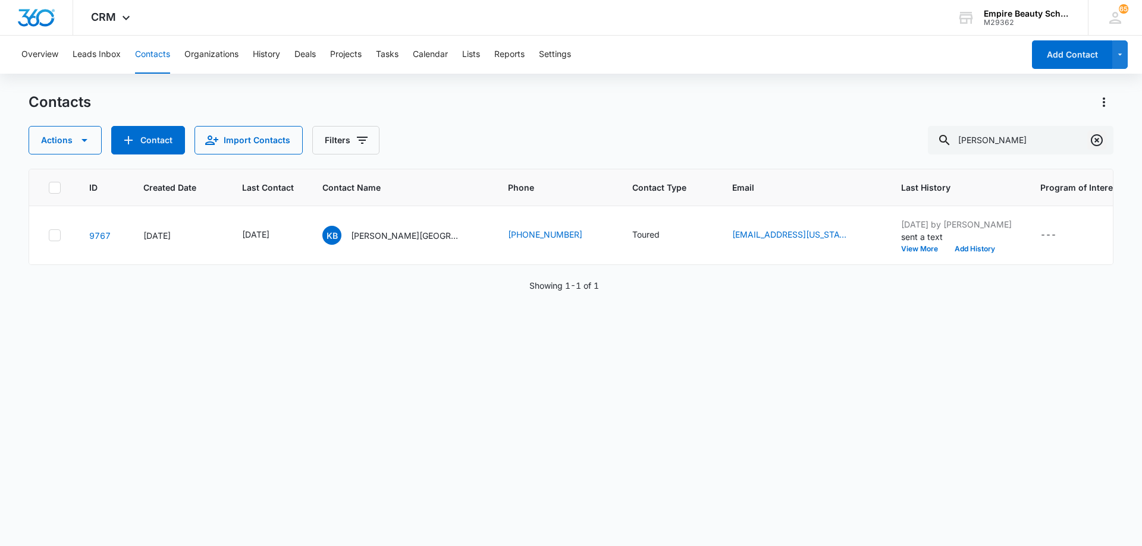
drag, startPoint x: 1100, startPoint y: 141, endPoint x: 157, endPoint y: 141, distance: 943.5
click at [1100, 140] on icon "Clear" at bounding box center [1096, 140] width 14 height 14
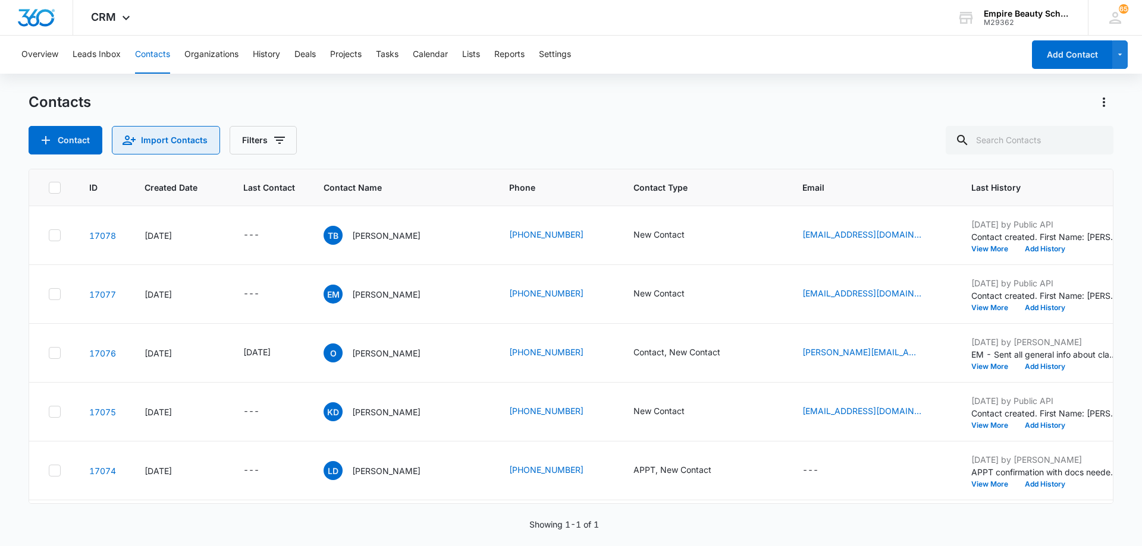
click at [156, 141] on button "Import Contacts" at bounding box center [166, 140] width 108 height 29
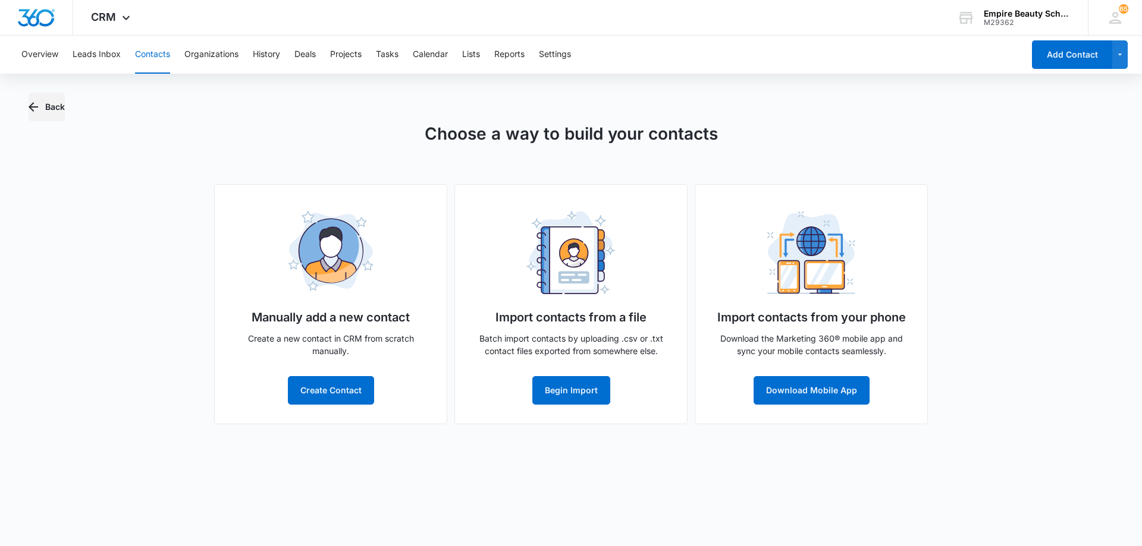
click at [50, 106] on button "Back" at bounding box center [47, 107] width 36 height 29
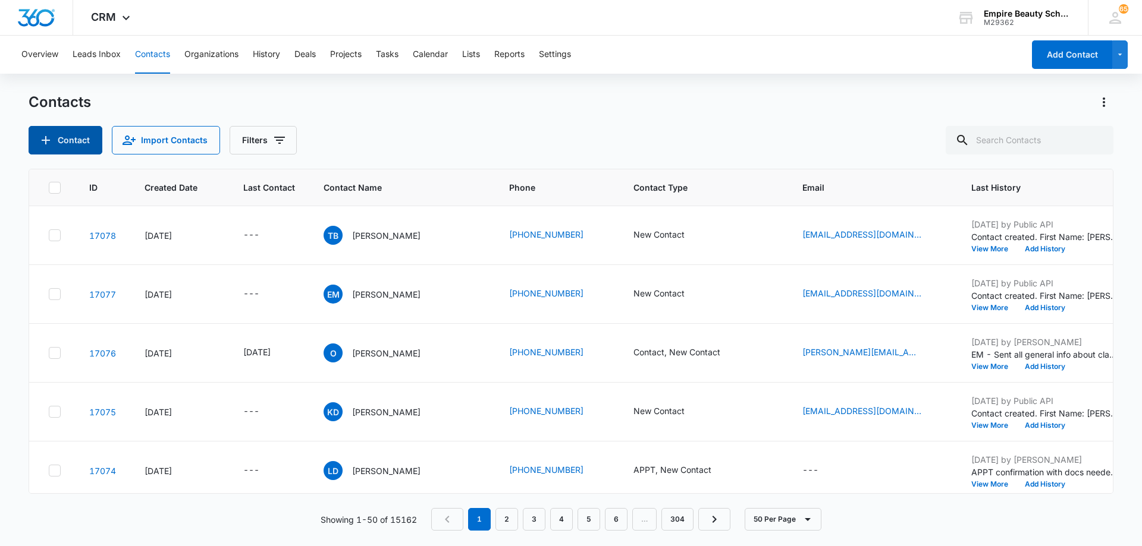
click at [51, 140] on icon "Add Contact" at bounding box center [46, 140] width 14 height 14
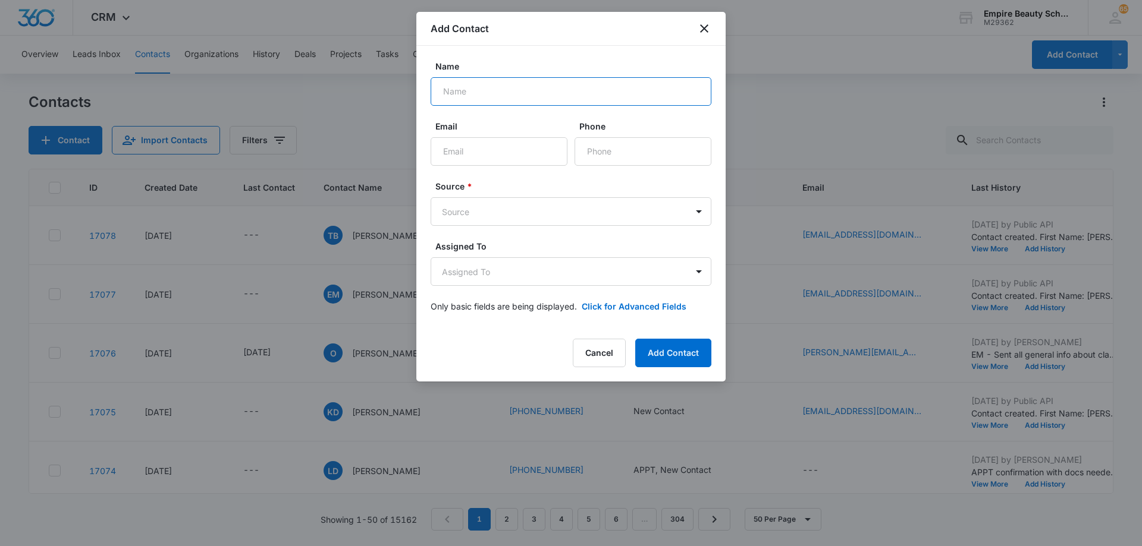
click at [537, 92] on input "Name" at bounding box center [570, 91] width 281 height 29
type input "[PERSON_NAME]"
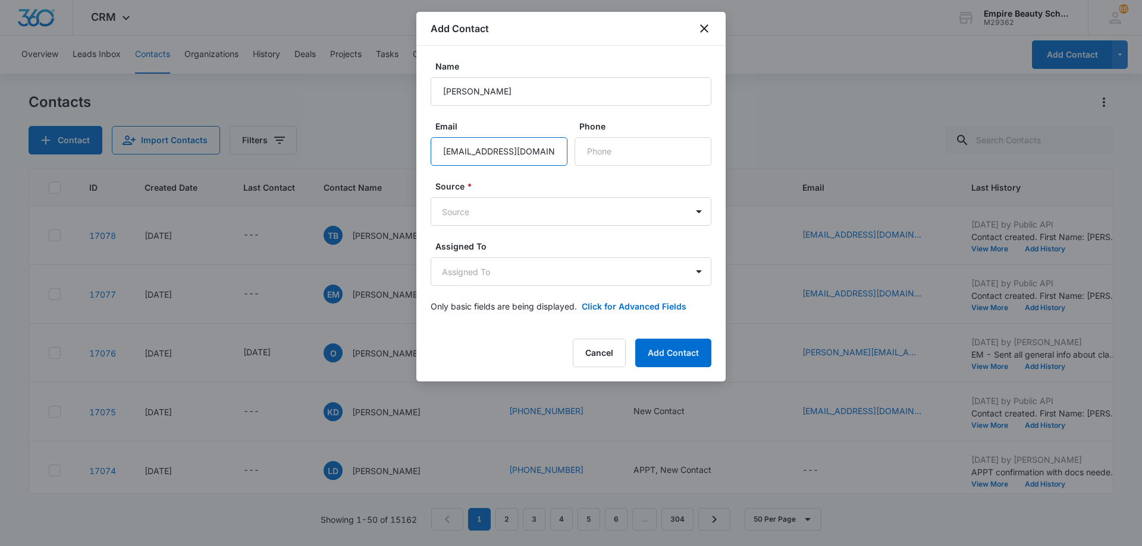
type input "[EMAIL_ADDRESS][DOMAIN_NAME]"
type input "[PHONE_NUMBER]"
click at [469, 209] on body "CRM Apps Forms CRM Email Shop Payments POS Files Brand Settings AI Assistant Em…" at bounding box center [571, 273] width 1142 height 546
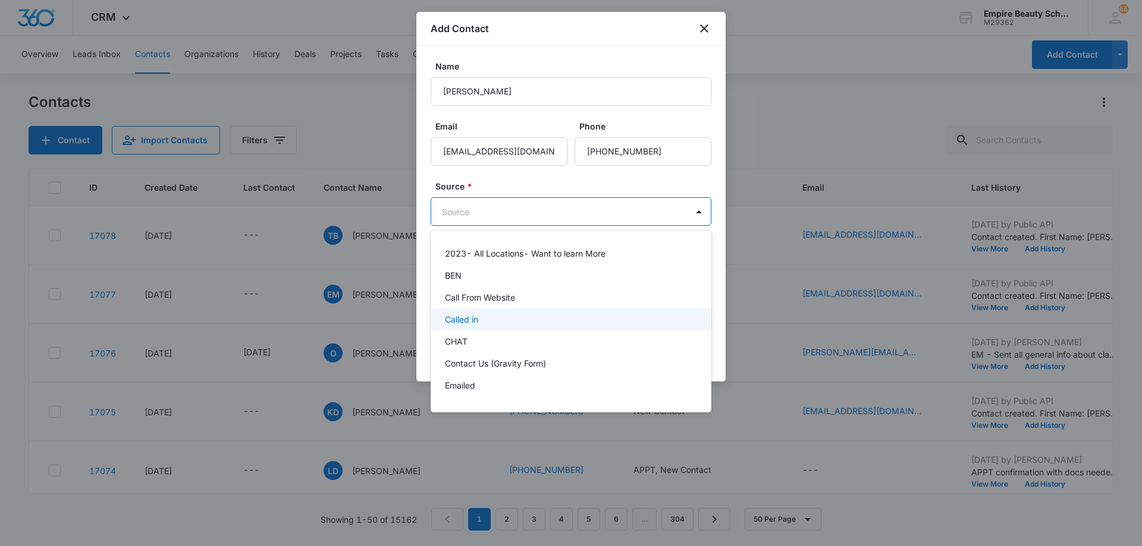
click at [527, 322] on div "Called in" at bounding box center [570, 319] width 250 height 12
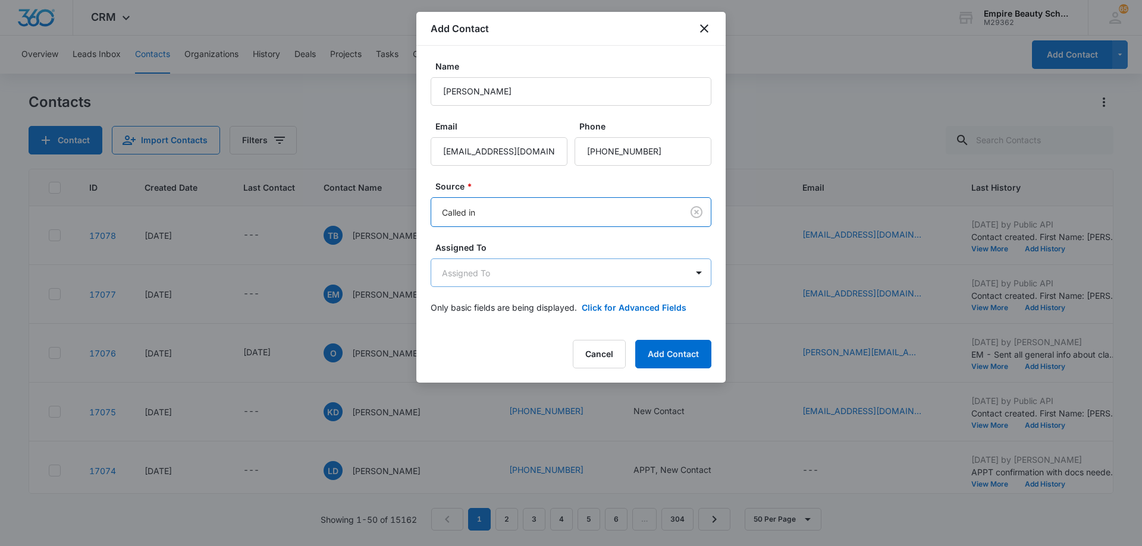
click at [512, 282] on body "CRM Apps Forms CRM Email Shop Payments POS Files Brand Settings AI Assistant Em…" at bounding box center [571, 273] width 1142 height 546
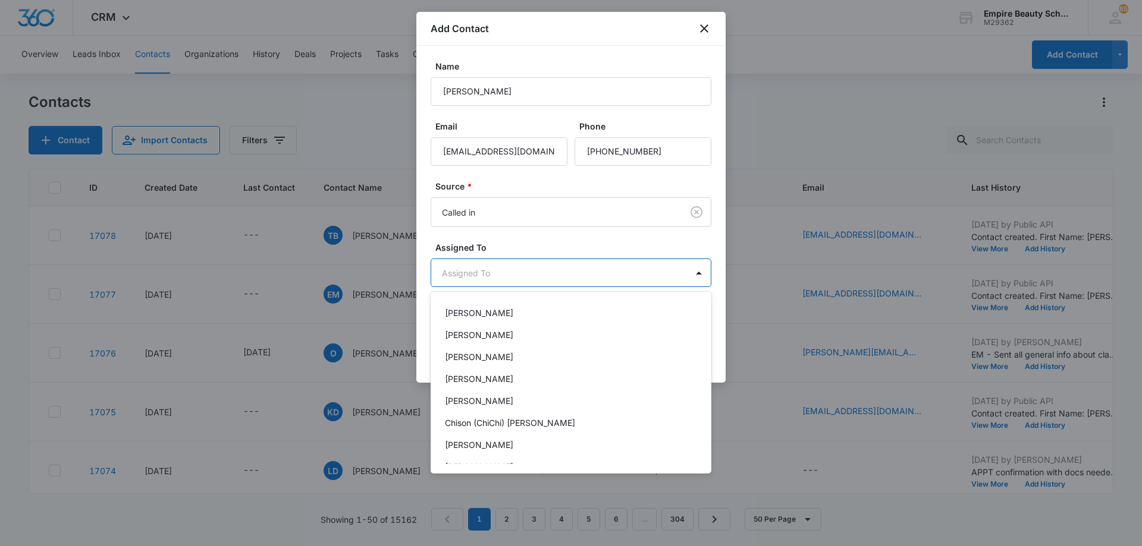
scroll to position [119, 0]
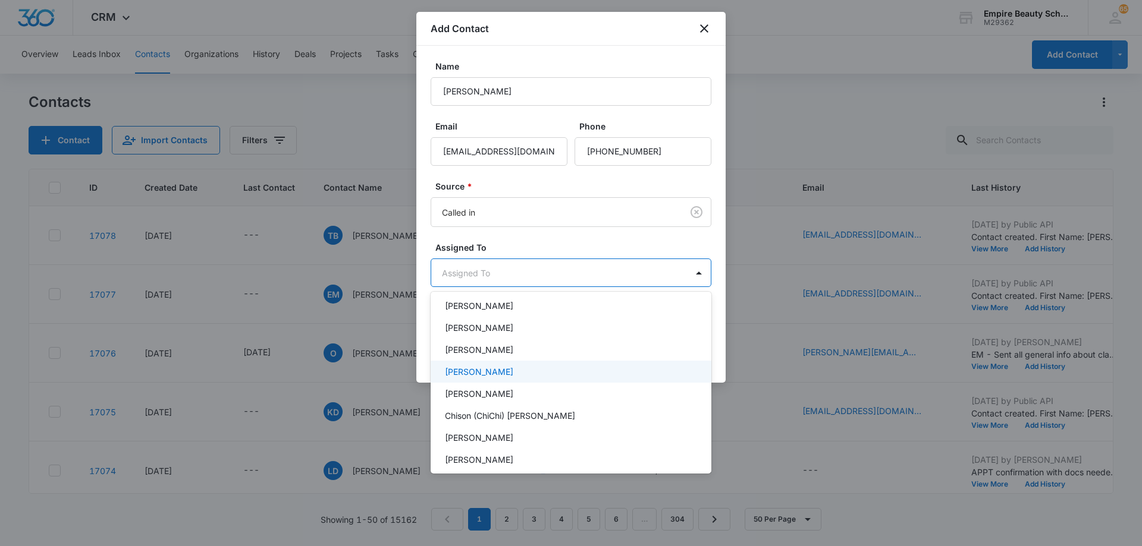
click at [510, 375] on div "[PERSON_NAME]" at bounding box center [570, 372] width 250 height 12
click at [526, 279] on div at bounding box center [571, 273] width 1142 height 546
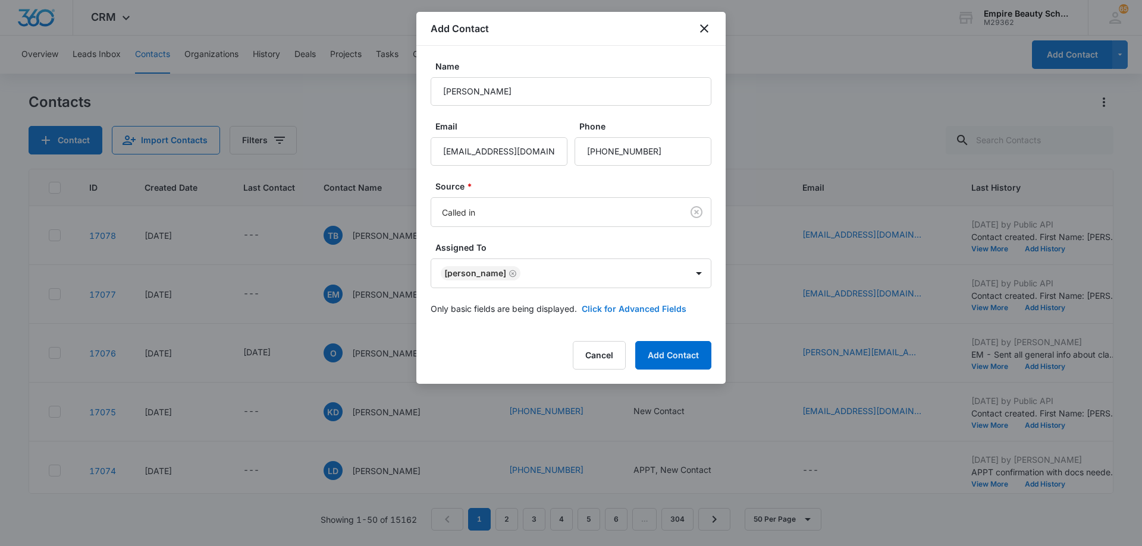
click at [598, 309] on button "Click for Advanced Fields" at bounding box center [633, 309] width 105 height 12
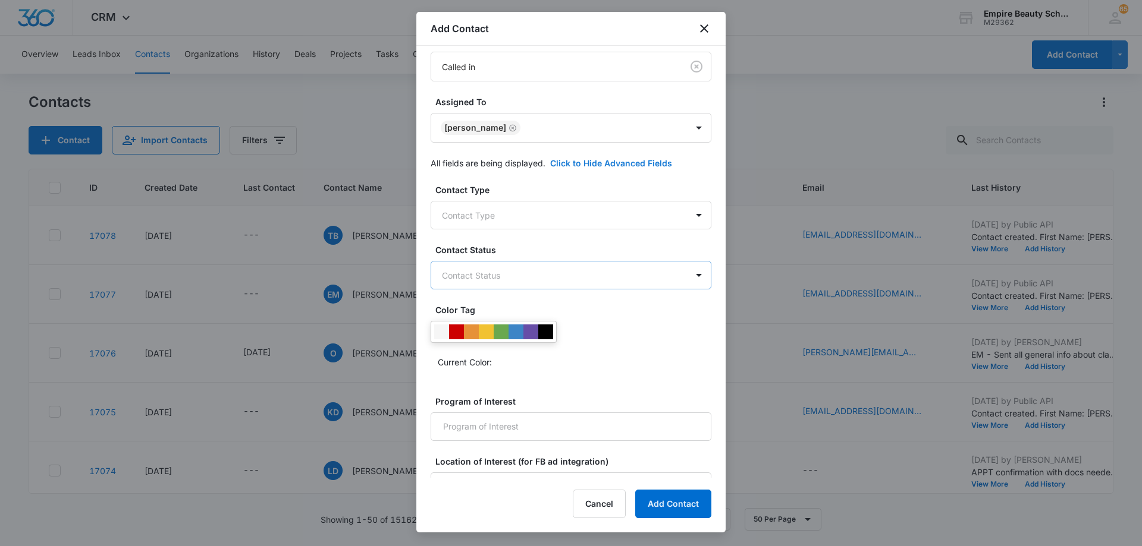
scroll to position [169, 0]
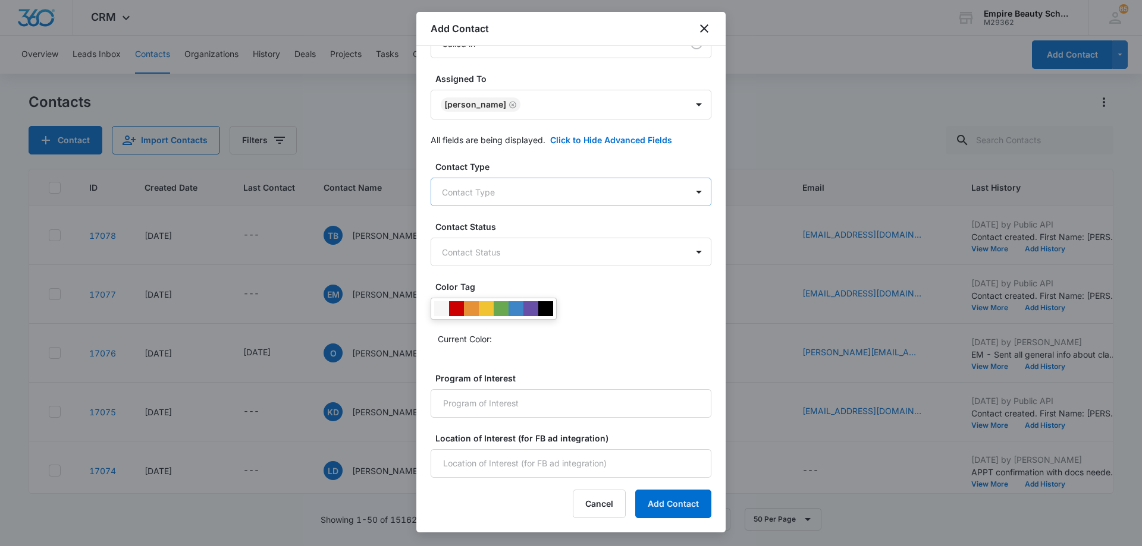
click at [492, 203] on body "CRM Apps Forms CRM Email Shop Payments POS Files Brand Settings AI Assistant Em…" at bounding box center [571, 273] width 1142 height 546
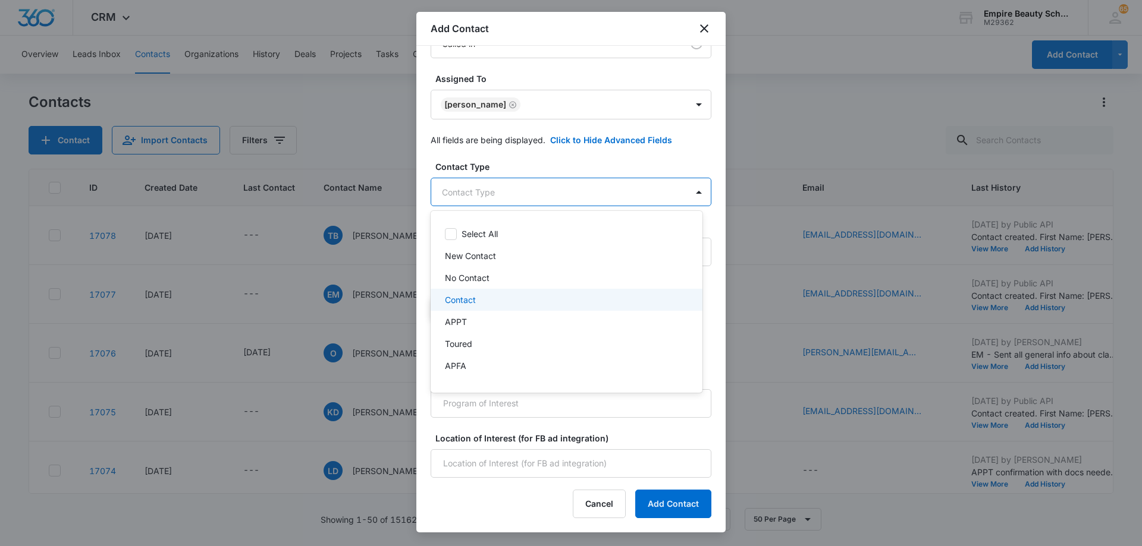
scroll to position [119, 0]
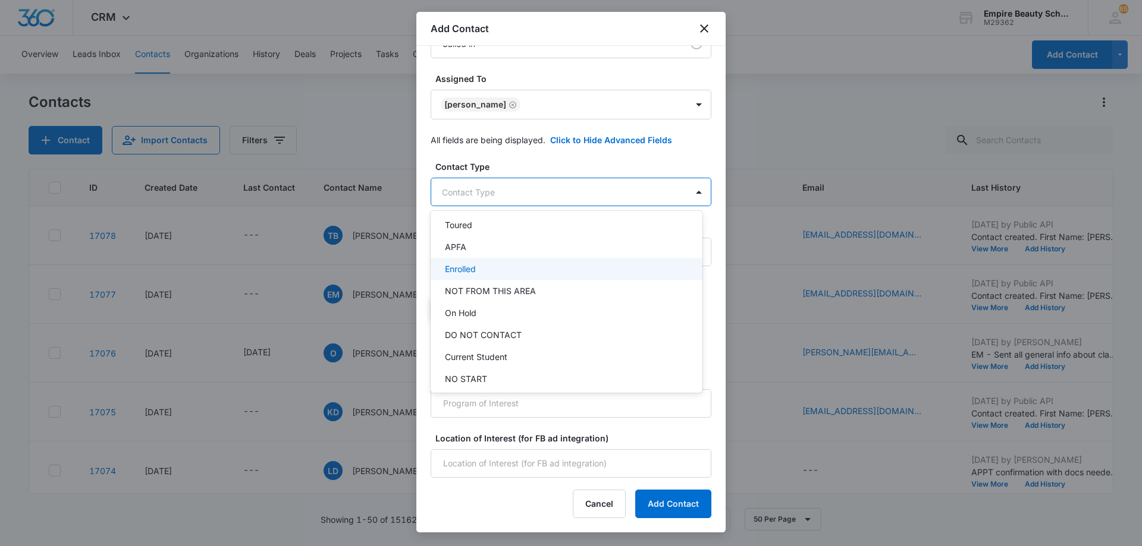
click at [497, 272] on div "Enrolled" at bounding box center [565, 269] width 241 height 12
click at [542, 190] on div at bounding box center [571, 273] width 1142 height 546
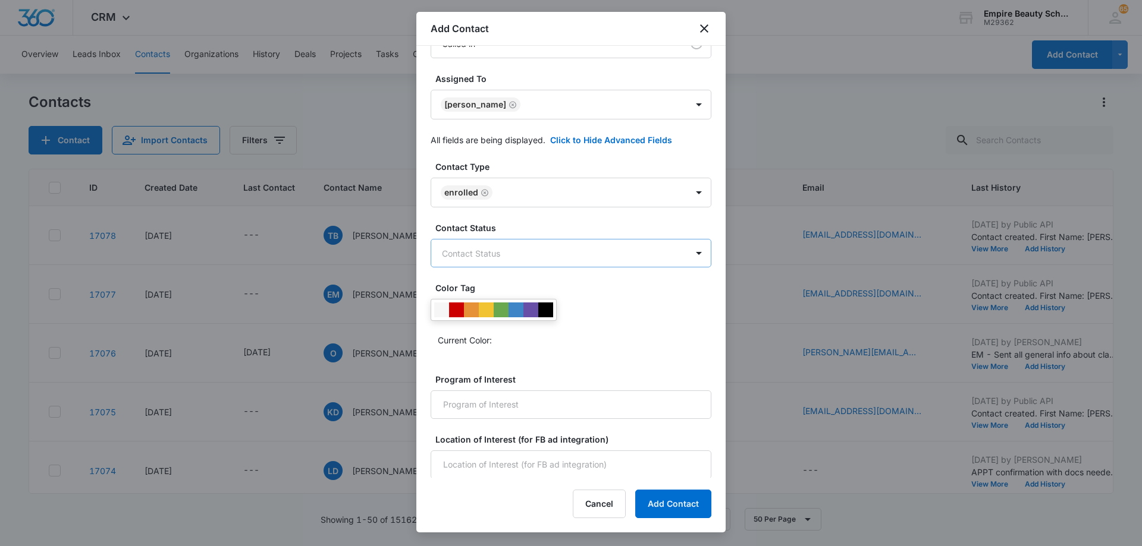
click at [520, 258] on body "CRM Apps Forms CRM Email Shop Payments POS Files Brand Settings AI Assistant Em…" at bounding box center [571, 273] width 1142 height 546
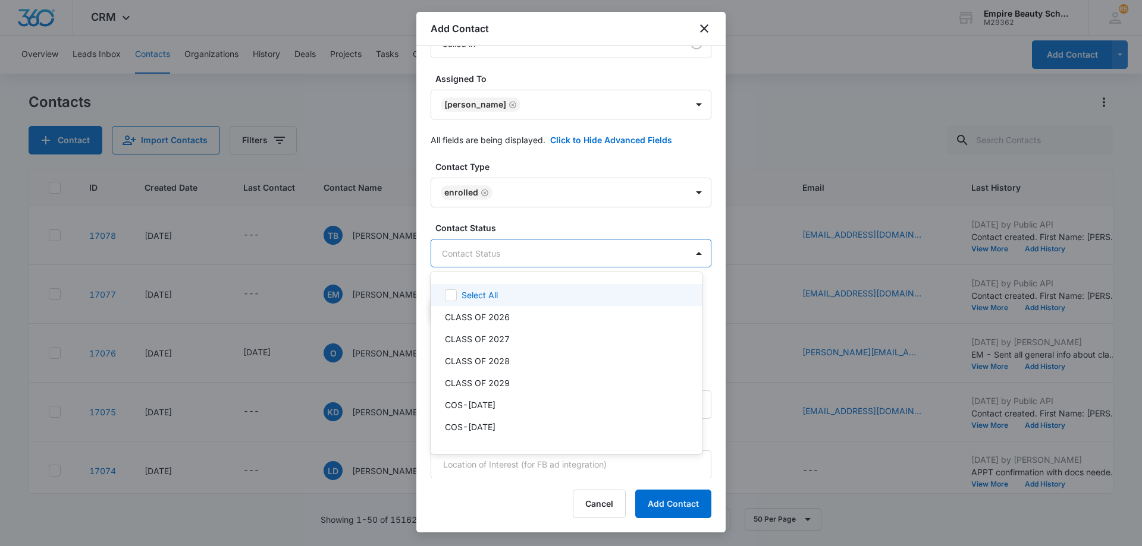
click at [520, 258] on div at bounding box center [571, 273] width 1142 height 546
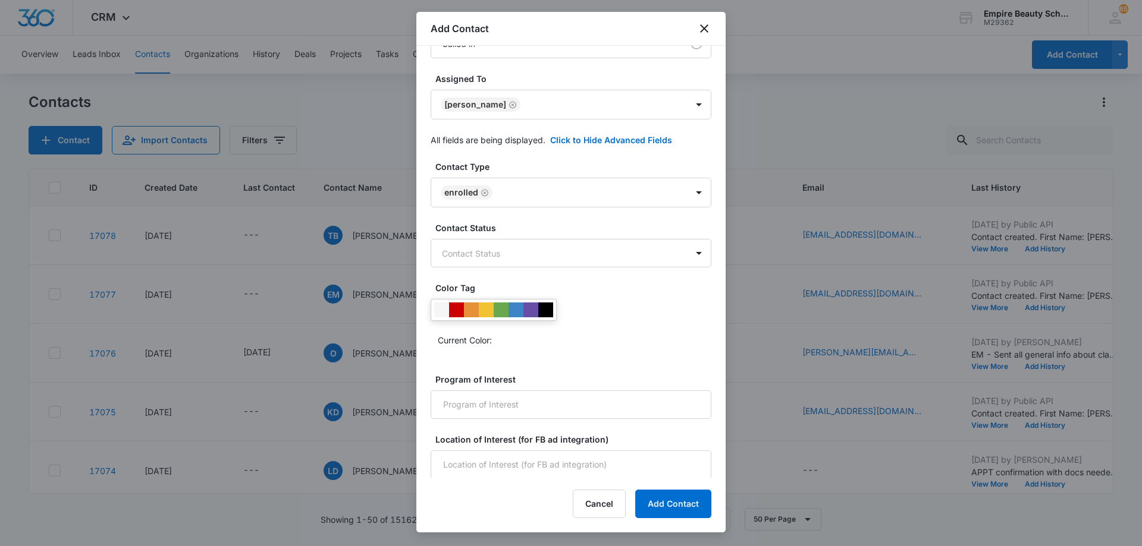
scroll to position [170, 0]
click at [510, 401] on input "Program of Interest" at bounding box center [570, 403] width 281 height 29
type input "Cosmetology"
click at [507, 463] on input "Location of Interest (for FB ad integration)" at bounding box center [570, 463] width 281 height 29
type input "Somersworth"
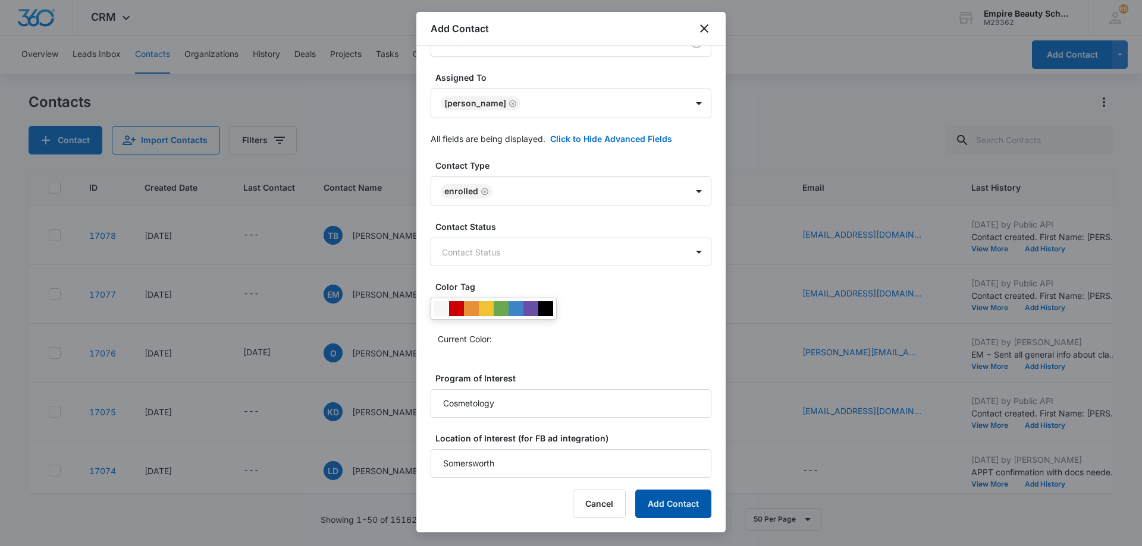
click at [663, 503] on button "Add Contact" at bounding box center [673, 504] width 76 height 29
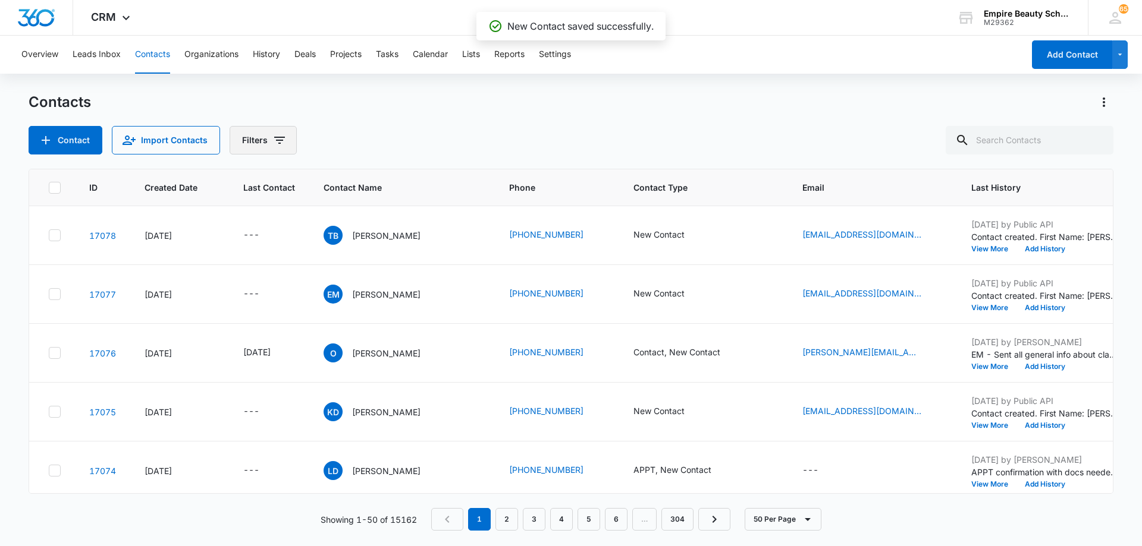
click at [276, 141] on icon "Filters" at bounding box center [279, 140] width 11 height 7
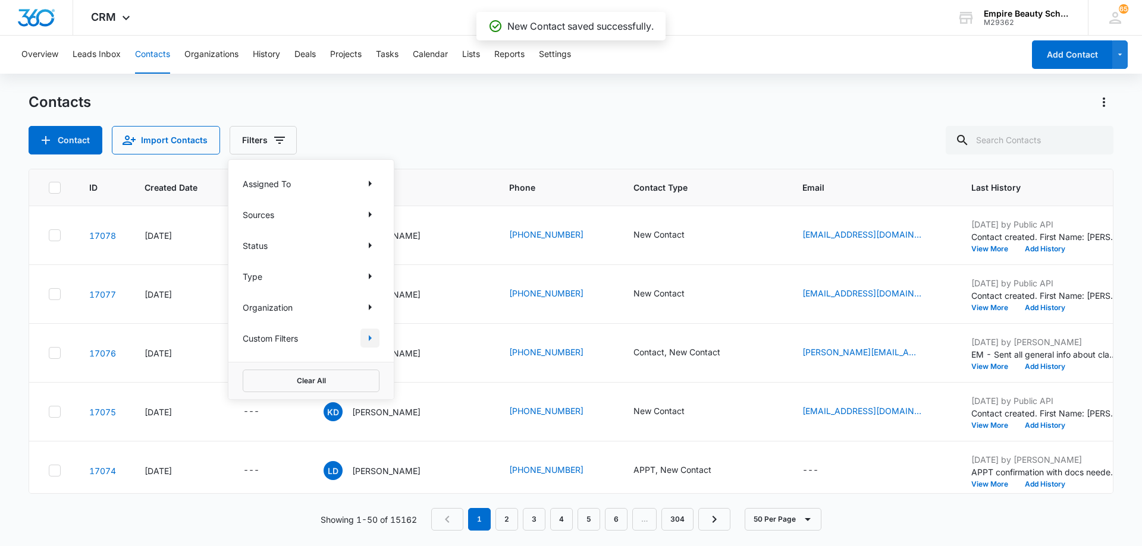
click at [372, 339] on icon "Show Custom Filters filters" at bounding box center [370, 338] width 14 height 14
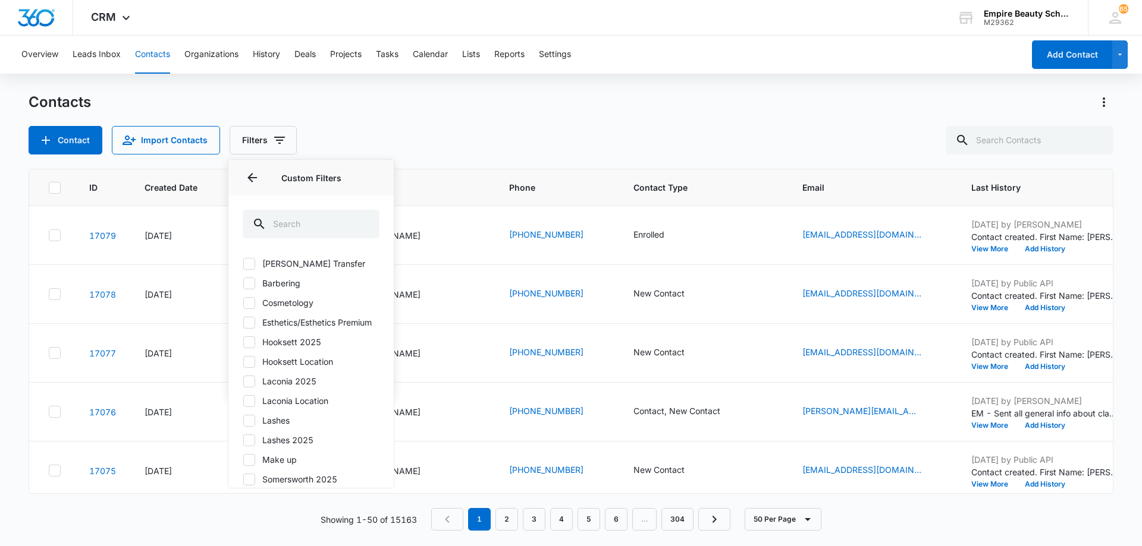
scroll to position [108, 0]
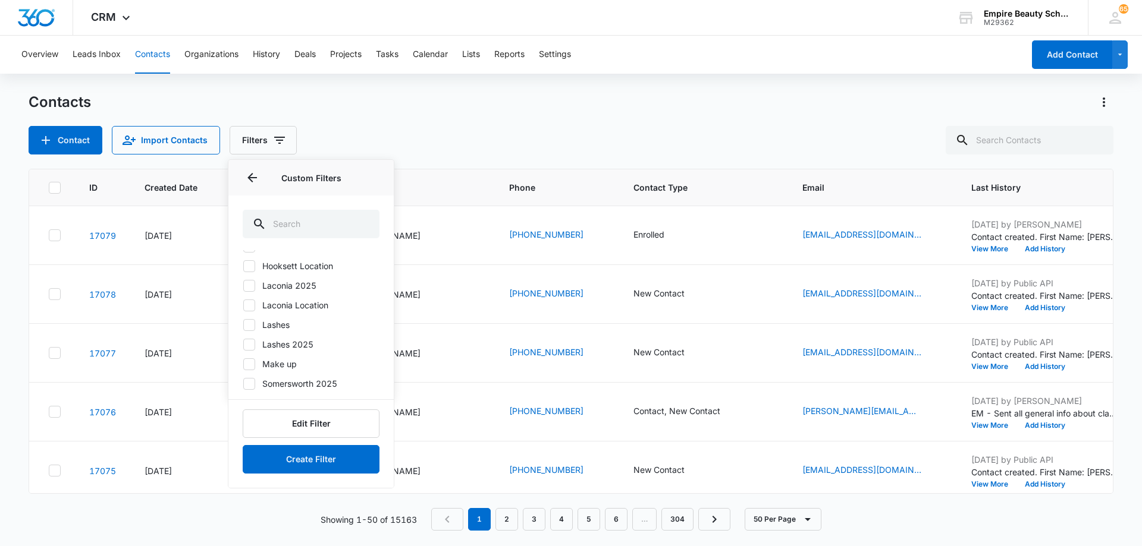
click at [253, 385] on icon at bounding box center [249, 384] width 11 height 11
click at [243, 384] on input "Somersworth 2025" at bounding box center [243, 383] width 1 height 1
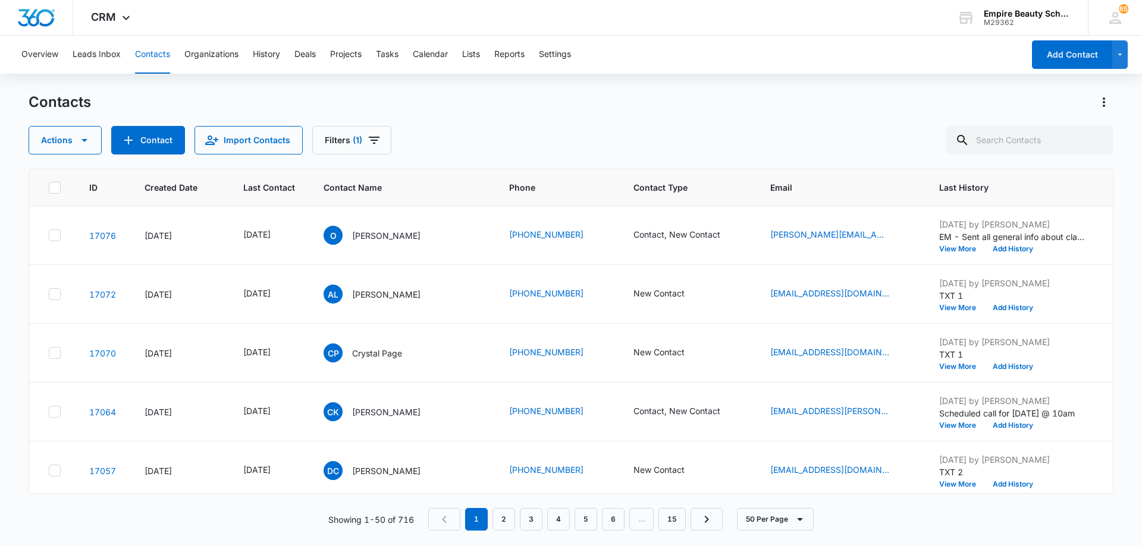
click at [493, 105] on div "Contacts" at bounding box center [571, 102] width 1084 height 19
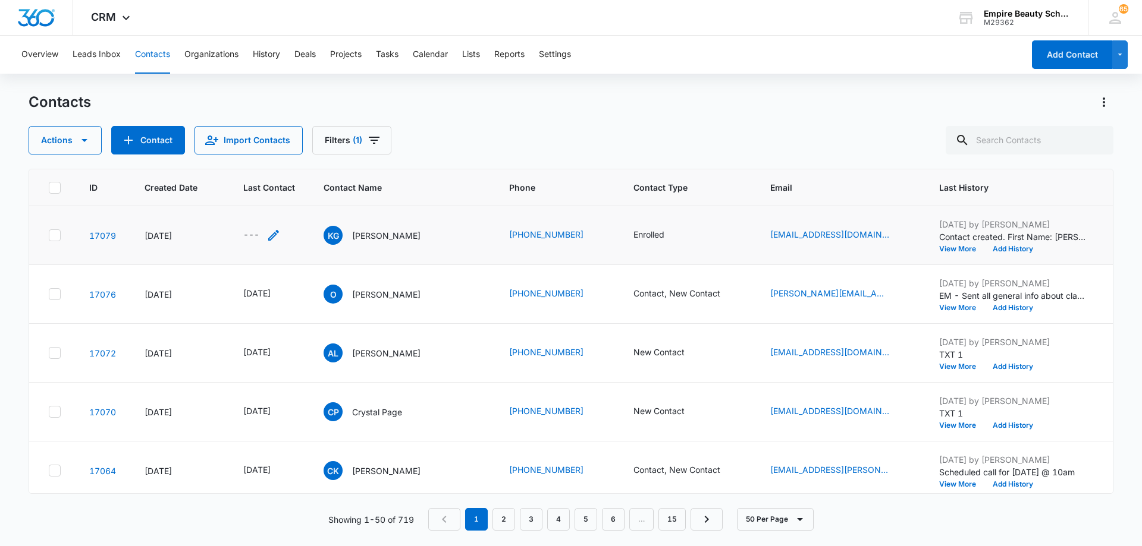
click at [276, 235] on icon "Last Contact - - Select to Edit Field" at bounding box center [273, 235] width 11 height 11
click at [269, 153] on input at bounding box center [259, 159] width 87 height 13
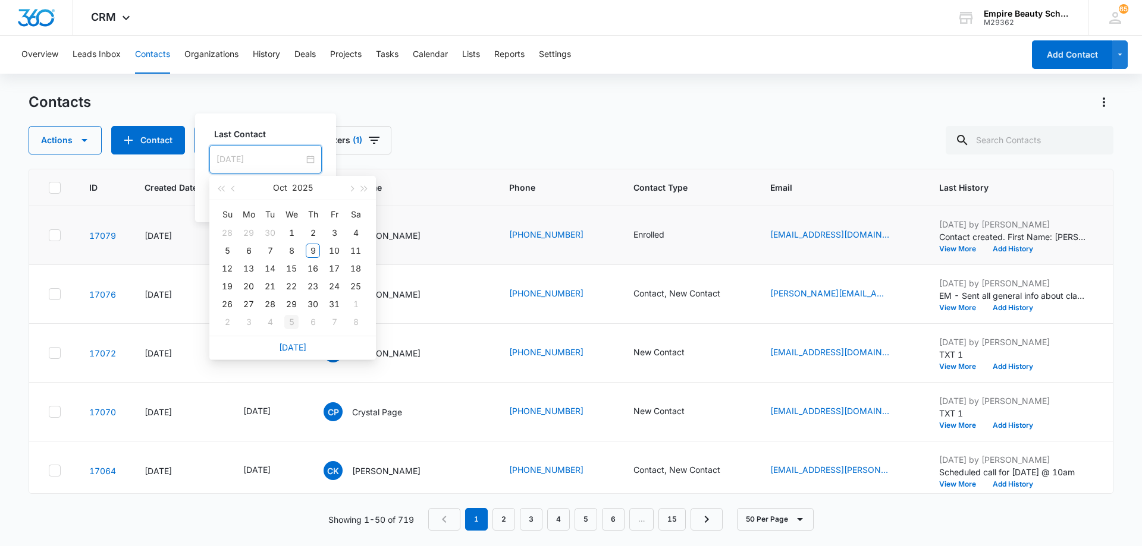
type input "[DATE]"
click at [295, 344] on link "[DATE]" at bounding box center [292, 347] width 27 height 10
type input "[DATE]"
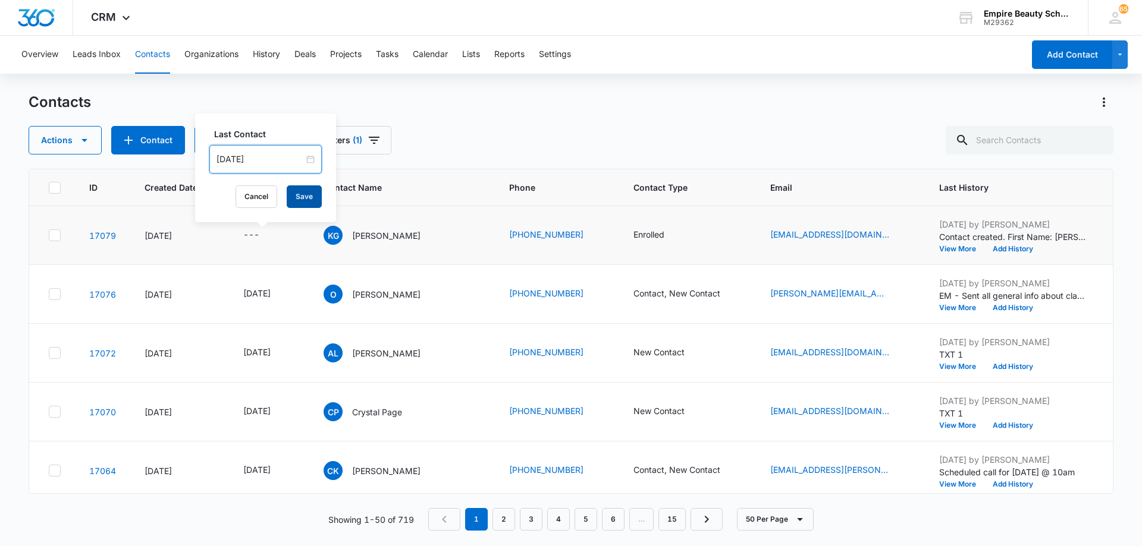
click at [295, 199] on button "Save" at bounding box center [304, 196] width 35 height 23
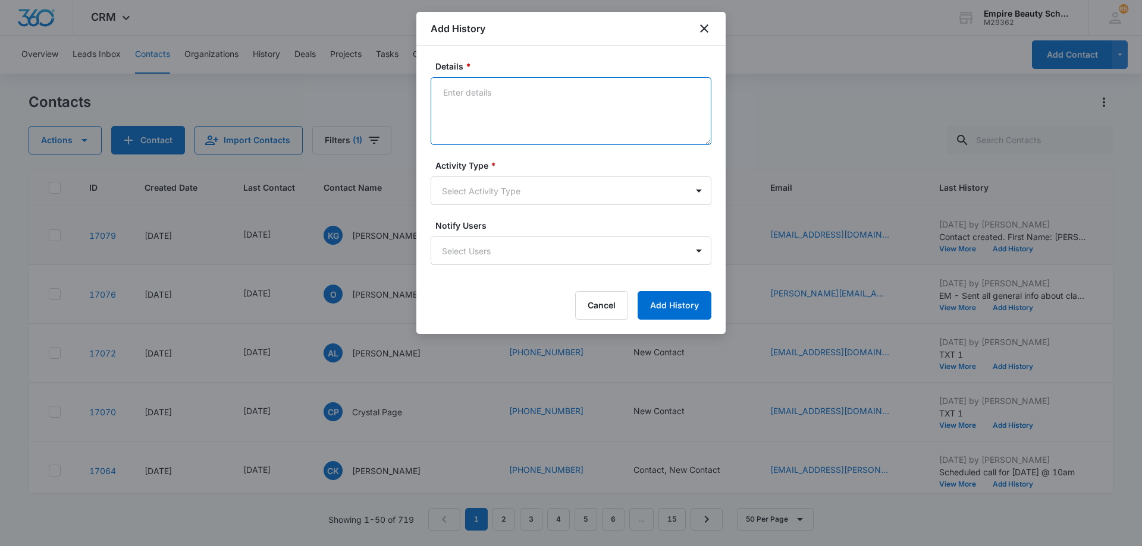
click at [509, 85] on textarea "Details *" at bounding box center [570, 111] width 281 height 68
paste textarea "TXT - scheduled FA appt"
type textarea "TXT - scheduled FA appt"
click at [517, 194] on body "CRM Apps Forms CRM Email Shop Payments POS Files Brand Settings AI Assistant Em…" at bounding box center [571, 273] width 1142 height 546
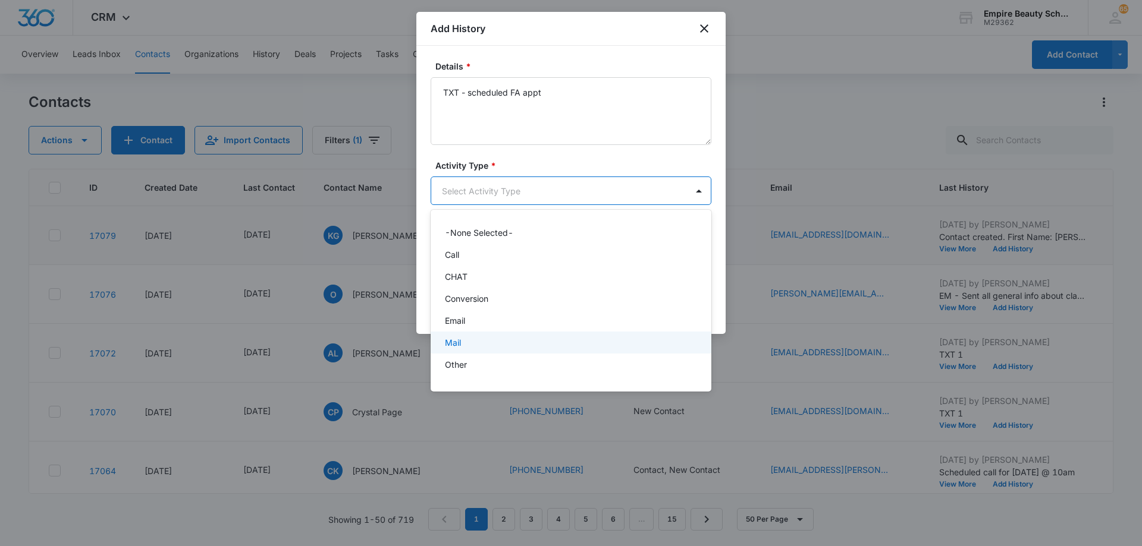
scroll to position [62, 0]
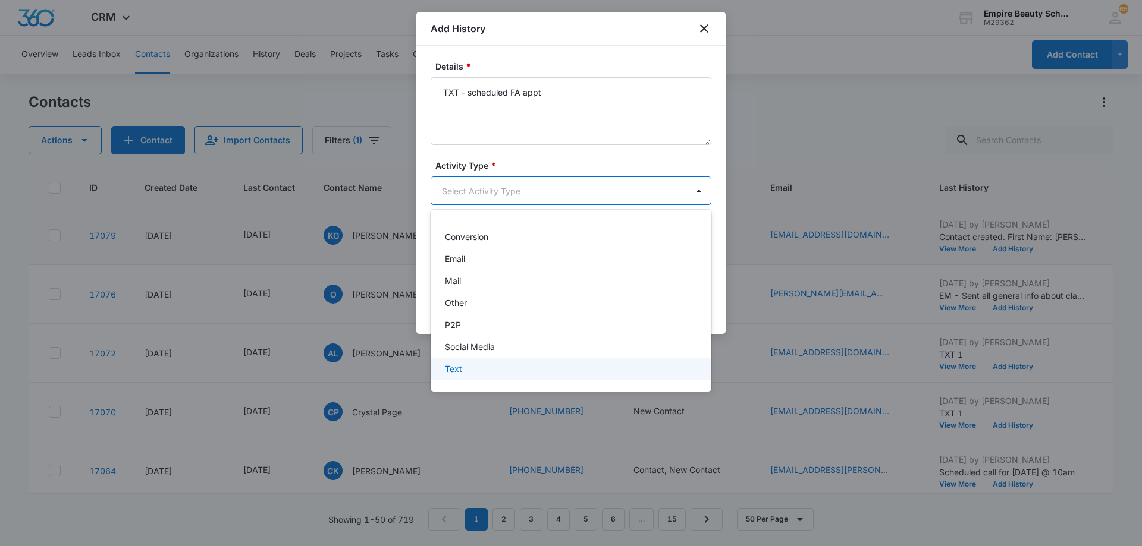
click at [509, 366] on div "Text" at bounding box center [570, 369] width 250 height 12
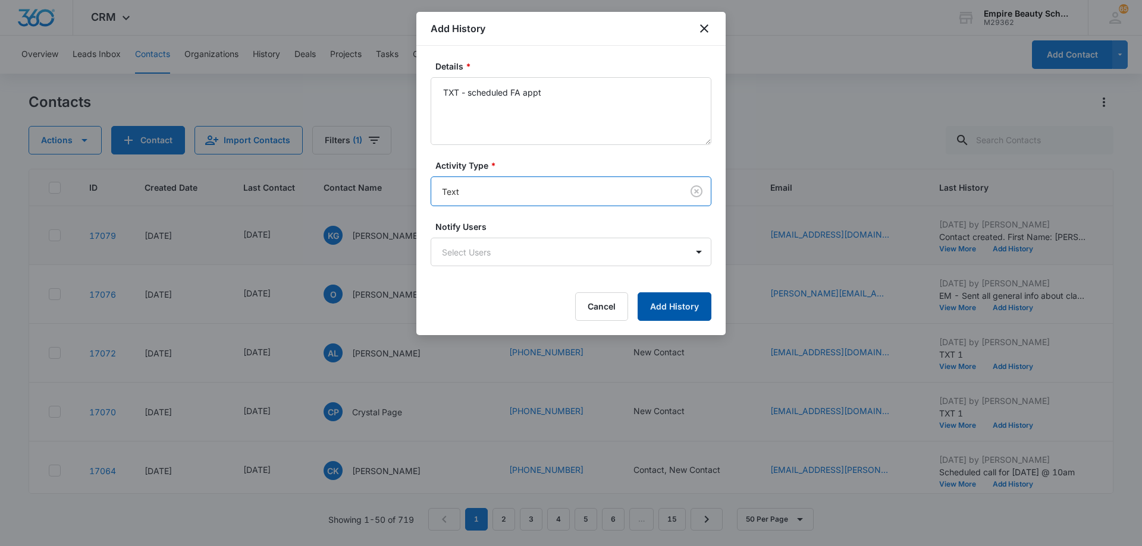
click at [662, 306] on button "Add History" at bounding box center [674, 307] width 74 height 29
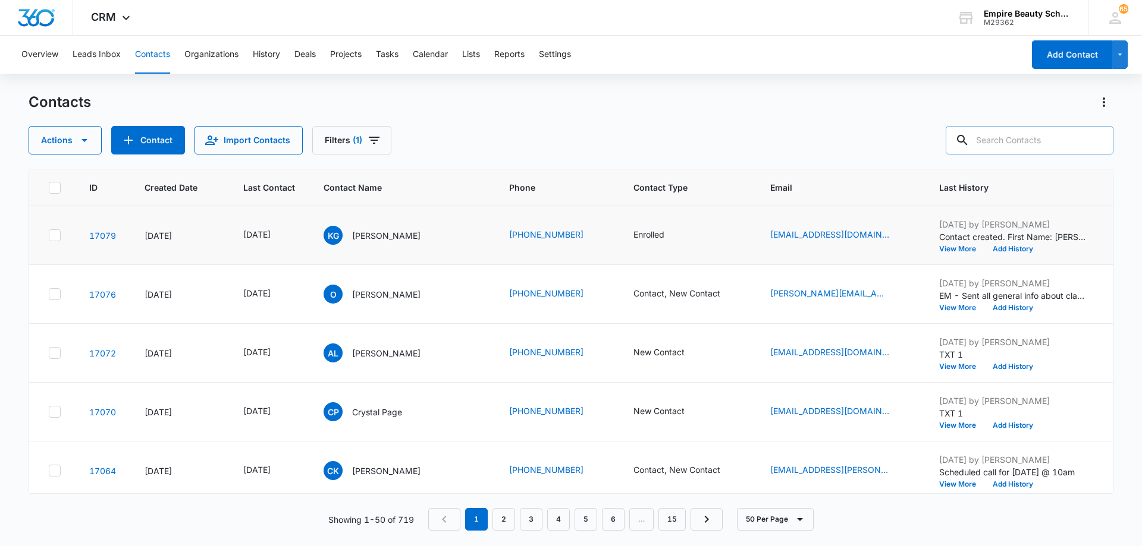
click at [1029, 143] on input "text" at bounding box center [1029, 140] width 168 height 29
type input "[PERSON_NAME]"
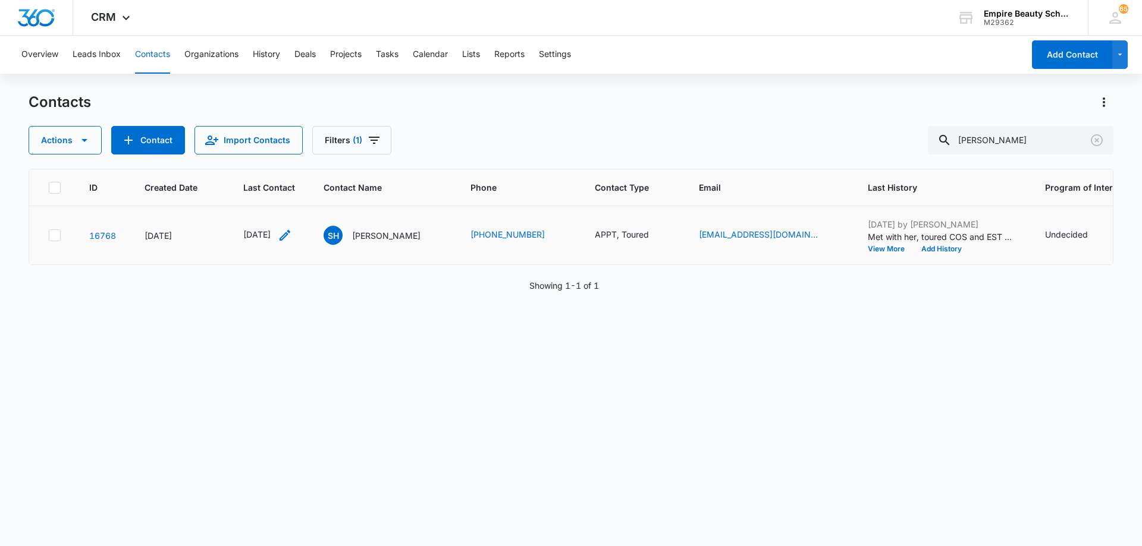
click at [292, 233] on icon "Last Contact - 1757548800 - Select to Edit Field" at bounding box center [285, 235] width 14 height 14
click at [289, 158] on input "[DATE]" at bounding box center [278, 159] width 87 height 13
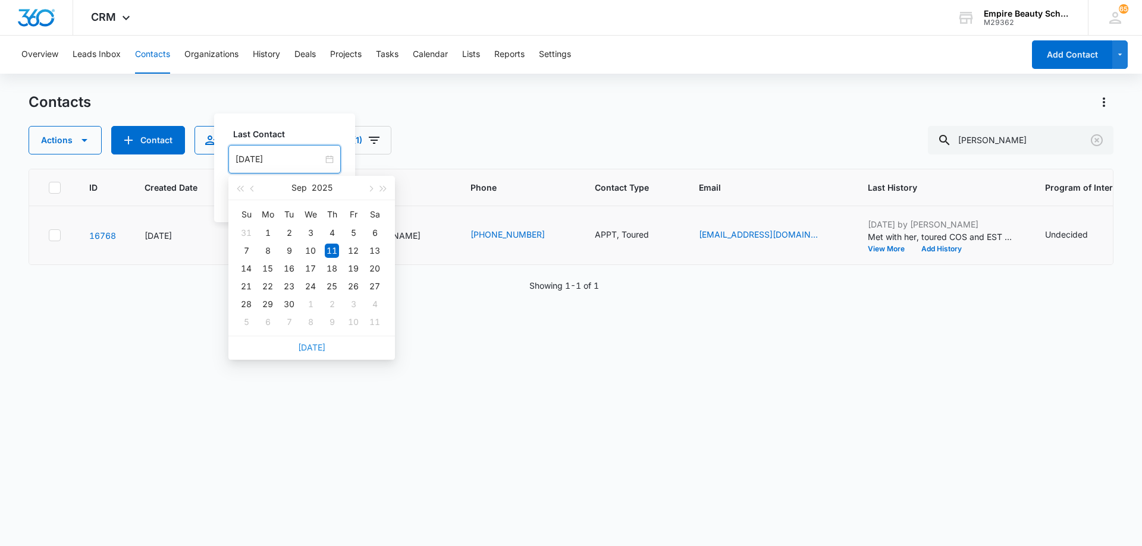
click at [317, 345] on link "[DATE]" at bounding box center [311, 347] width 27 height 10
type input "[DATE]"
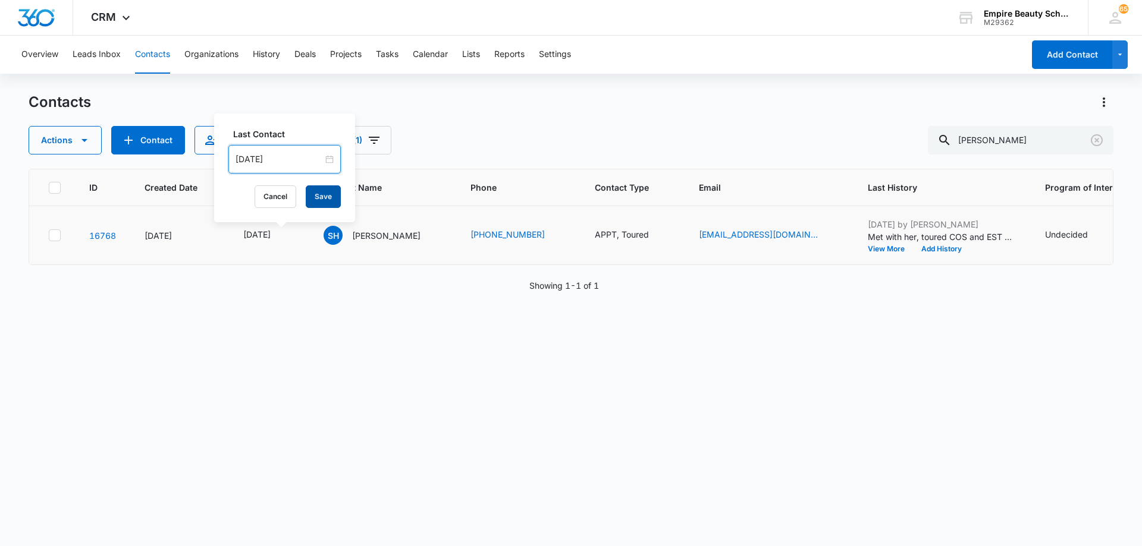
click at [319, 199] on button "Save" at bounding box center [323, 196] width 35 height 23
click at [684, 234] on td "APPT, Toured" at bounding box center [632, 235] width 104 height 59
click at [670, 237] on icon "Contact Type - APPT, Toured - Select to Edit Field" at bounding box center [663, 235] width 14 height 14
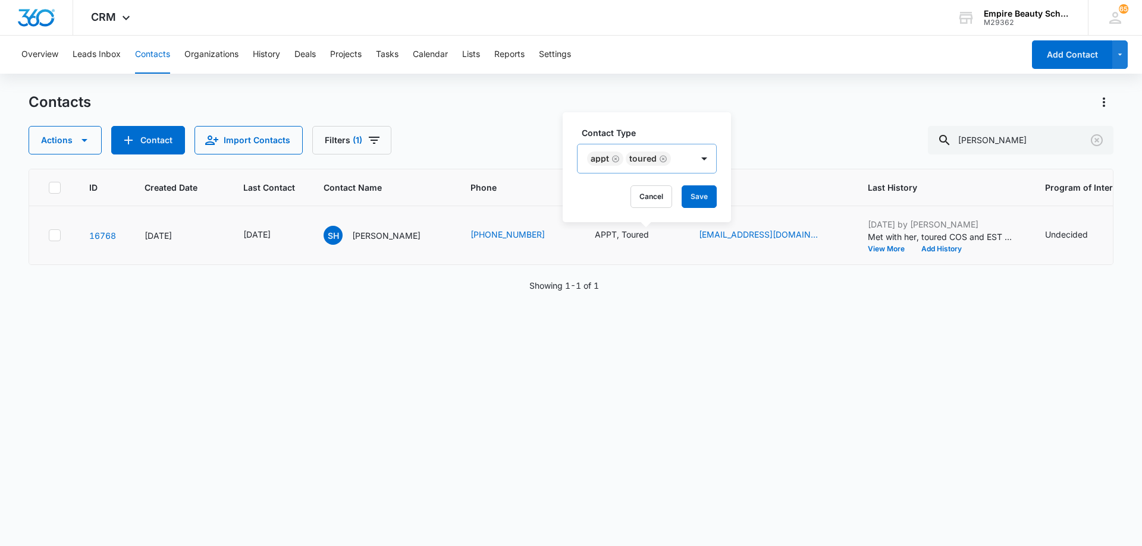
click at [615, 160] on icon "Remove APPT" at bounding box center [615, 159] width 8 height 9
click at [622, 159] on icon "Remove Toured" at bounding box center [624, 159] width 8 height 9
click at [634, 161] on div at bounding box center [614, 159] width 53 height 15
click at [628, 233] on div "Enrolled" at bounding box center [627, 236] width 73 height 12
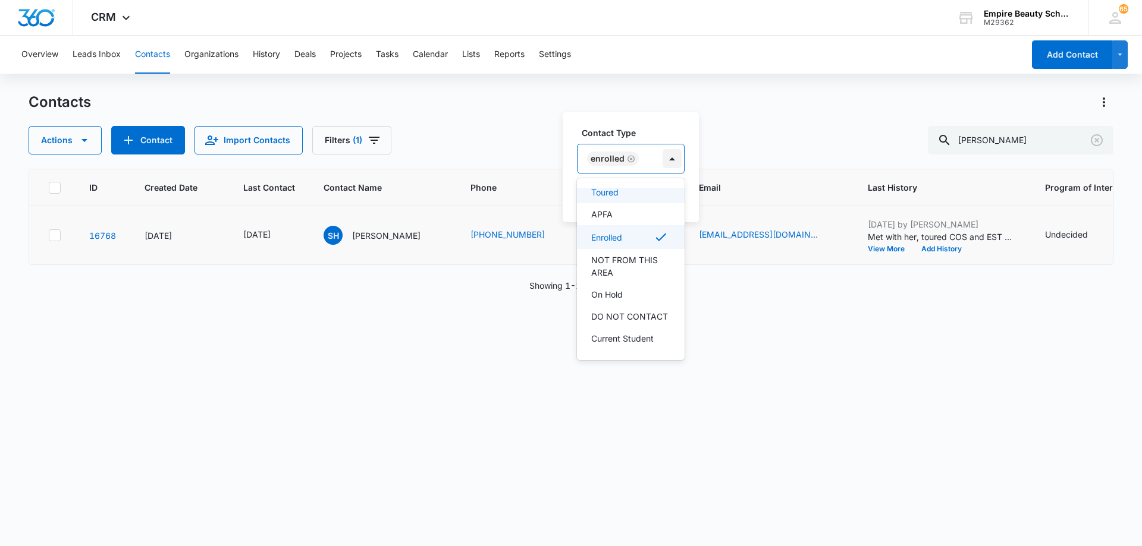
click at [662, 159] on div at bounding box center [671, 158] width 19 height 19
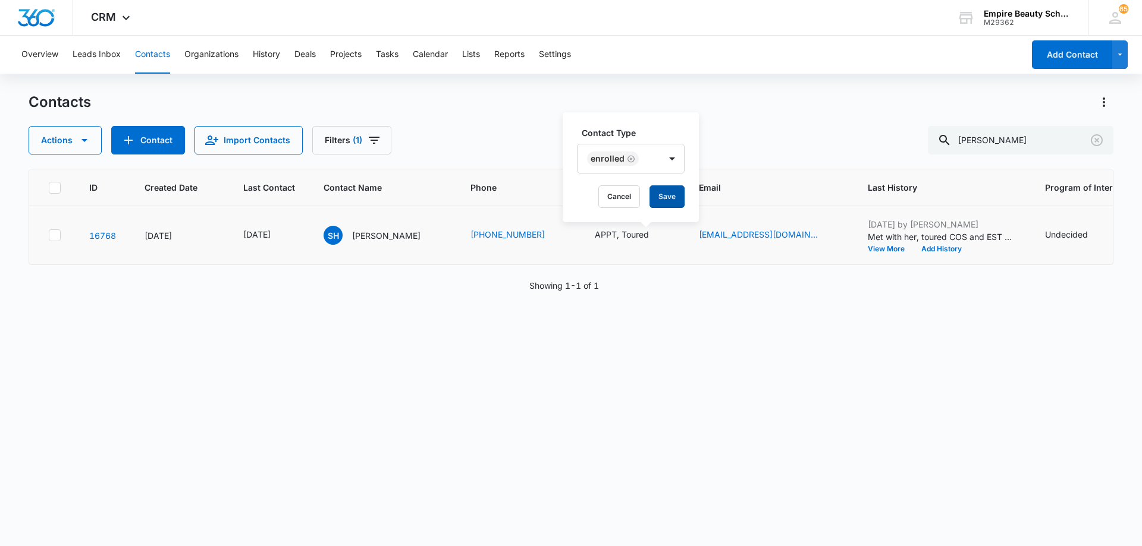
click at [662, 196] on button "Save" at bounding box center [666, 196] width 35 height 23
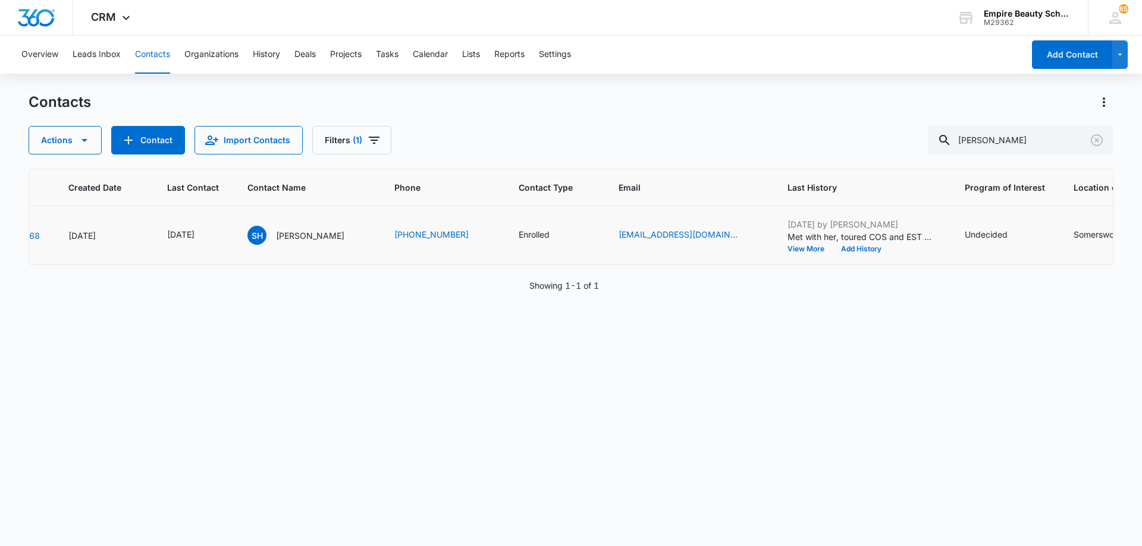
scroll to position [0, 126]
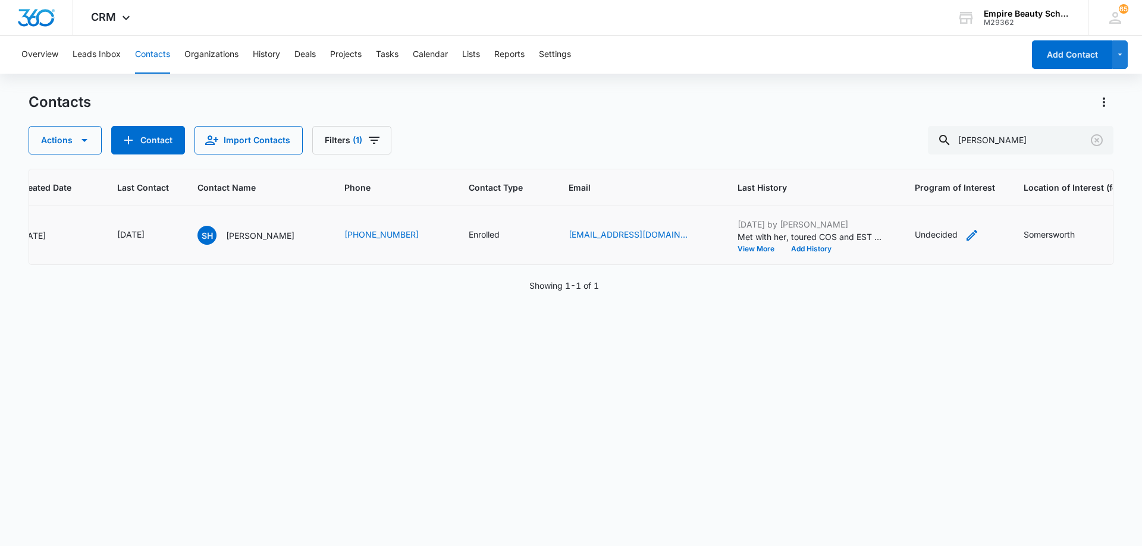
click at [979, 232] on icon "Program of Interest - Undecided - Select to Edit Field" at bounding box center [971, 235] width 14 height 14
click at [952, 158] on input "Undecided" at bounding box center [962, 159] width 150 height 29
type input "Cosmetology"
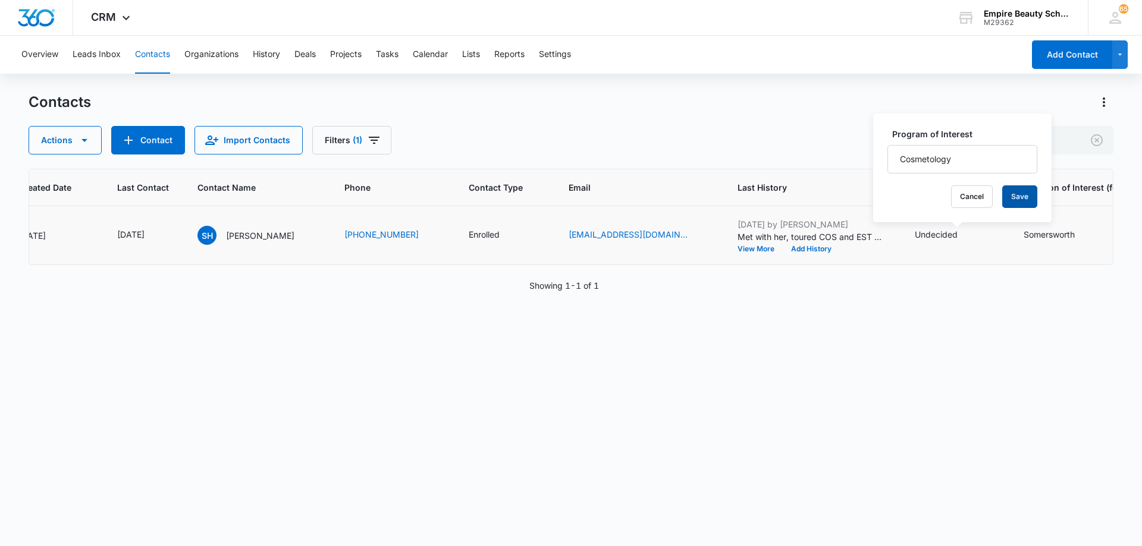
click at [1005, 199] on button "Save" at bounding box center [1019, 196] width 35 height 23
click at [825, 249] on button "Add History" at bounding box center [810, 249] width 57 height 7
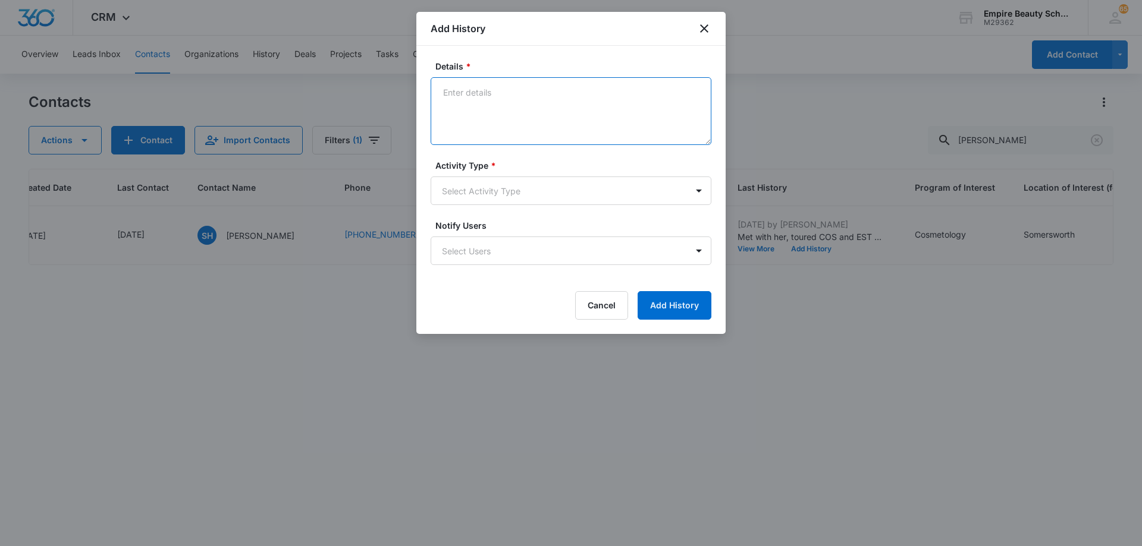
click at [527, 95] on textarea "Details *" at bounding box center [570, 111] width 281 height 68
paste textarea "TXT - scheduled FA appt"
type textarea "TXT - scheduled FA appt"
click at [514, 197] on body "CRM Apps Forms CRM Email Shop Payments POS Files Brand Settings AI Assistant Em…" at bounding box center [571, 273] width 1142 height 546
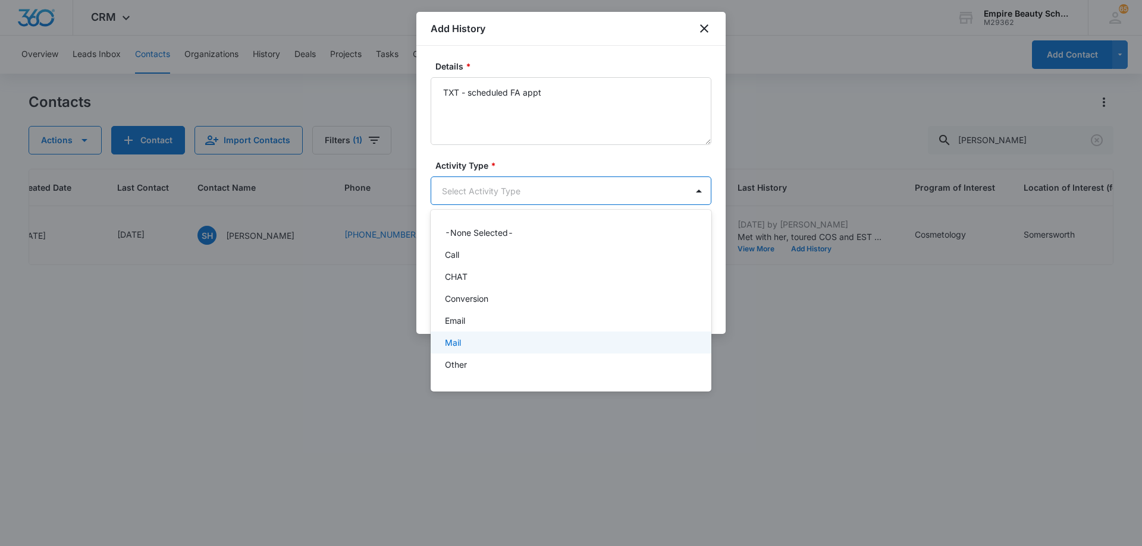
scroll to position [62, 0]
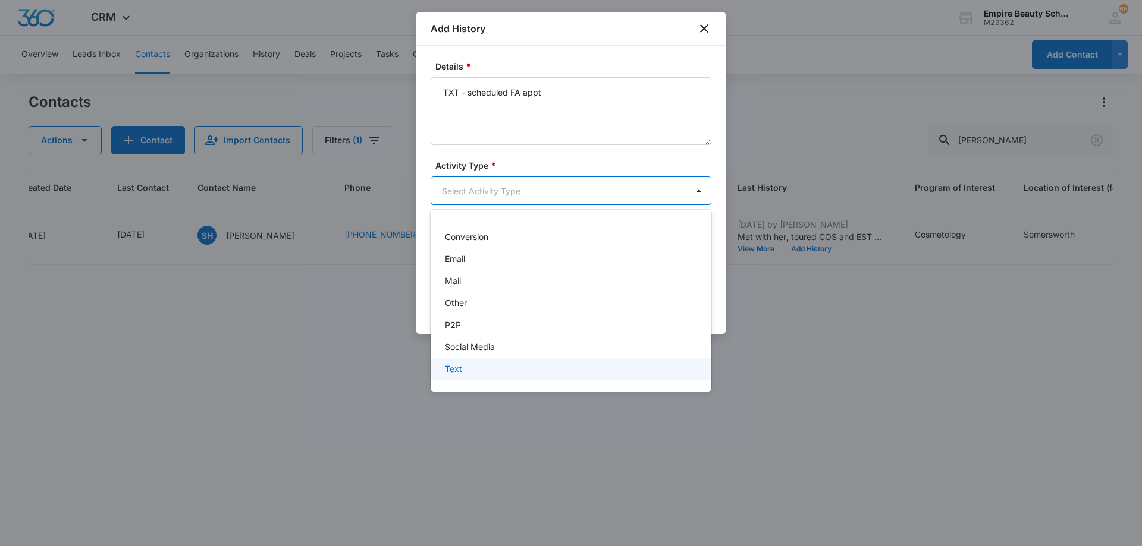
click at [514, 368] on div "Text" at bounding box center [570, 369] width 250 height 12
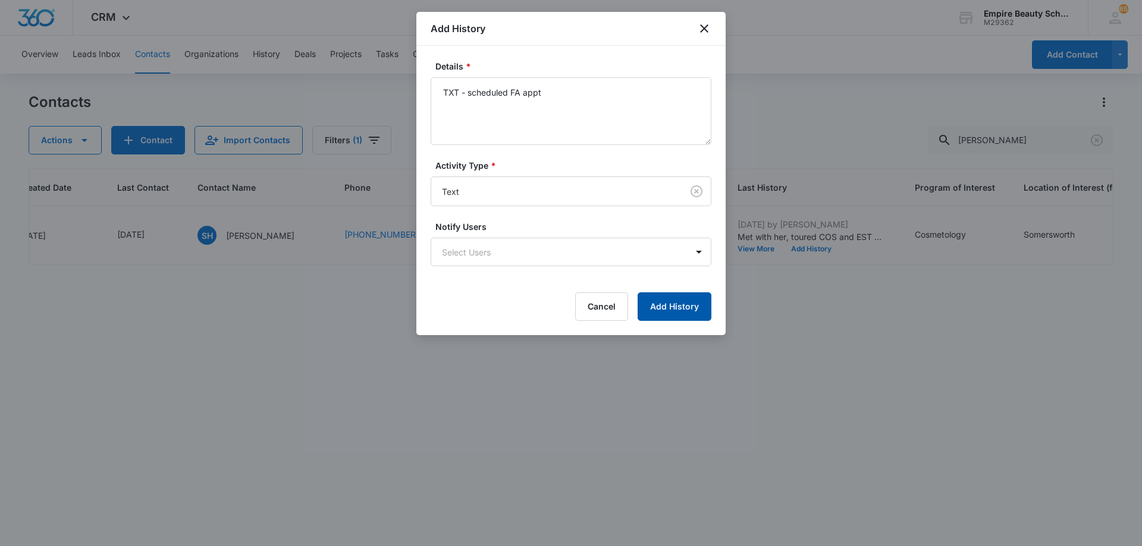
click at [652, 313] on button "Add History" at bounding box center [674, 307] width 74 height 29
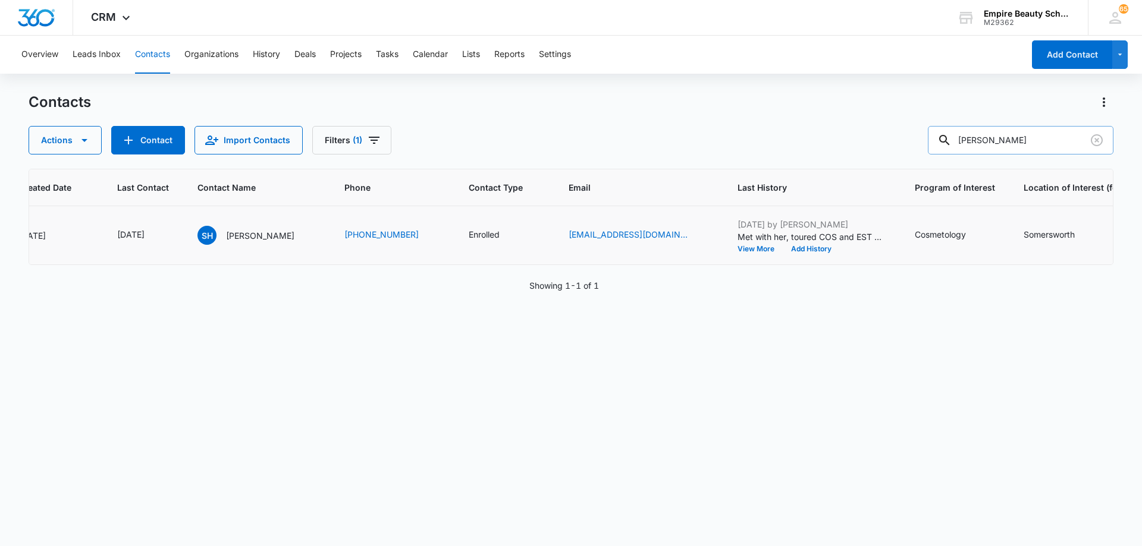
click at [1008, 137] on input "[PERSON_NAME]" at bounding box center [1019, 140] width 185 height 29
type input "[PERSON_NAME]"
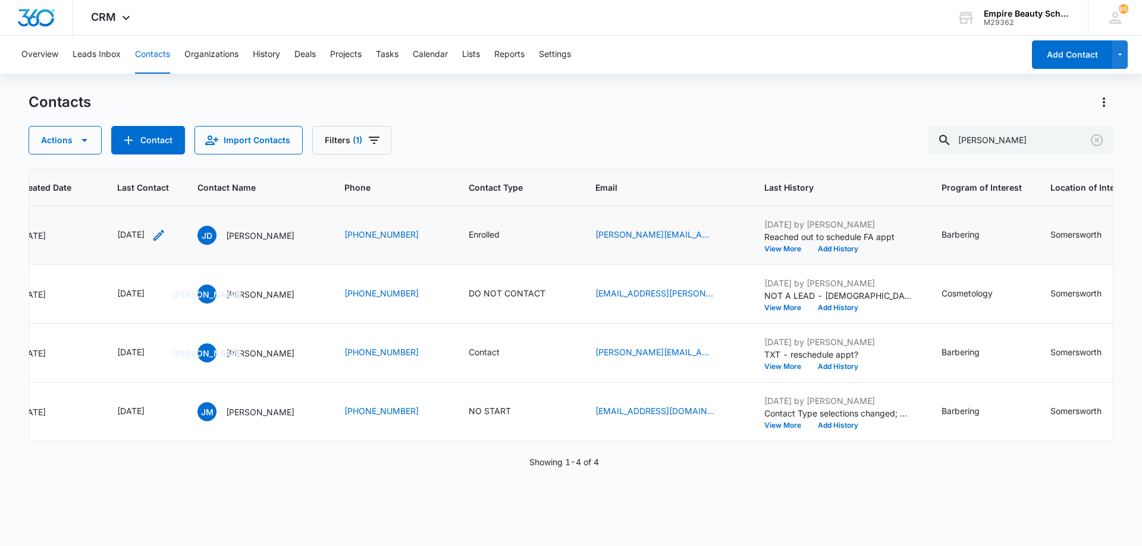
click at [166, 237] on icon "Last Contact - 1759449600 - Select to Edit Field" at bounding box center [159, 235] width 14 height 14
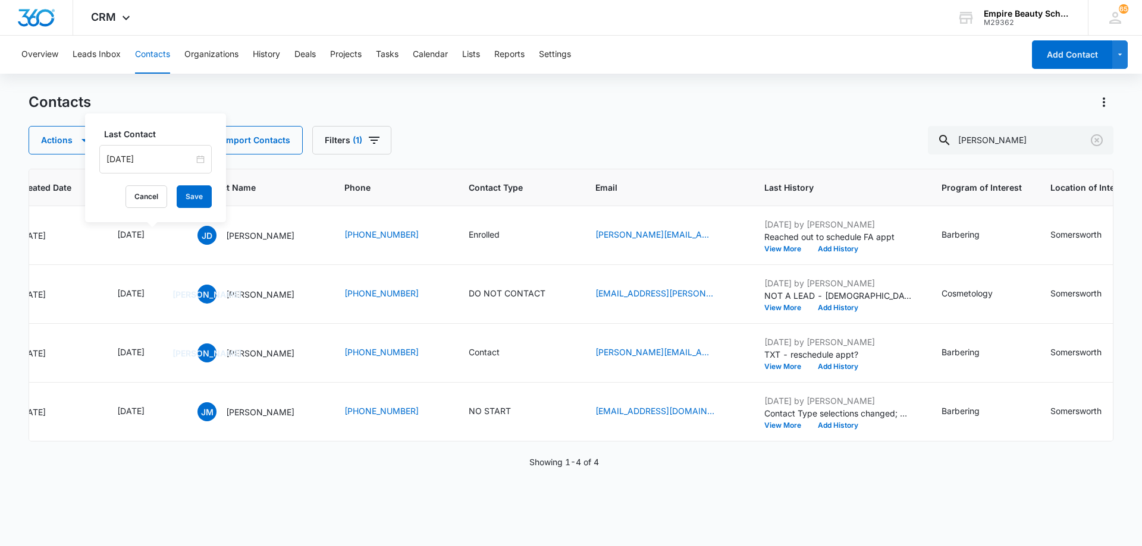
click at [169, 160] on input "[DATE]" at bounding box center [149, 159] width 87 height 13
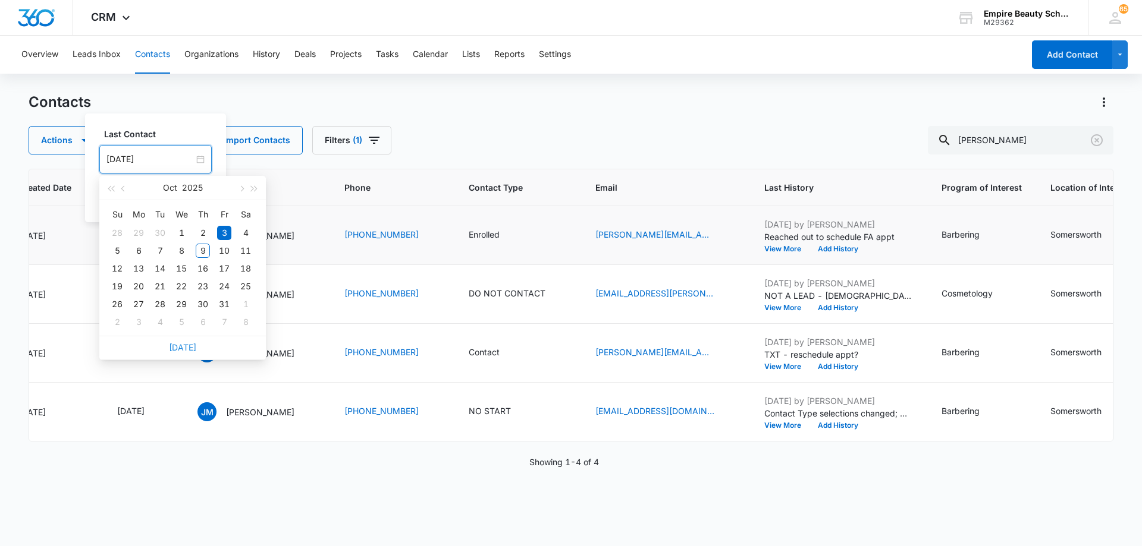
click at [185, 345] on link "[DATE]" at bounding box center [182, 347] width 27 height 10
type input "[DATE]"
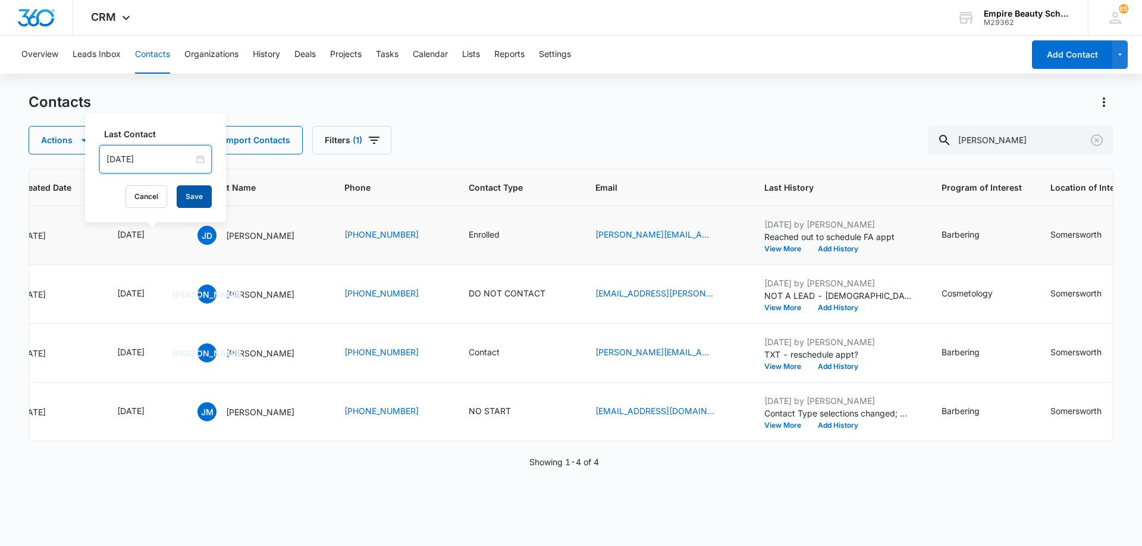
click at [178, 200] on button "Save" at bounding box center [194, 196] width 35 height 23
click at [866, 247] on button "Add History" at bounding box center [837, 249] width 57 height 7
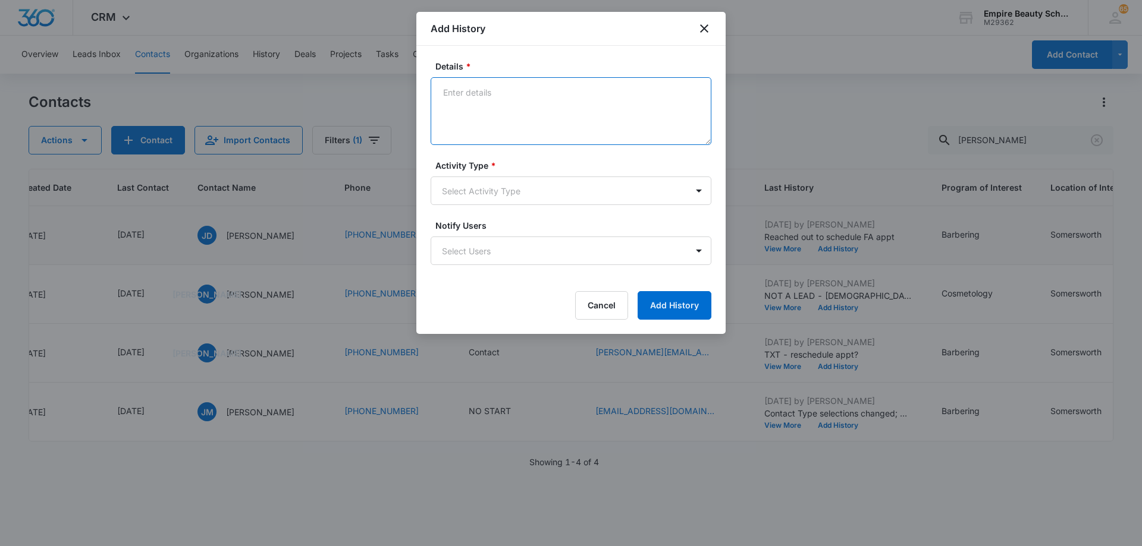
click at [530, 93] on textarea "Details *" at bounding box center [570, 111] width 281 height 68
paste textarea "TXT - scheduled FA appt"
type textarea "TXT - scheduled FA appt"
click at [540, 196] on body "CRM Apps Forms CRM Email Shop Payments POS Files Brand Settings AI Assistant Em…" at bounding box center [571, 273] width 1142 height 546
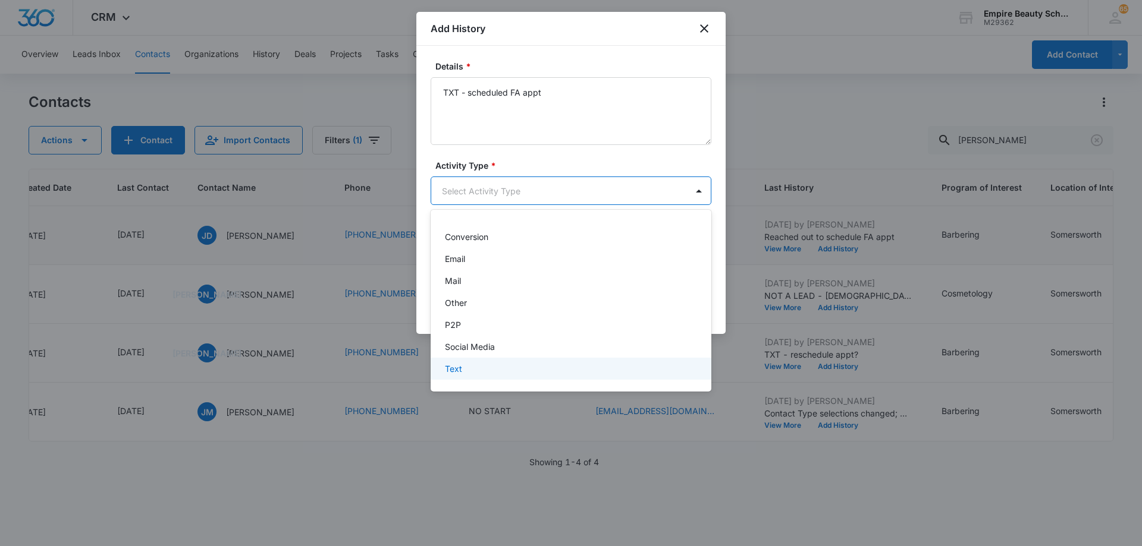
click at [525, 364] on div "Text" at bounding box center [570, 369] width 250 height 12
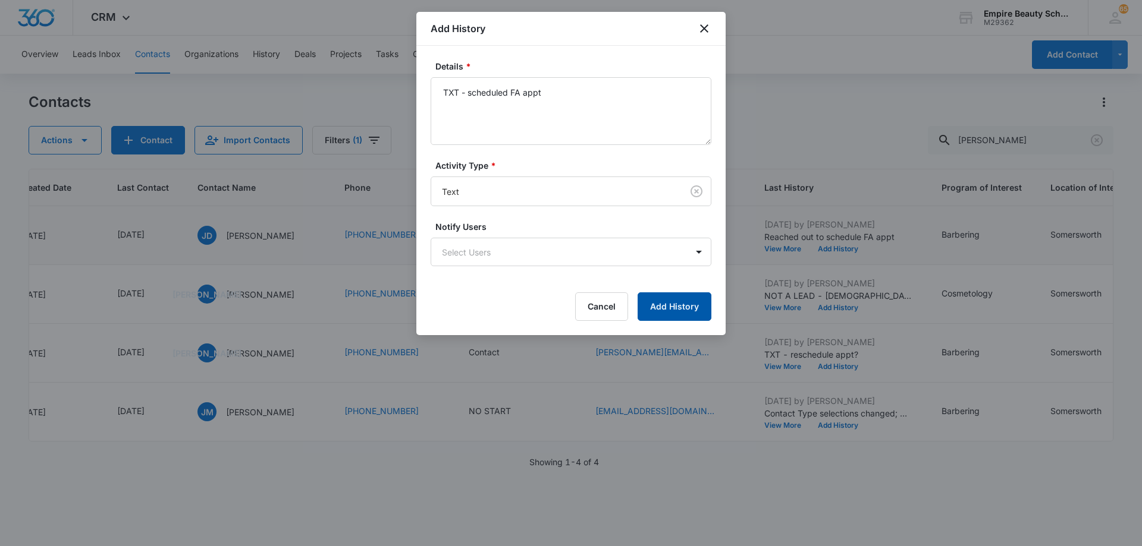
click at [694, 305] on button "Add History" at bounding box center [674, 307] width 74 height 29
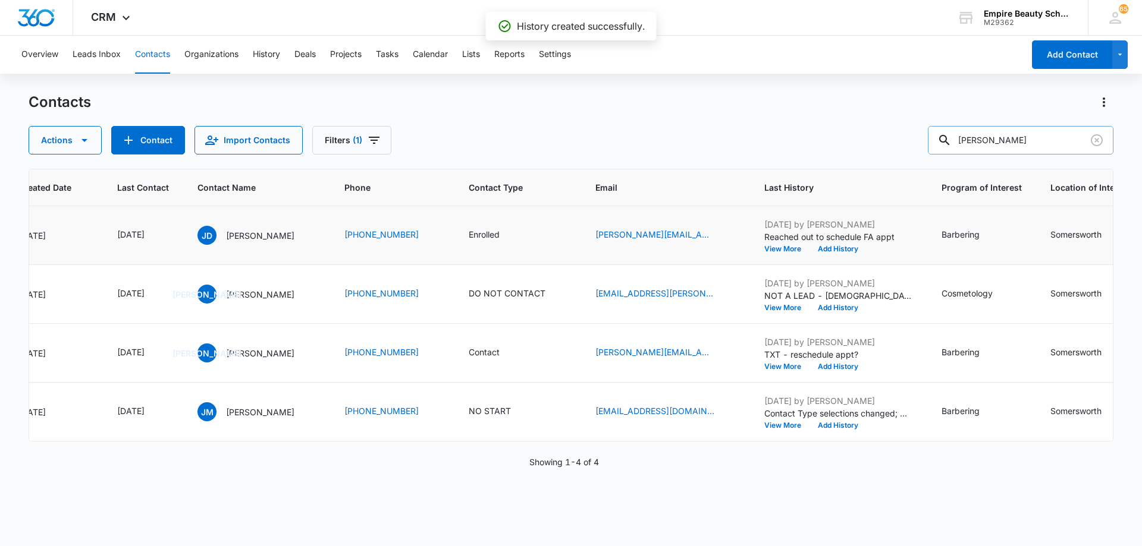
click at [1048, 143] on input "[PERSON_NAME]" at bounding box center [1019, 140] width 185 height 29
type input "[PERSON_NAME]"
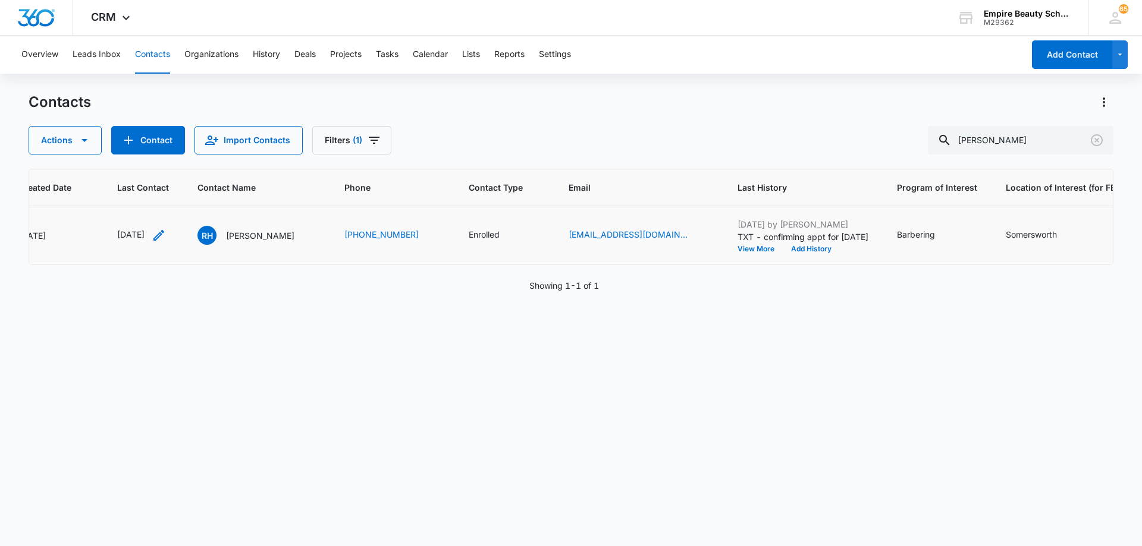
click at [164, 237] on icon "Last Contact - 1745539200 - Select to Edit Field" at bounding box center [158, 235] width 11 height 11
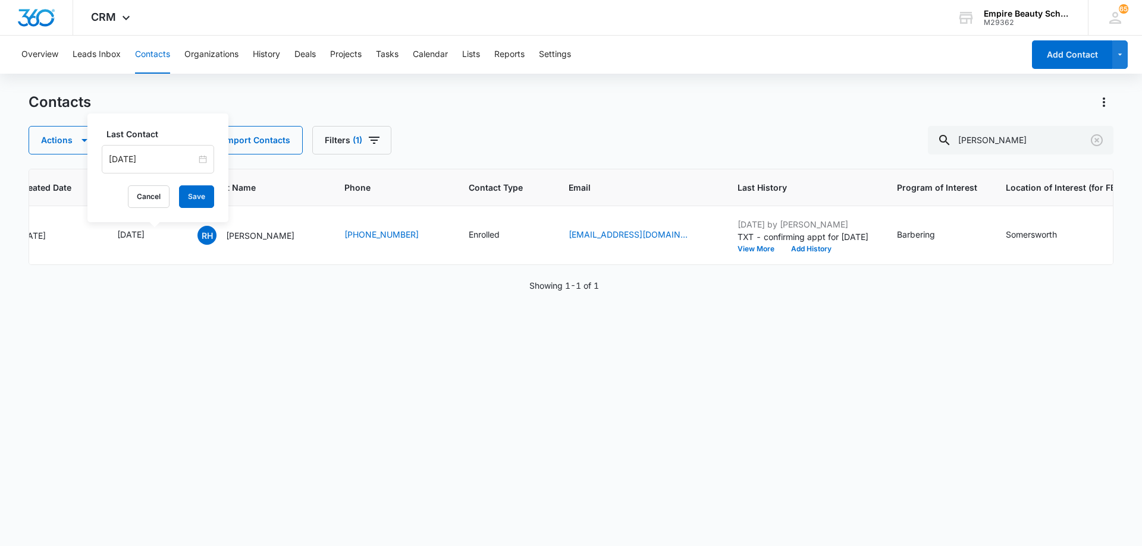
click at [172, 161] on input "[DATE]" at bounding box center [152, 159] width 87 height 13
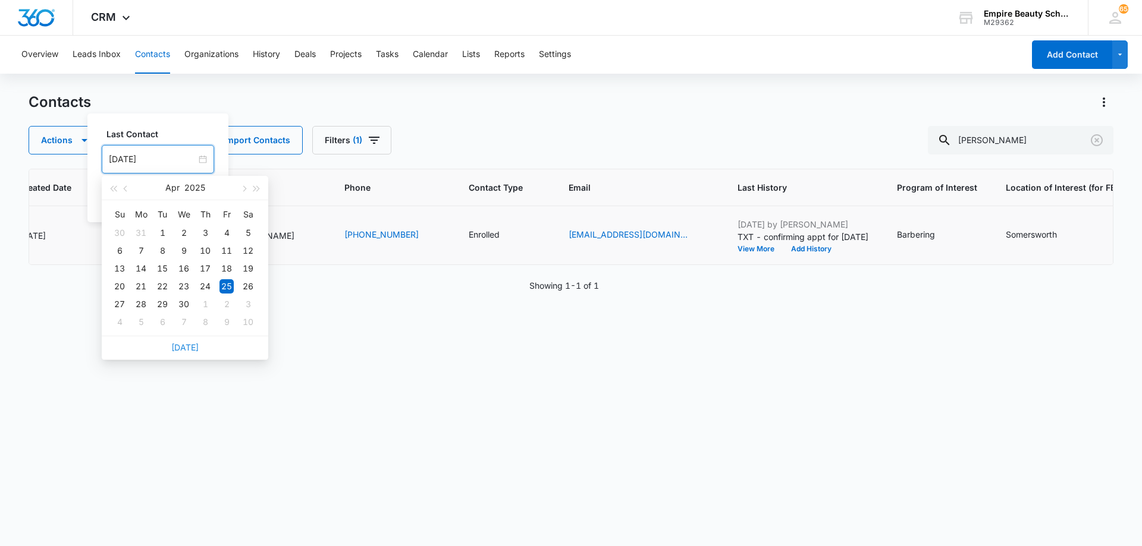
click at [187, 350] on link "[DATE]" at bounding box center [184, 347] width 27 height 10
type input "[DATE]"
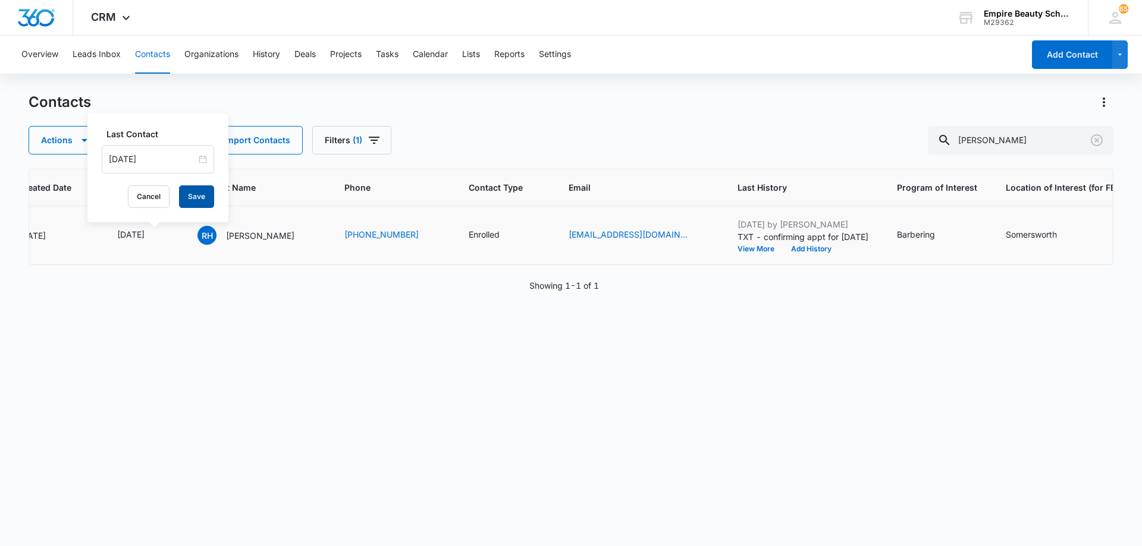
click at [180, 198] on button "Save" at bounding box center [196, 196] width 35 height 23
click at [787, 249] on button "Add History" at bounding box center [810, 249] width 57 height 7
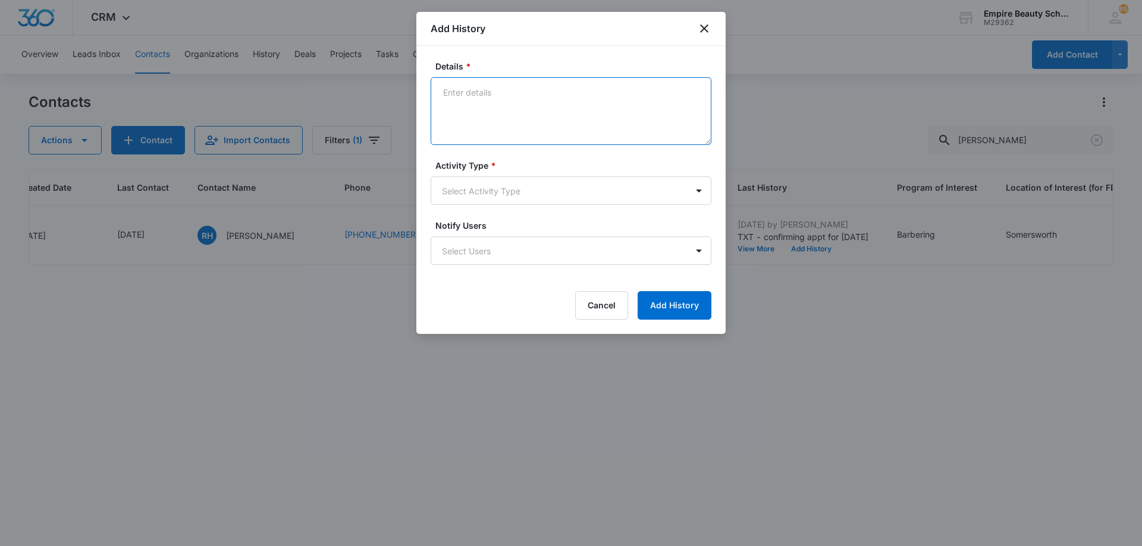
click at [533, 95] on textarea "Details *" at bounding box center [570, 111] width 281 height 68
paste textarea "TXT - scheduled FA appt"
type textarea "TXT - scheduled FA appt"
click at [527, 197] on body "CRM Apps Forms CRM Email Shop Payments POS Files Brand Settings AI Assistant Em…" at bounding box center [571, 273] width 1142 height 546
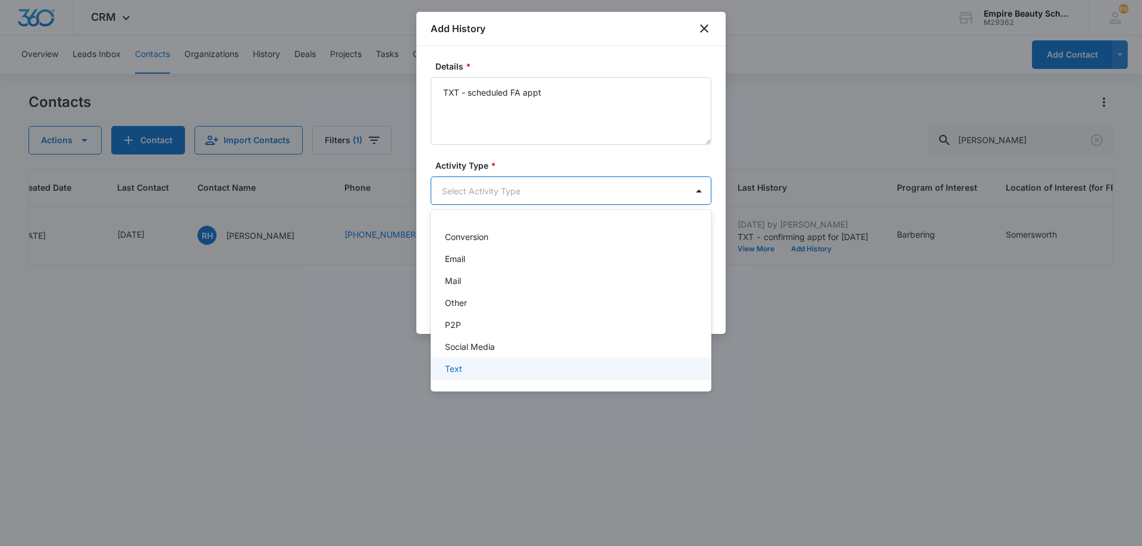
click at [512, 364] on div "Text" at bounding box center [570, 369] width 250 height 12
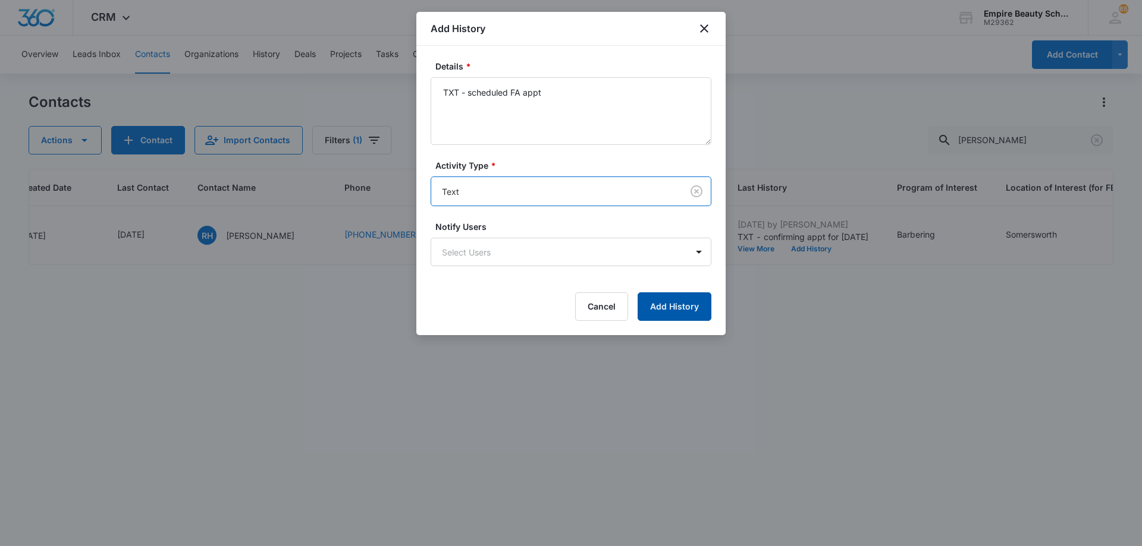
click at [668, 300] on button "Add History" at bounding box center [674, 307] width 74 height 29
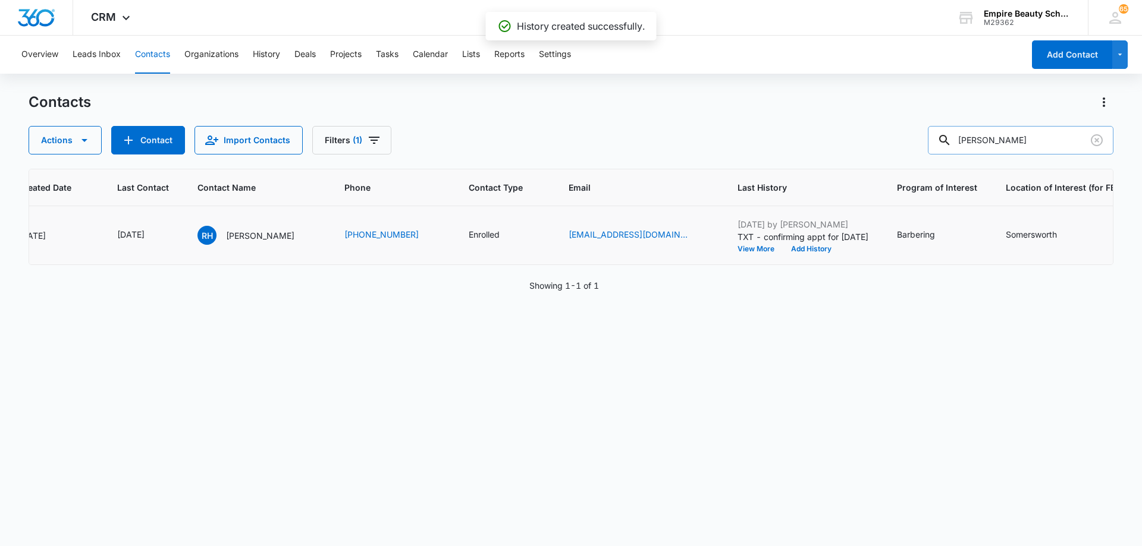
click at [1029, 136] on input "[PERSON_NAME]" at bounding box center [1019, 140] width 185 height 29
type input "[PERSON_NAME]"
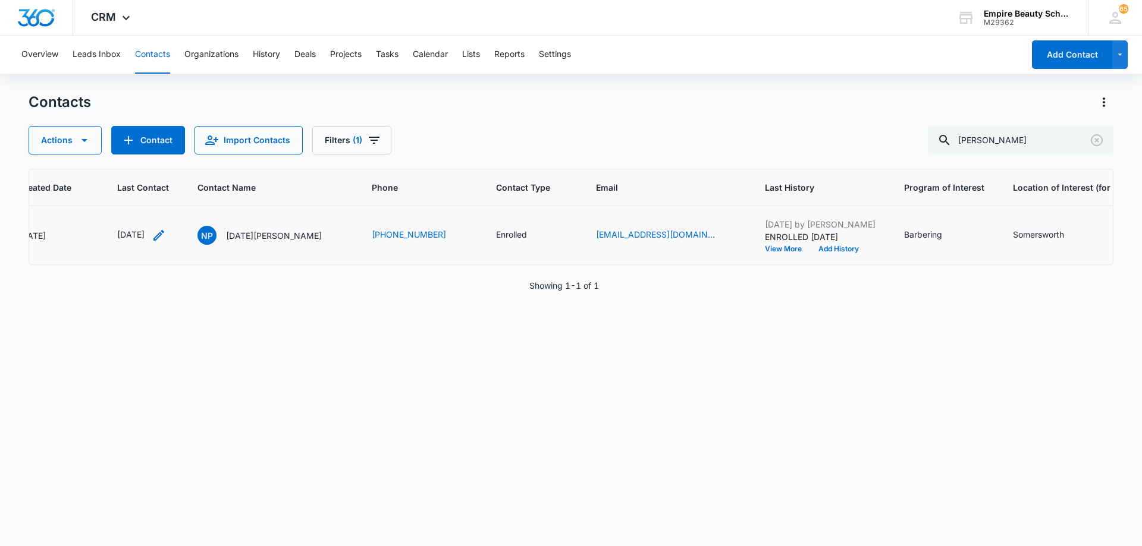
click at [164, 238] on icon "Last Contact - 1750032000 - Select to Edit Field" at bounding box center [158, 235] width 11 height 11
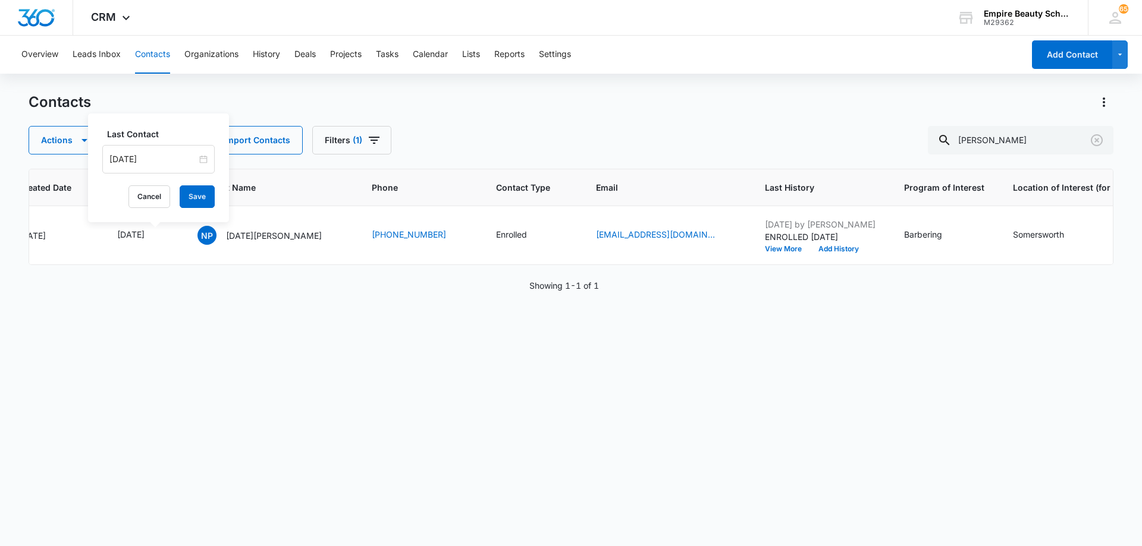
click at [171, 156] on input "[DATE]" at bounding box center [152, 159] width 87 height 13
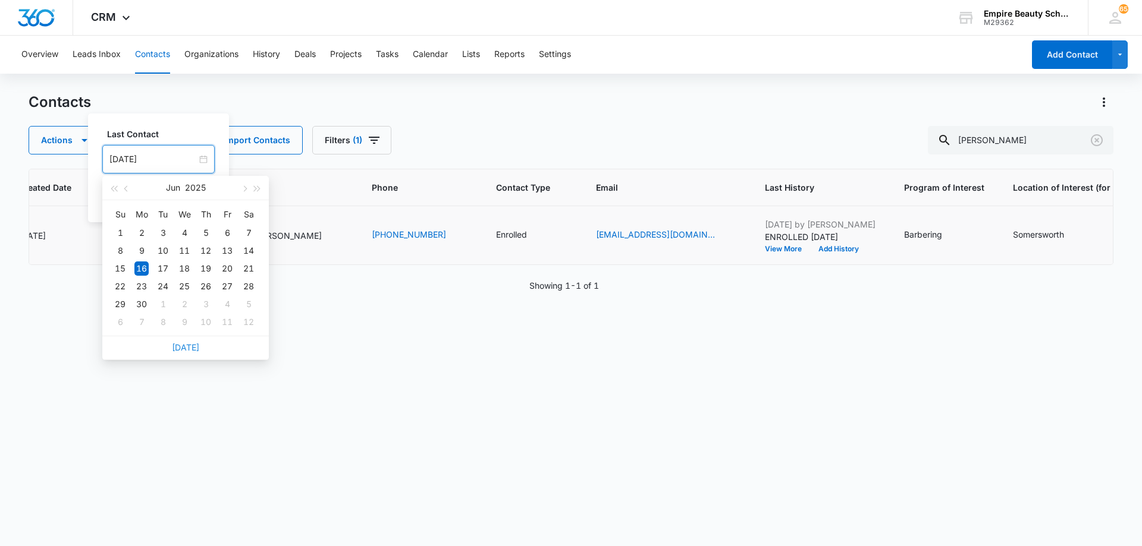
click at [191, 350] on link "[DATE]" at bounding box center [185, 347] width 27 height 10
type input "[DATE]"
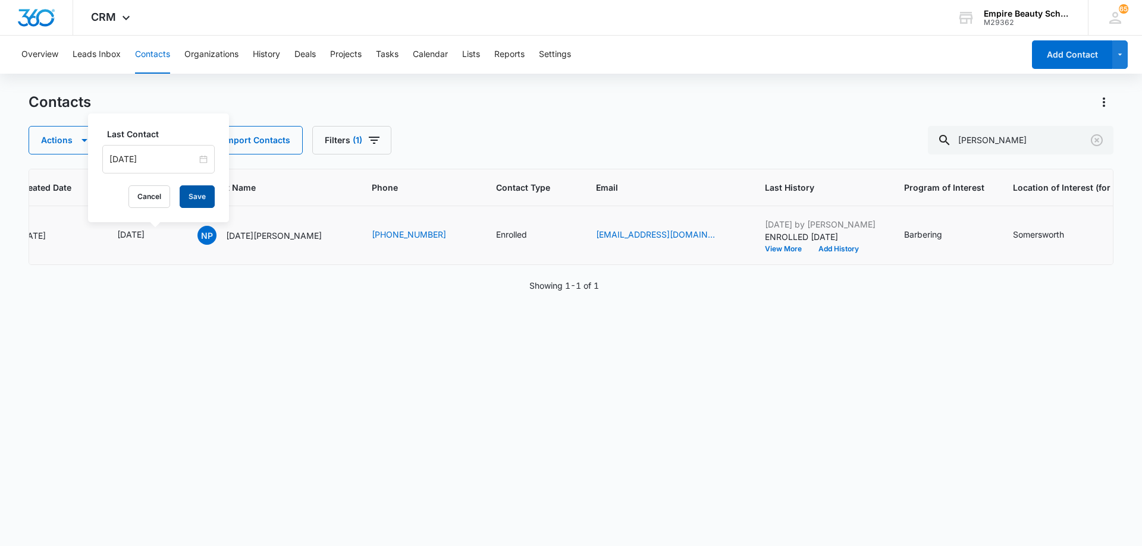
click at [182, 200] on button "Save" at bounding box center [197, 196] width 35 height 23
click at [810, 248] on button "Add History" at bounding box center [838, 249] width 57 height 7
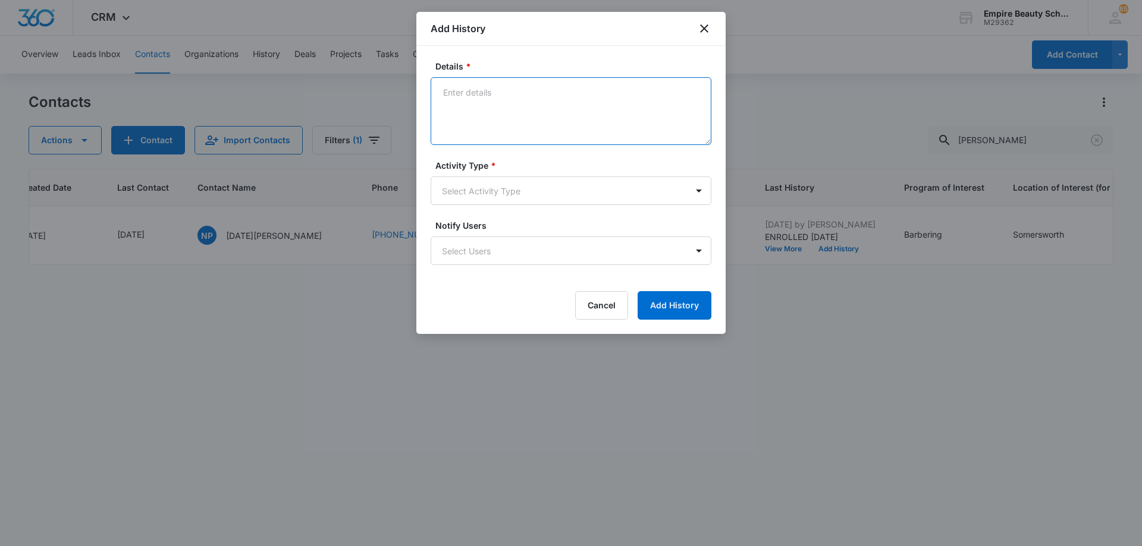
click at [481, 99] on textarea "Details *" at bounding box center [570, 111] width 281 height 68
paste textarea "TXT - scheduled FA appt"
type textarea "TXT - scheduled FA appt"
click at [501, 187] on body "CRM Apps Forms CRM Email Shop Payments POS Files Brand Settings AI Assistant Em…" at bounding box center [571, 273] width 1142 height 546
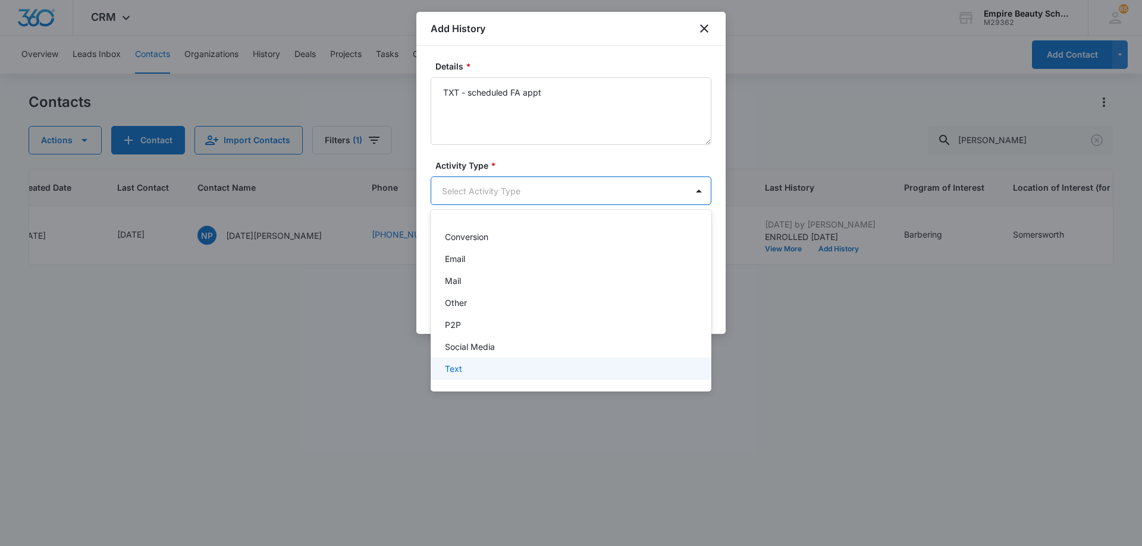
click at [501, 368] on div "Text" at bounding box center [570, 369] width 250 height 12
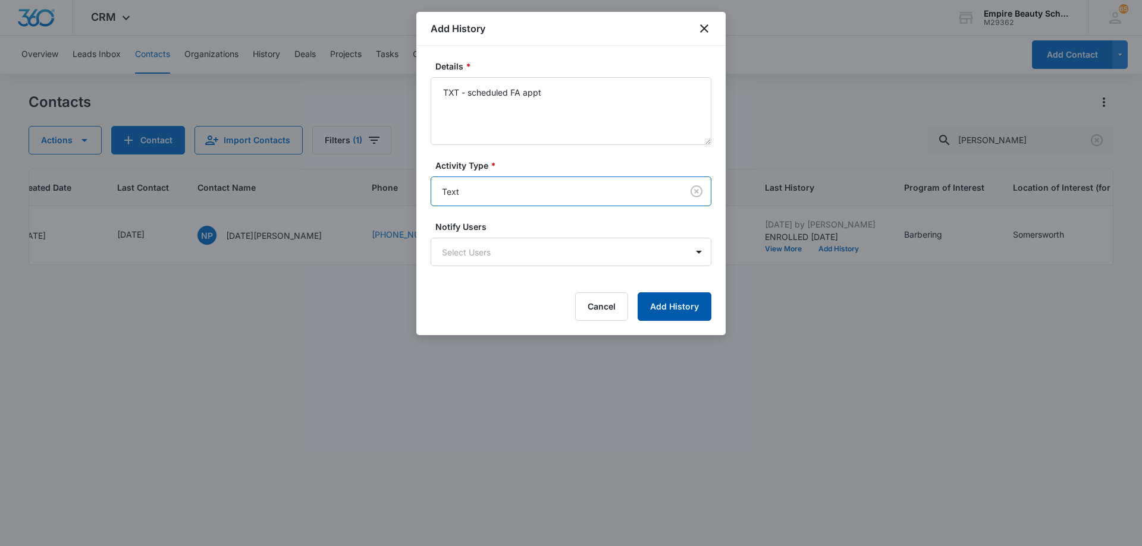
click at [665, 304] on button "Add History" at bounding box center [674, 307] width 74 height 29
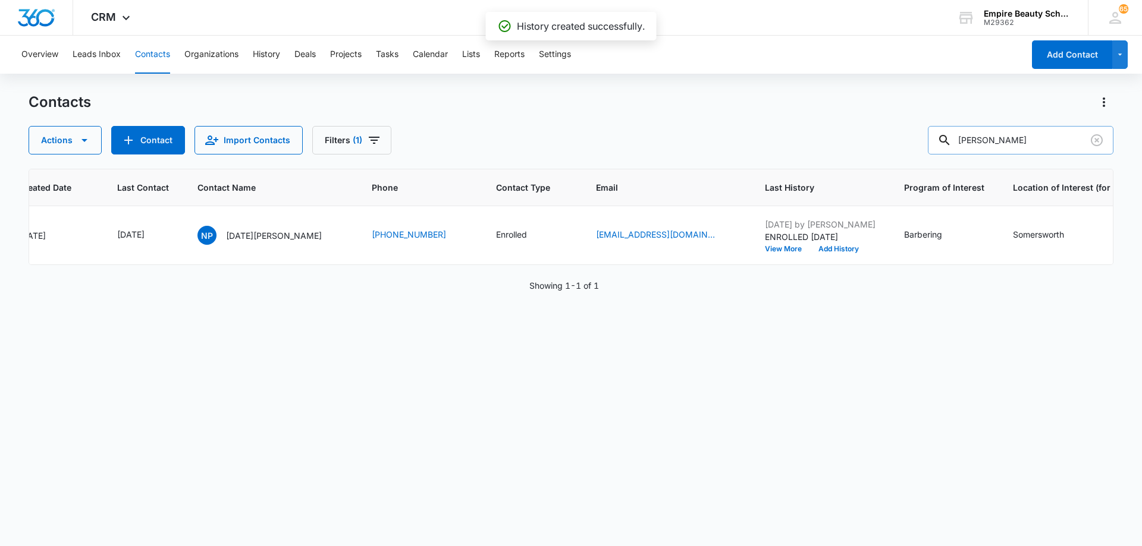
click at [1025, 142] on input "[PERSON_NAME]" at bounding box center [1019, 140] width 185 height 29
type input "[PERSON_NAME]"
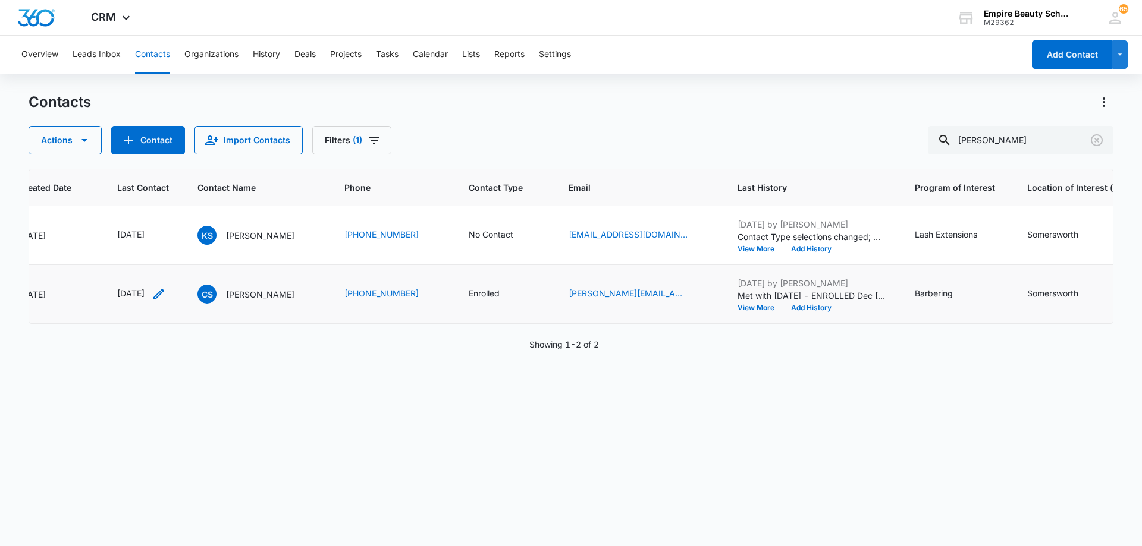
click at [166, 294] on icon "Last Contact - 1753747200 - Select to Edit Field" at bounding box center [159, 294] width 14 height 14
click at [165, 216] on input "[DATE]" at bounding box center [151, 218] width 87 height 13
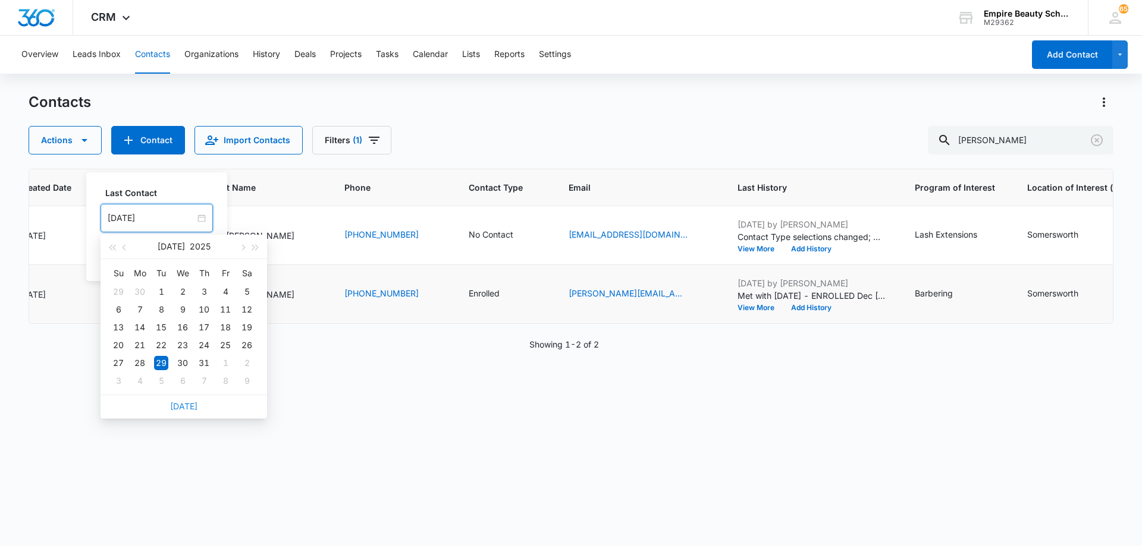
click at [191, 405] on link "[DATE]" at bounding box center [183, 406] width 27 height 10
type input "[DATE]"
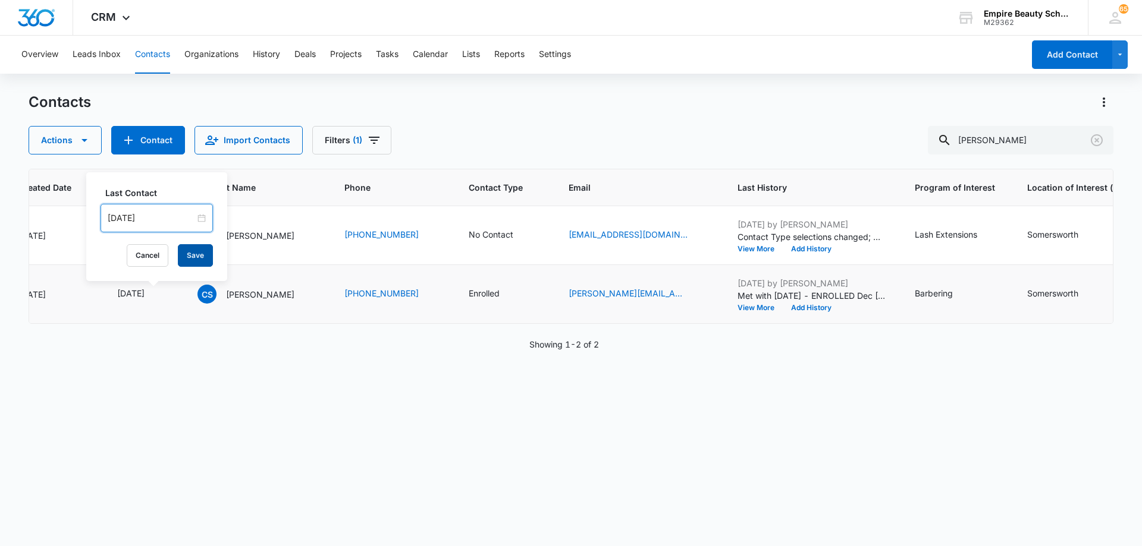
click at [191, 258] on button "Save" at bounding box center [195, 255] width 35 height 23
click at [835, 307] on button "Add History" at bounding box center [810, 307] width 57 height 7
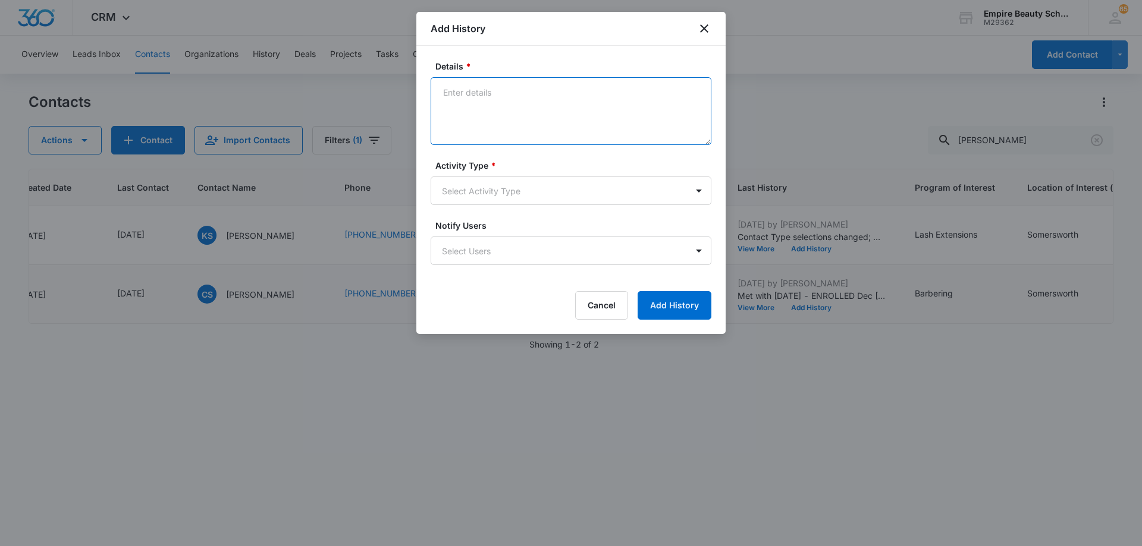
click at [510, 92] on textarea "Details *" at bounding box center [570, 111] width 281 height 68
paste textarea "TXT - scheduled FA appt"
type textarea "TXT - scheduled FA appt"
click at [511, 193] on body "CRM Apps Forms CRM Email Shop Payments POS Files Brand Settings AI Assistant Em…" at bounding box center [571, 273] width 1142 height 546
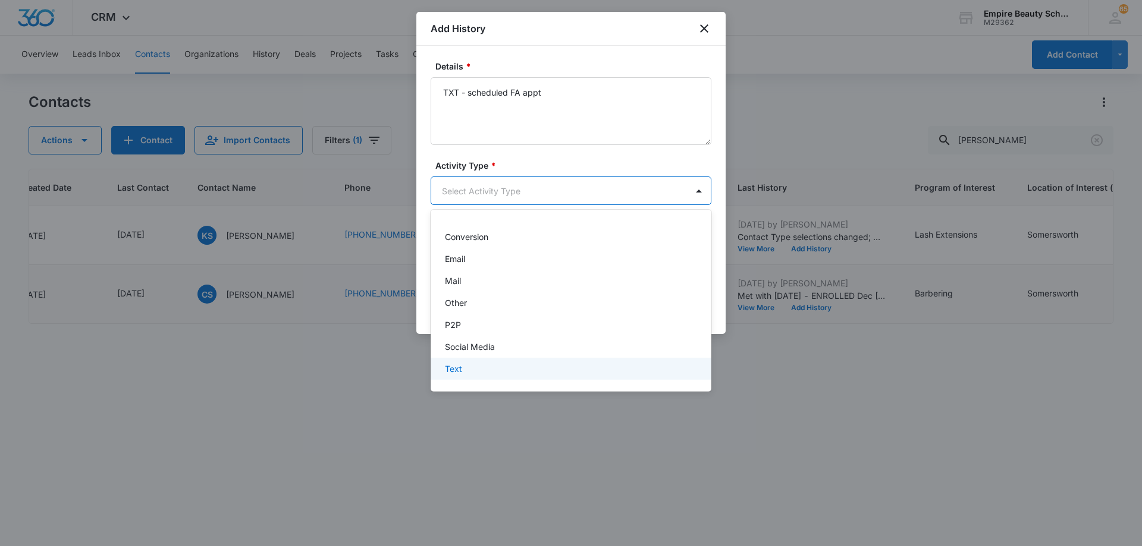
click at [512, 369] on div "Text" at bounding box center [570, 369] width 250 height 12
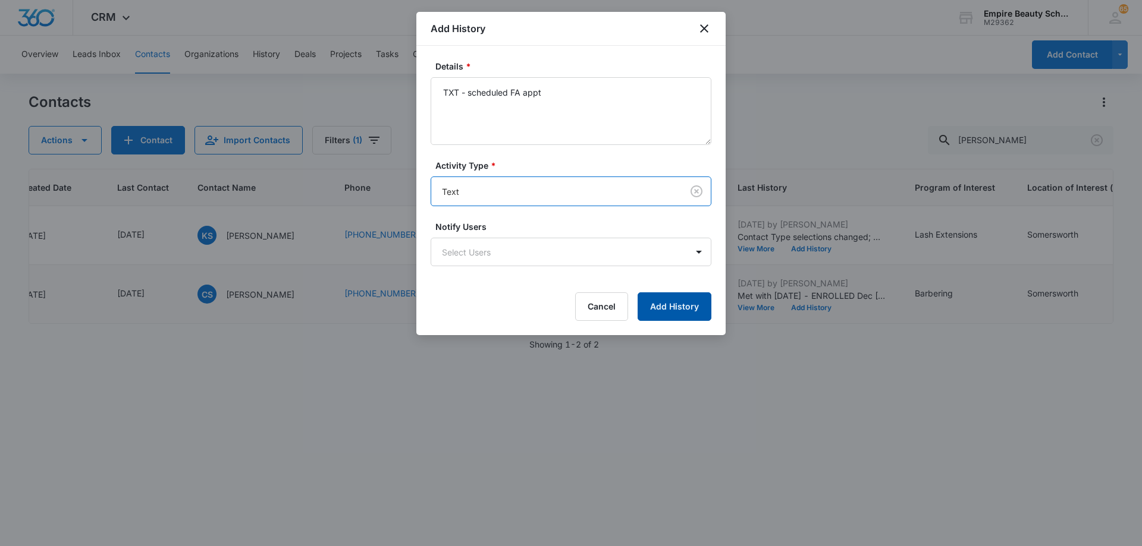
click at [679, 308] on button "Add History" at bounding box center [674, 307] width 74 height 29
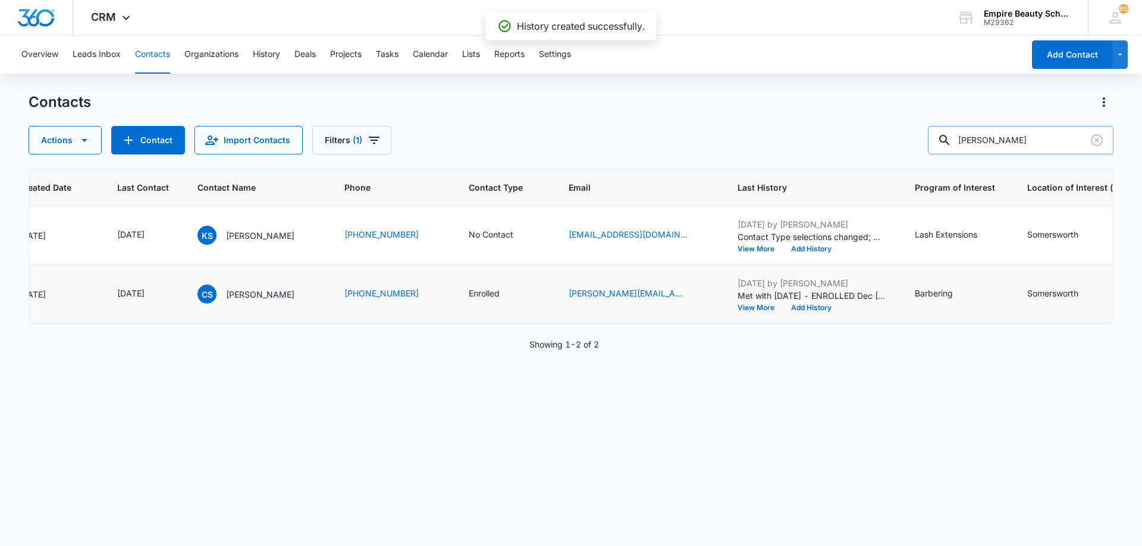
click at [1015, 141] on input "[PERSON_NAME]" at bounding box center [1019, 140] width 185 height 29
type input "[PERSON_NAME]"
click at [164, 294] on icon "Last Contact - 1754352000 - Select to Edit Field" at bounding box center [158, 294] width 11 height 11
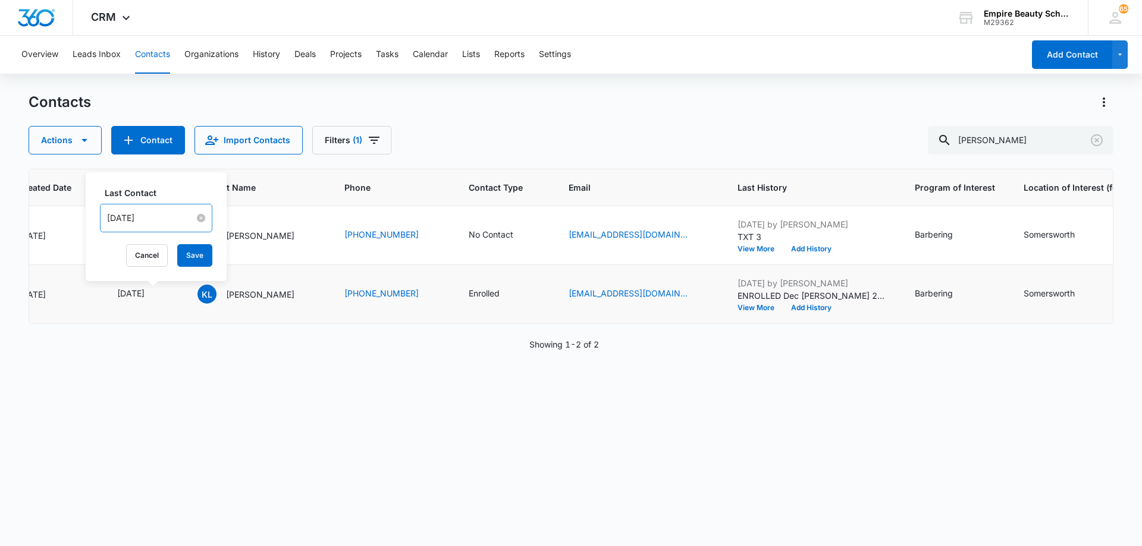
click at [175, 221] on input "[DATE]" at bounding box center [150, 218] width 87 height 13
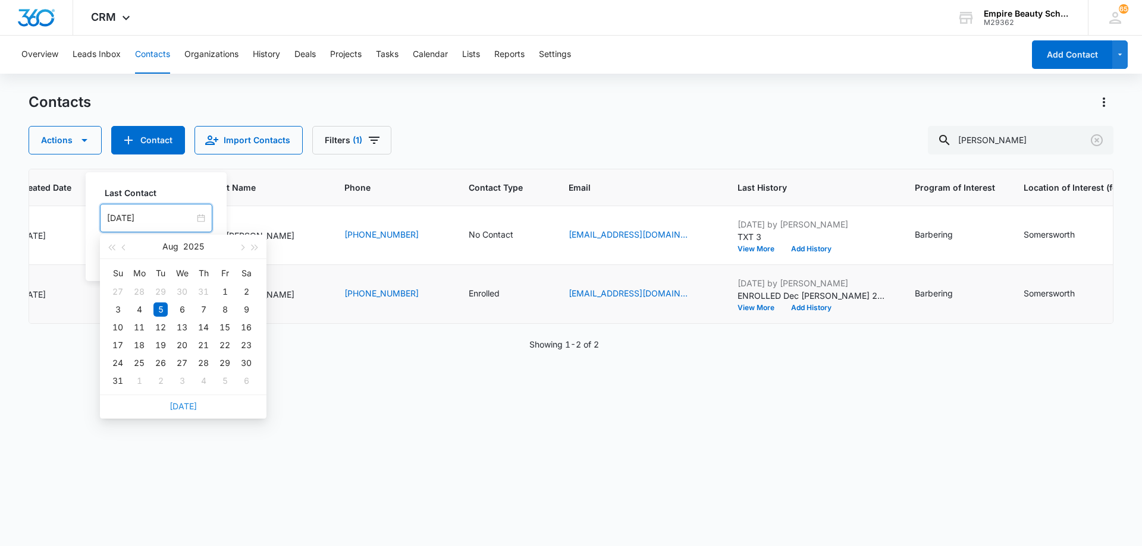
click at [189, 409] on link "[DATE]" at bounding box center [182, 406] width 27 height 10
type input "[DATE]"
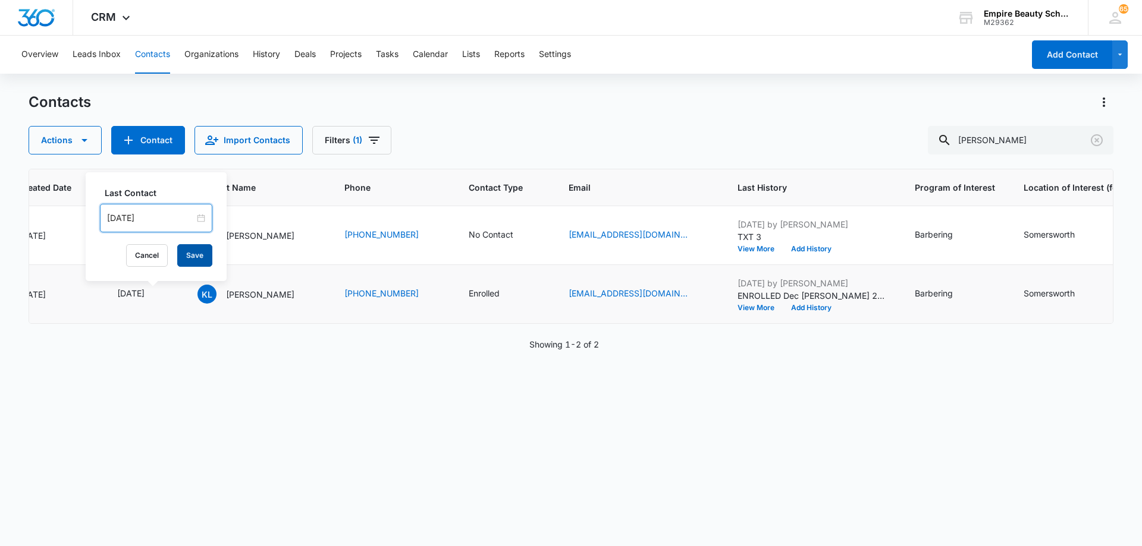
click at [189, 256] on button "Save" at bounding box center [194, 255] width 35 height 23
click at [810, 309] on button "Add History" at bounding box center [810, 307] width 57 height 7
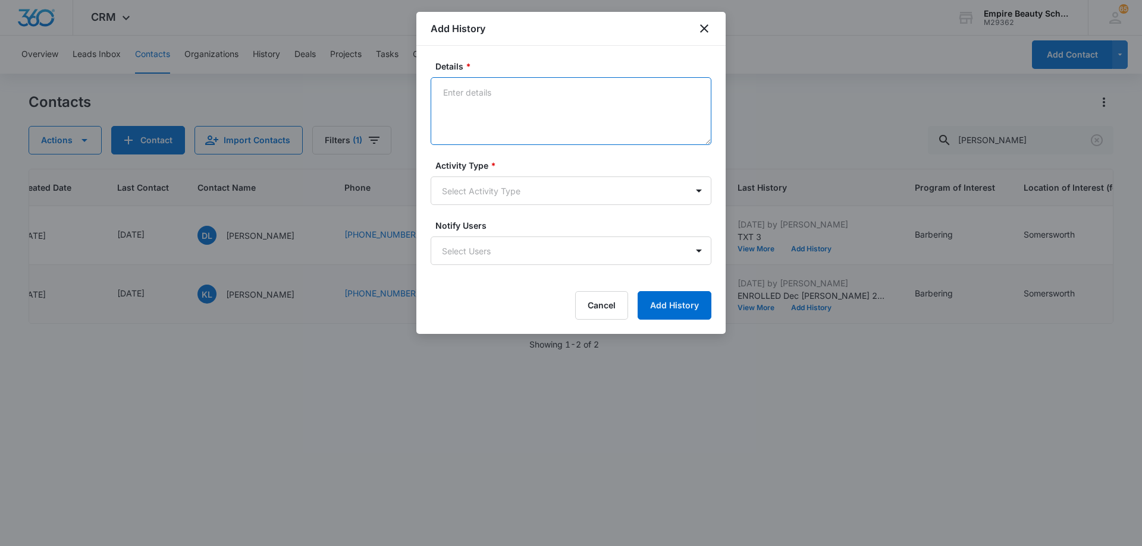
click at [486, 90] on textarea "Details *" at bounding box center [570, 111] width 281 height 68
paste textarea "TXT - scheduled FA appt"
type textarea "TXT - scheduled FA appt"
click at [514, 191] on body "CRM Apps Forms CRM Email Shop Payments POS Files Brand Settings AI Assistant Em…" at bounding box center [571, 273] width 1142 height 546
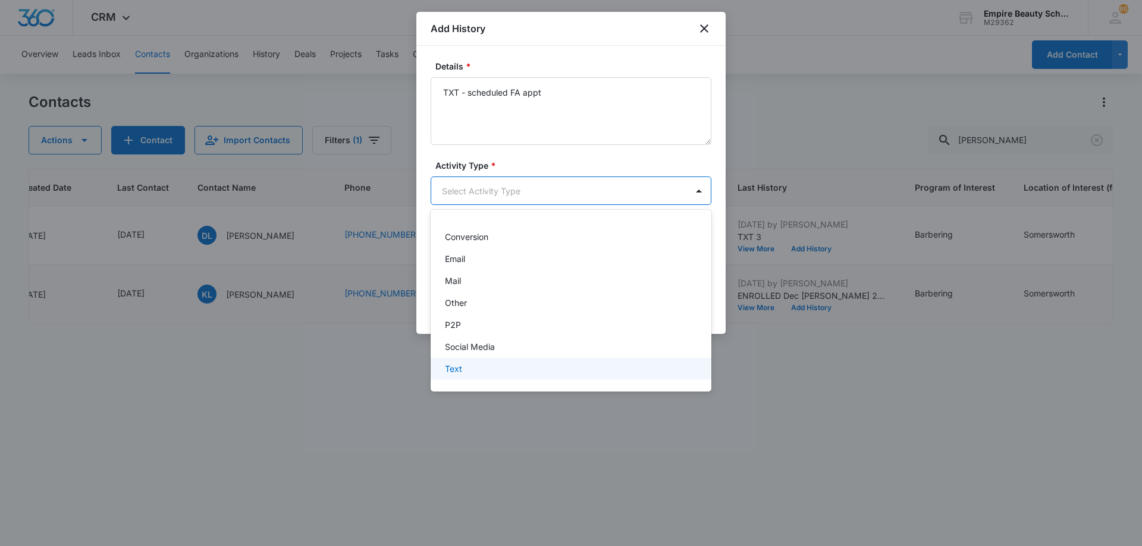
click at [504, 373] on div "Text" at bounding box center [570, 369] width 250 height 12
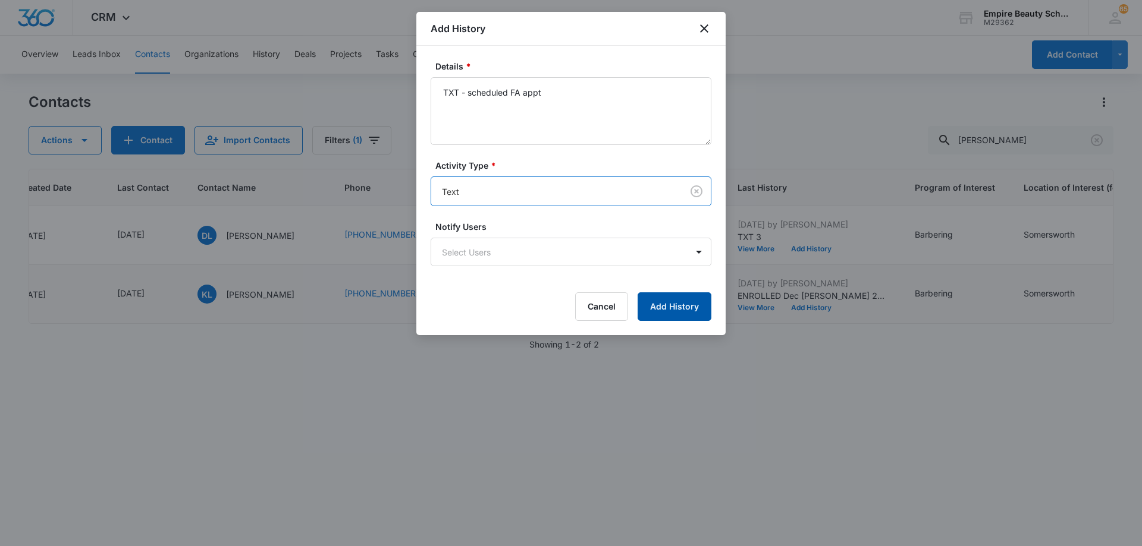
click at [664, 298] on button "Add History" at bounding box center [674, 307] width 74 height 29
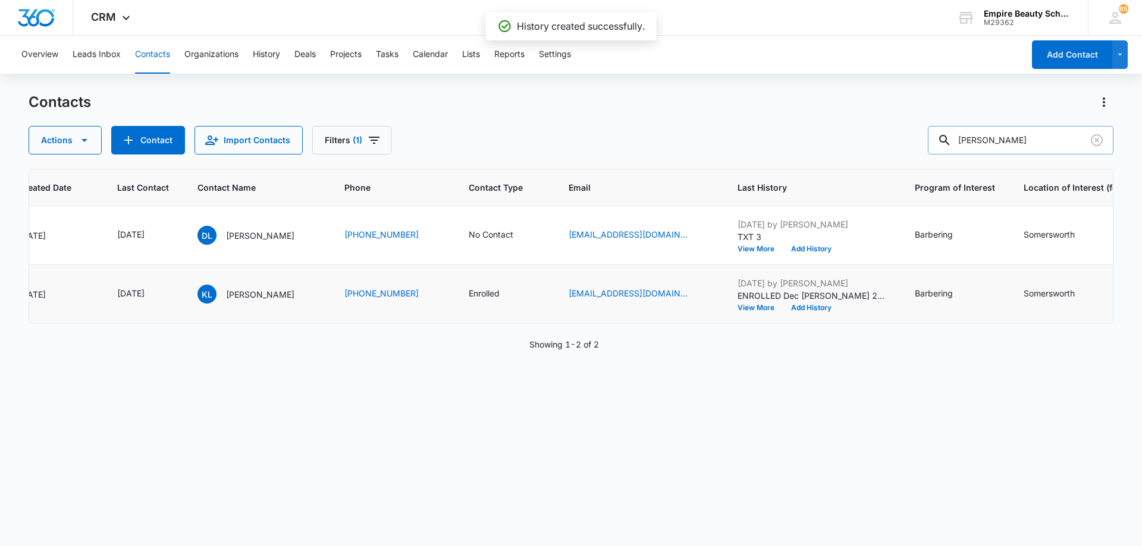
click at [1037, 136] on input "[PERSON_NAME]" at bounding box center [1019, 140] width 185 height 29
type input "[PERSON_NAME]"
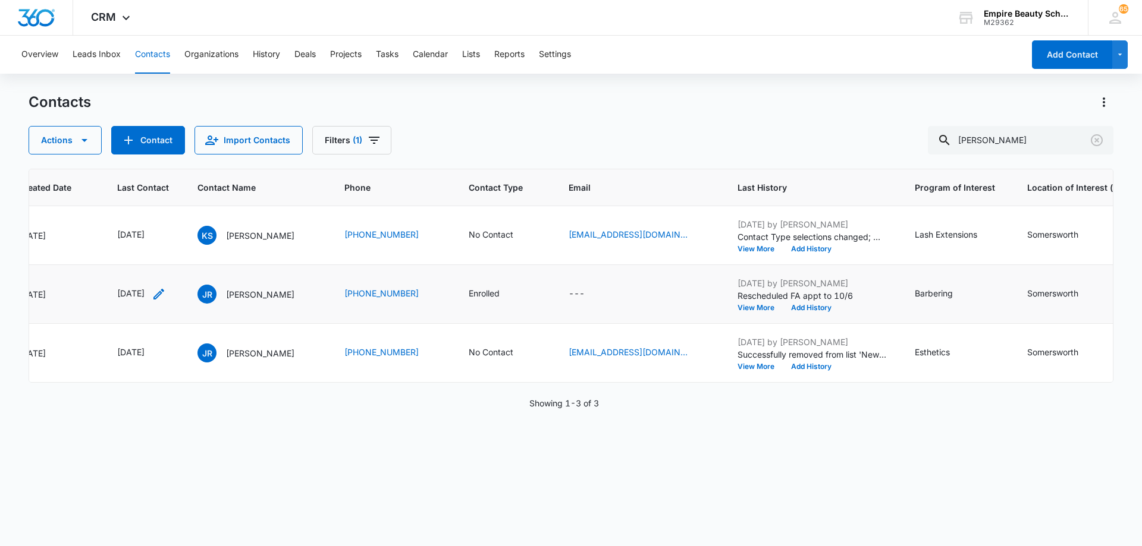
click at [164, 293] on icon "Last Contact - 1759449600 - Select to Edit Field" at bounding box center [158, 294] width 11 height 11
click at [167, 219] on input "[DATE]" at bounding box center [149, 218] width 87 height 13
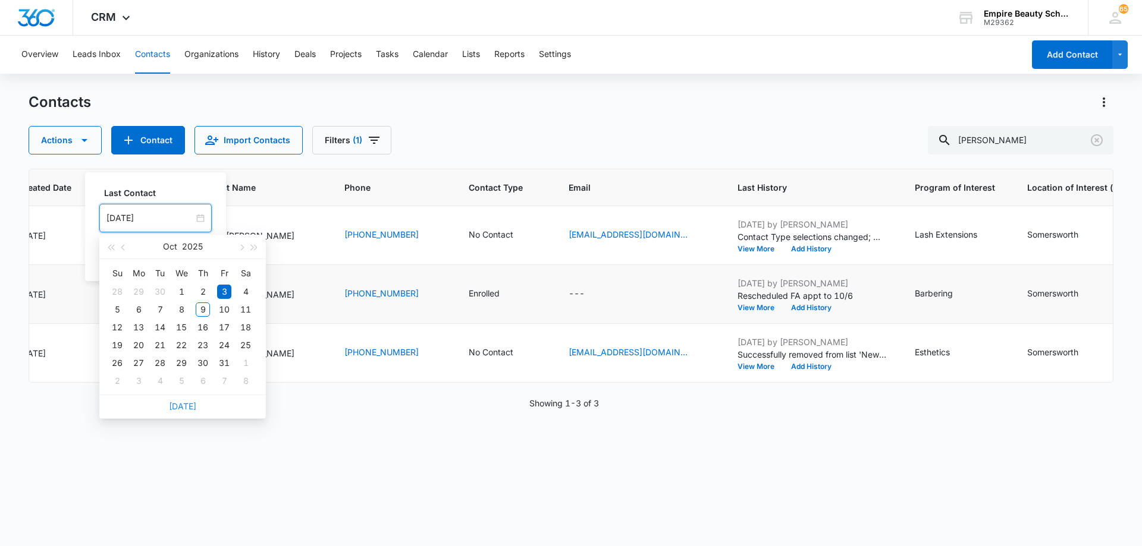
click at [185, 407] on link "[DATE]" at bounding box center [182, 406] width 27 height 10
type input "[DATE]"
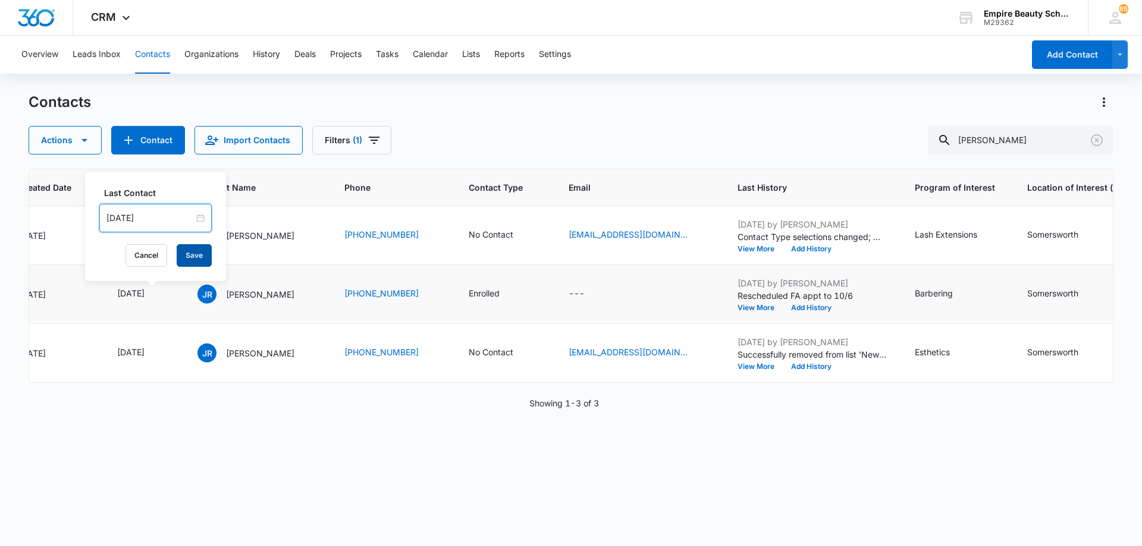
click at [194, 249] on button "Save" at bounding box center [194, 255] width 35 height 23
click at [831, 306] on button "Add History" at bounding box center [810, 307] width 57 height 7
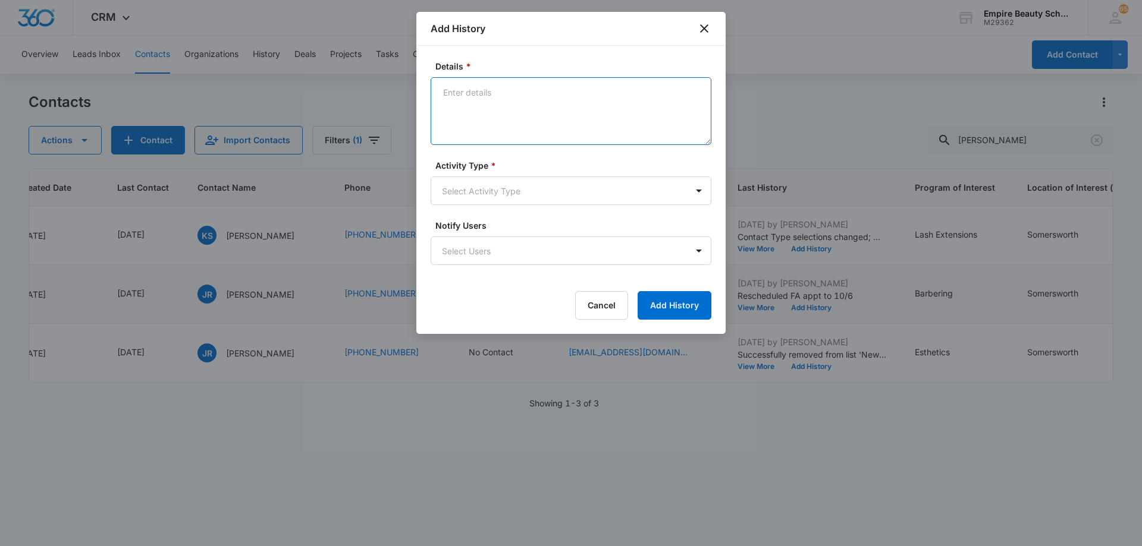
click at [483, 96] on textarea "Details *" at bounding box center [570, 111] width 281 height 68
paste textarea "TXT - scheduled FA appt"
type textarea "TXT - scheduled FA appt"
click at [527, 196] on body "CRM Apps Forms CRM Email Shop Payments POS Files Brand Settings AI Assistant Em…" at bounding box center [571, 273] width 1142 height 546
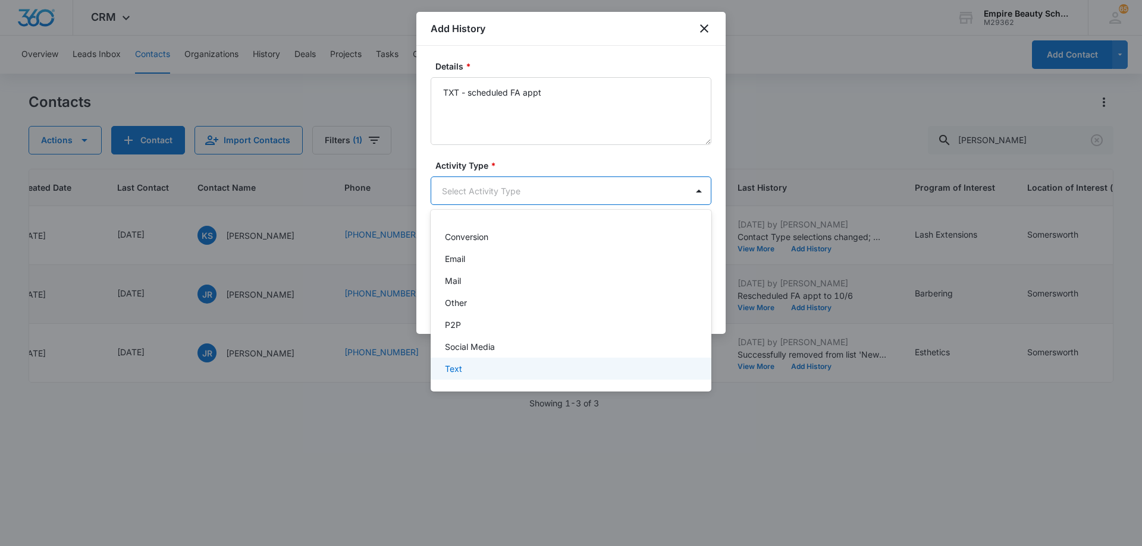
click at [487, 368] on div "Text" at bounding box center [570, 369] width 250 height 12
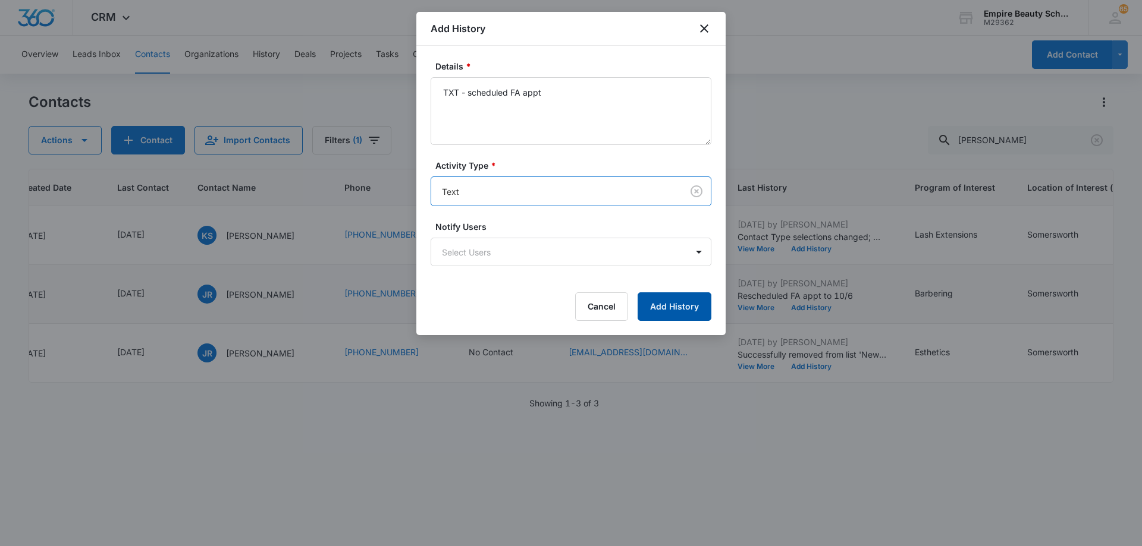
click at [686, 311] on button "Add History" at bounding box center [674, 307] width 74 height 29
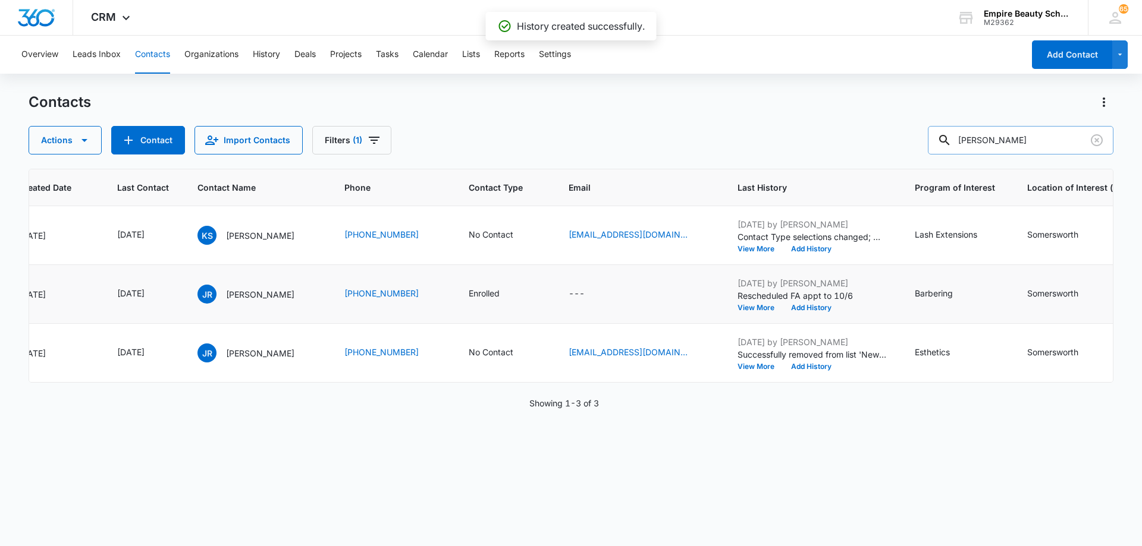
click at [1017, 141] on input "[PERSON_NAME]" at bounding box center [1019, 140] width 185 height 29
type input "[PERSON_NAME]"
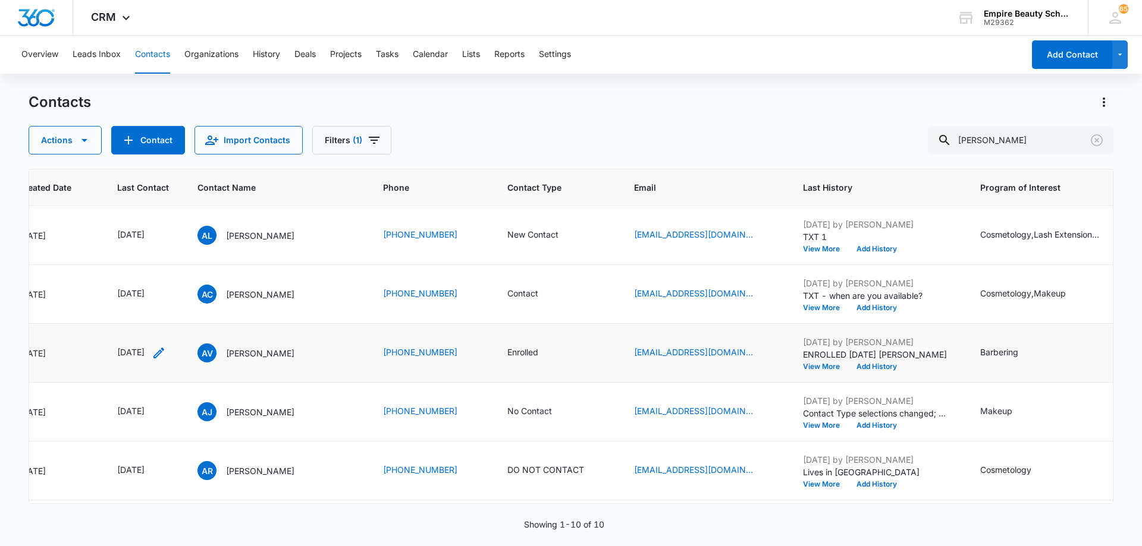
click at [166, 354] on icon "Last Contact - 1755561600 - Select to Edit Field" at bounding box center [159, 353] width 14 height 14
click at [169, 280] on input "[DATE]" at bounding box center [153, 277] width 87 height 13
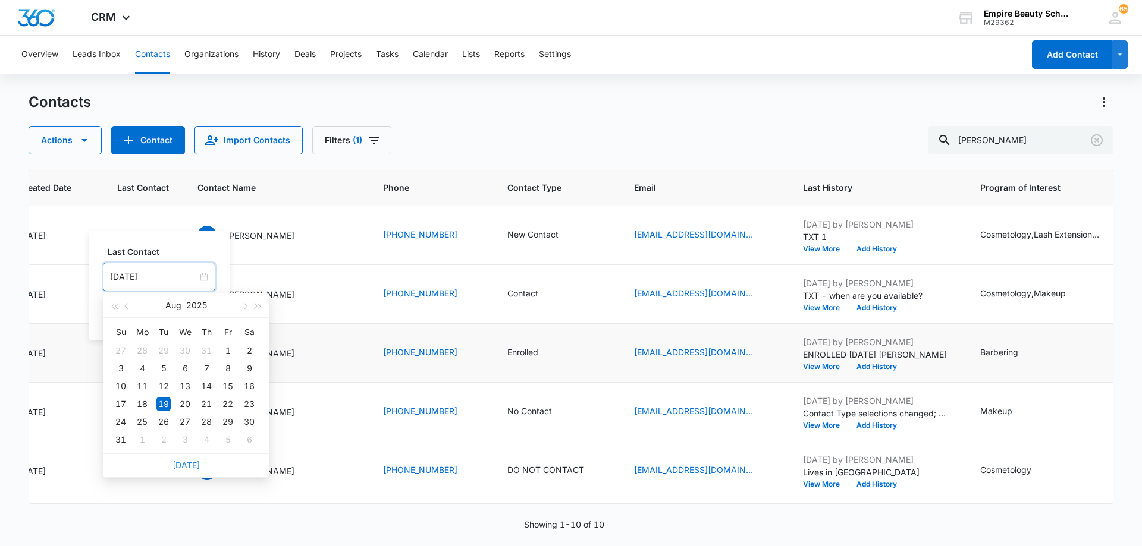
click at [191, 466] on link "[DATE]" at bounding box center [185, 465] width 27 height 10
type input "[DATE]"
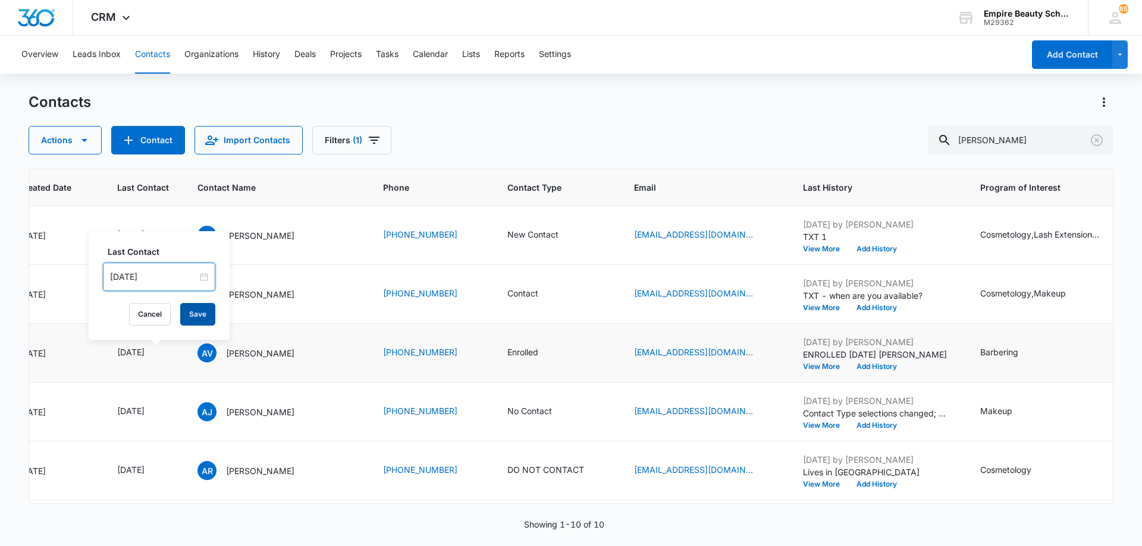
click at [193, 314] on button "Save" at bounding box center [197, 314] width 35 height 23
click at [879, 366] on button "Add History" at bounding box center [876, 366] width 57 height 7
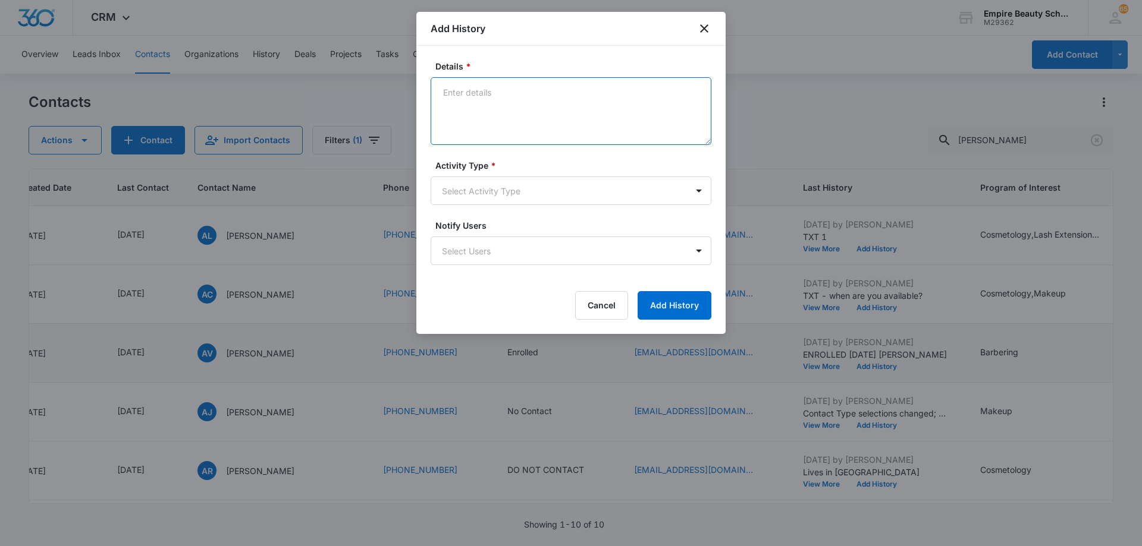
click at [506, 103] on textarea "Details *" at bounding box center [570, 111] width 281 height 68
paste textarea "TXT - scheduled FA appt"
type textarea "TXT - scheduled FA appt"
click at [514, 196] on body "CRM Apps Forms CRM Email Shop Payments POS Files Brand Settings AI Assistant Em…" at bounding box center [571, 273] width 1142 height 546
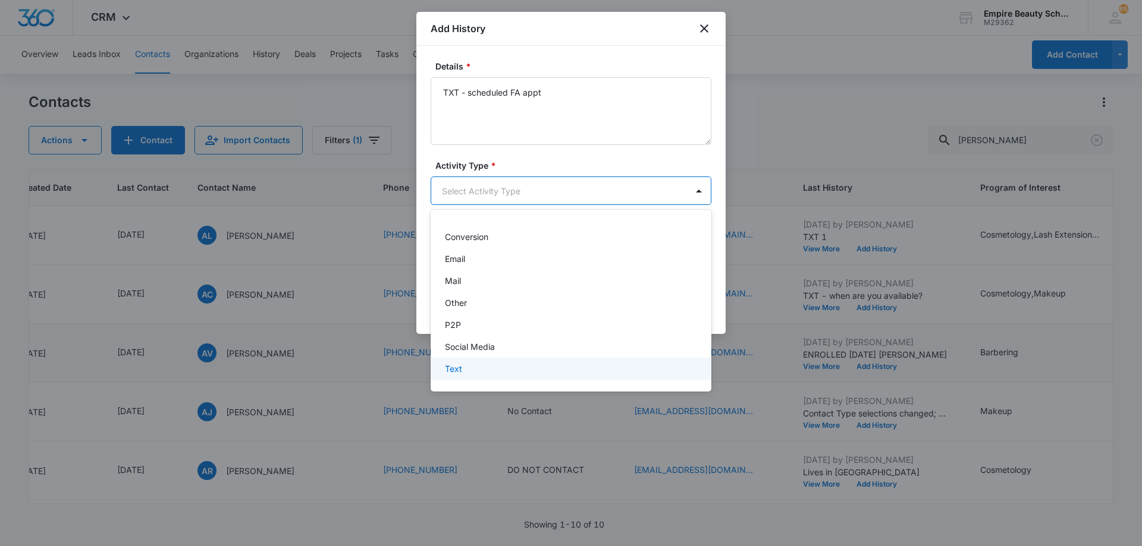
click at [512, 369] on div "Text" at bounding box center [570, 369] width 250 height 12
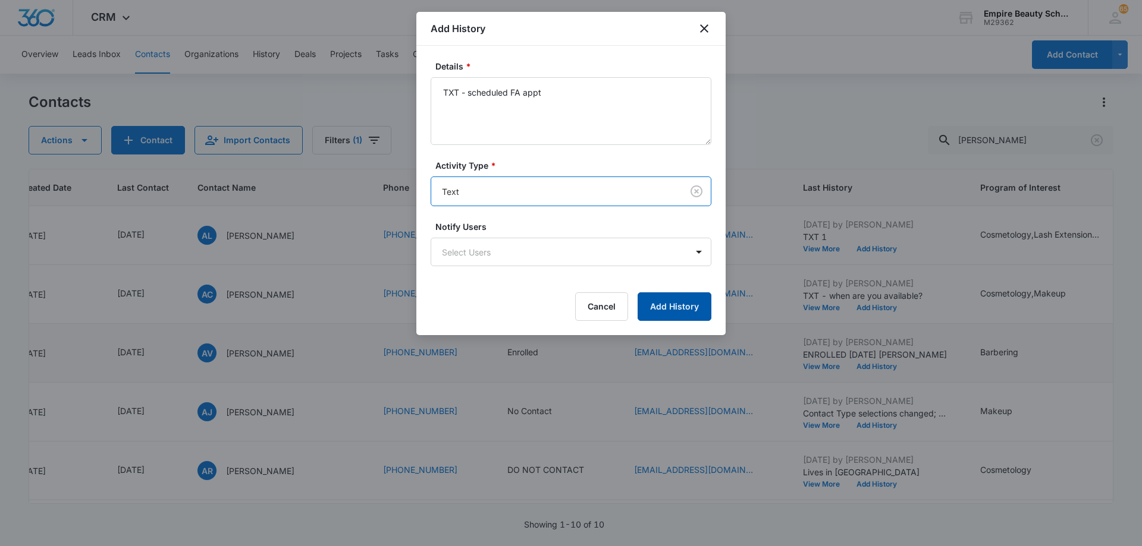
click at [678, 306] on button "Add History" at bounding box center [674, 307] width 74 height 29
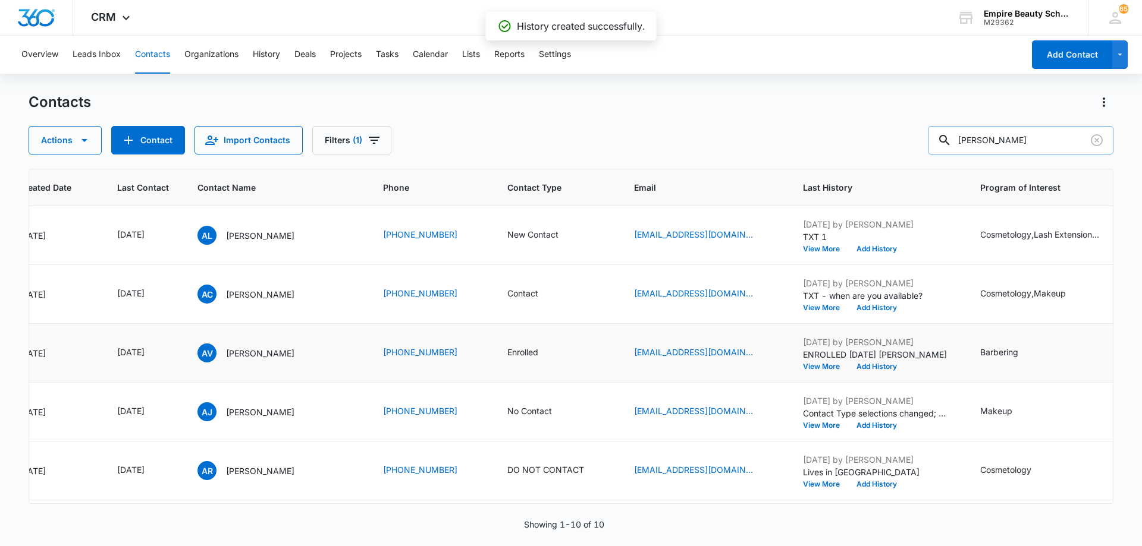
click at [996, 143] on input "[PERSON_NAME]" at bounding box center [1019, 140] width 185 height 29
